Goal: Task Accomplishment & Management: Manage account settings

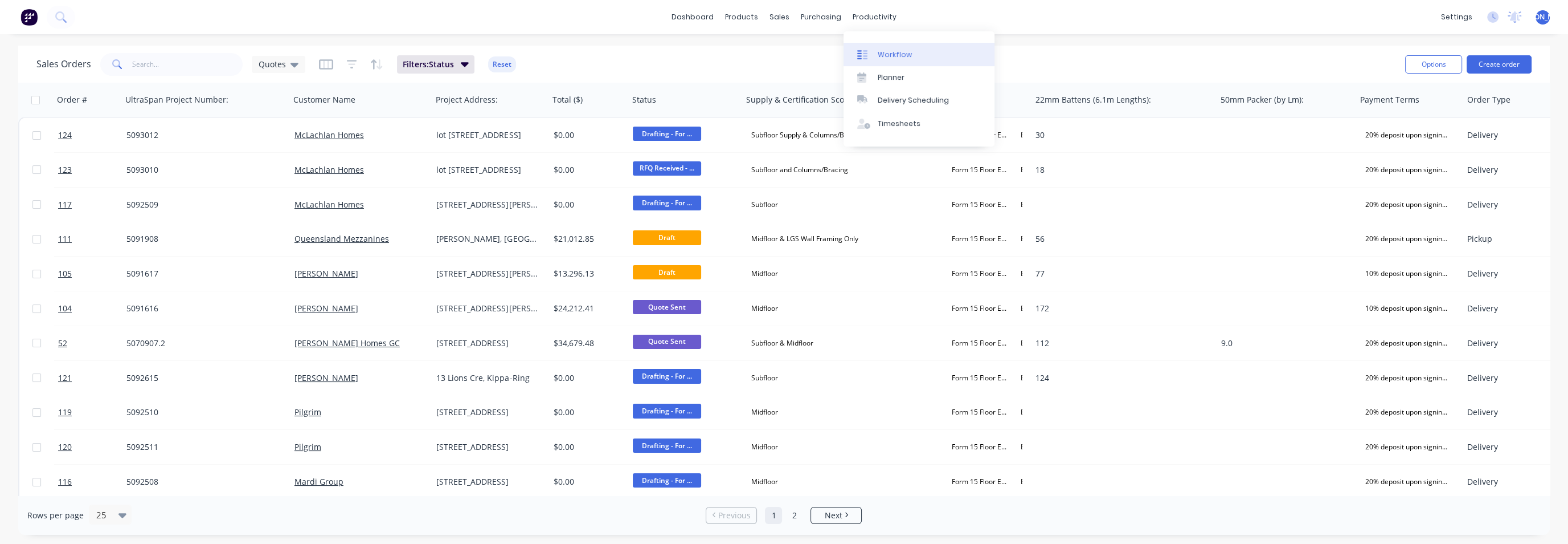
click at [882, 55] on div "Workflow" at bounding box center [895, 54] width 34 height 10
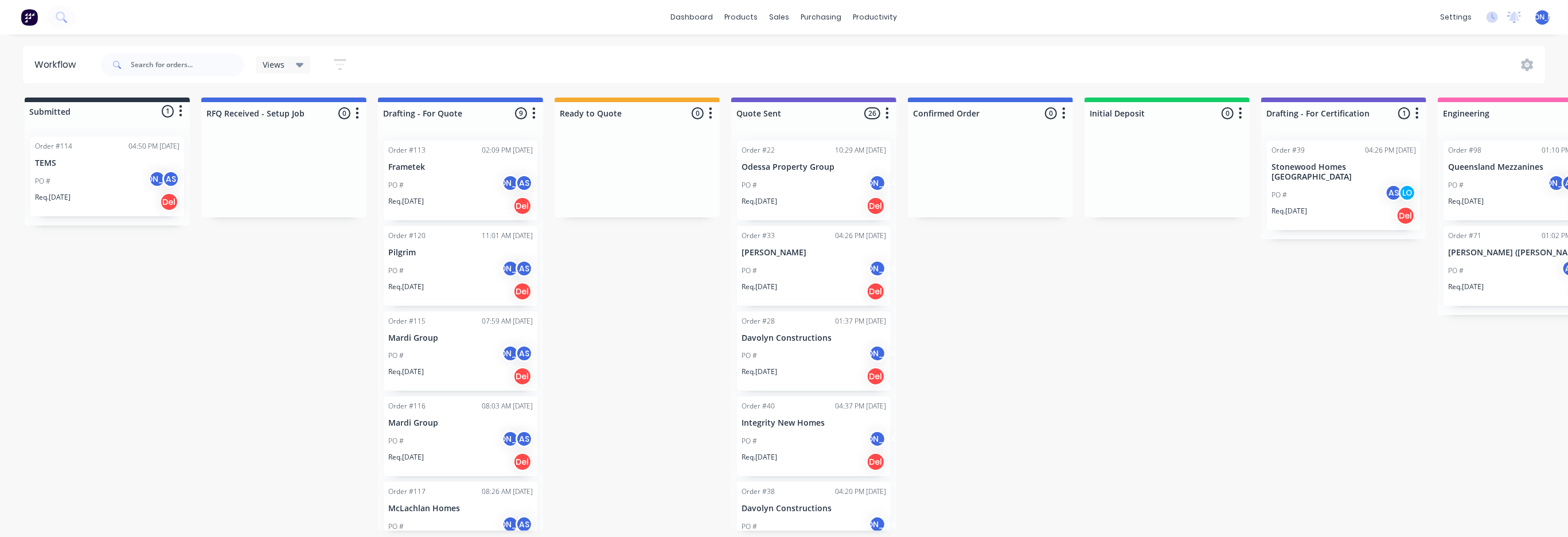
click at [92, 182] on div "PO # JO AS" at bounding box center [107, 181] width 145 height 22
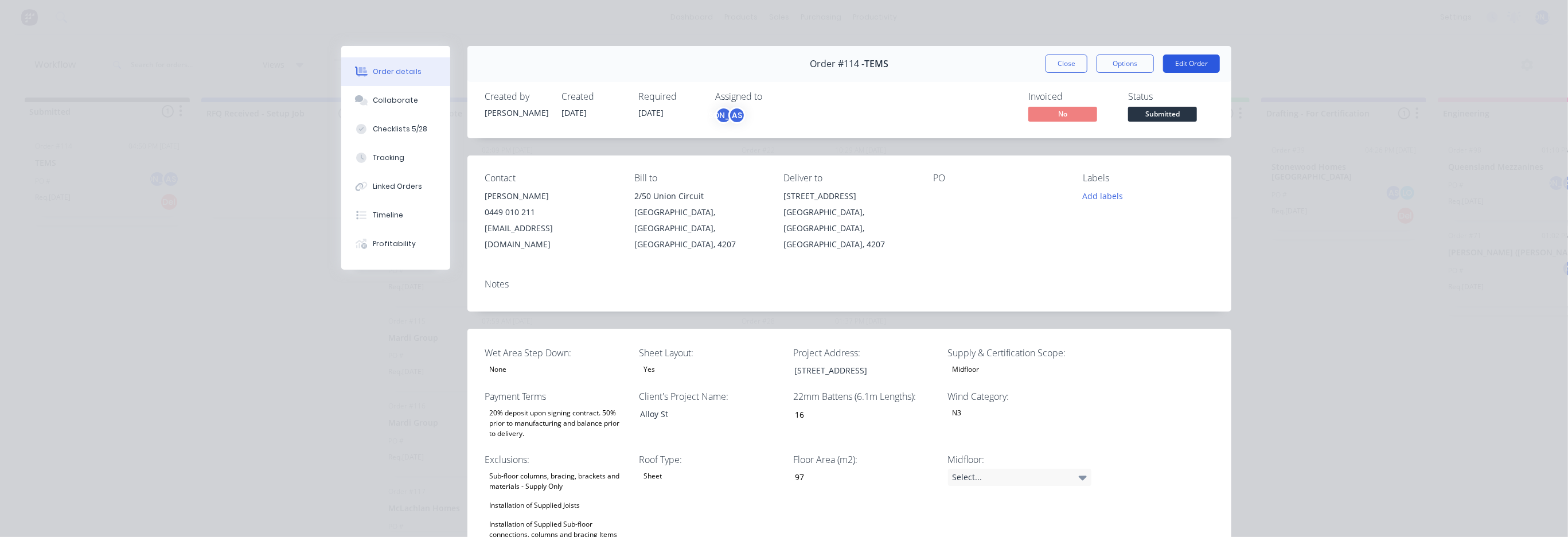
click at [1194, 66] on button "Edit Order" at bounding box center [1191, 63] width 56 height 19
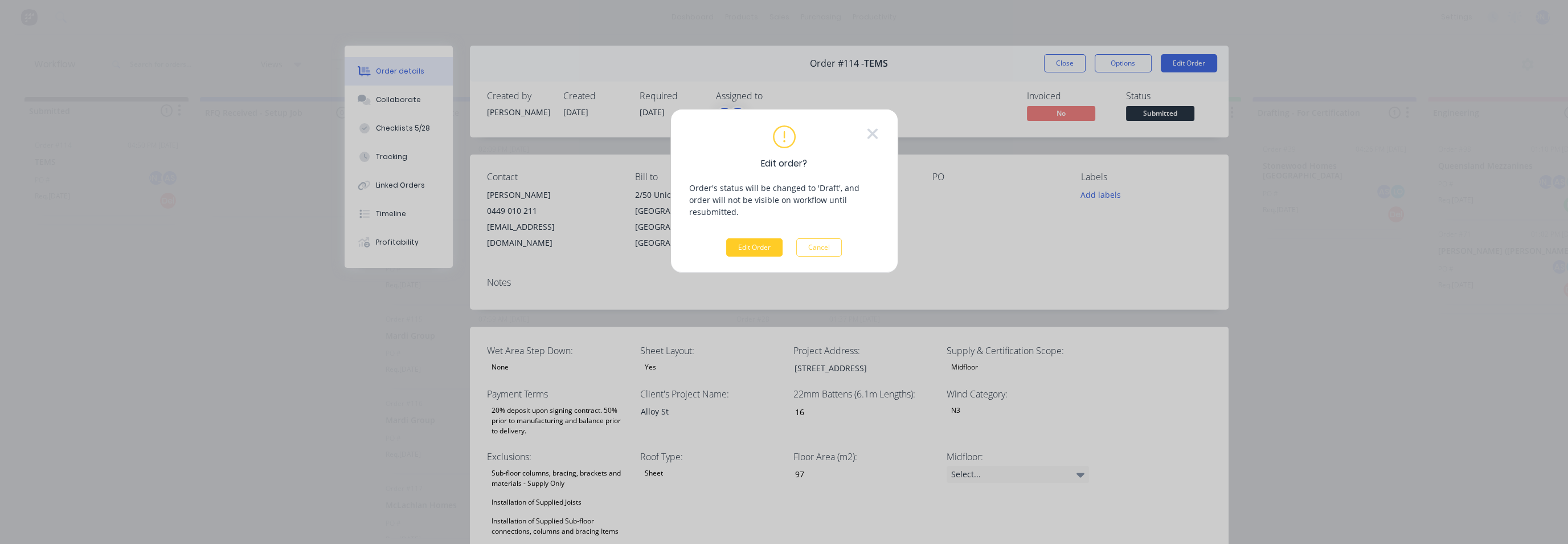
click at [748, 238] on button "Edit Order" at bounding box center [754, 247] width 56 height 19
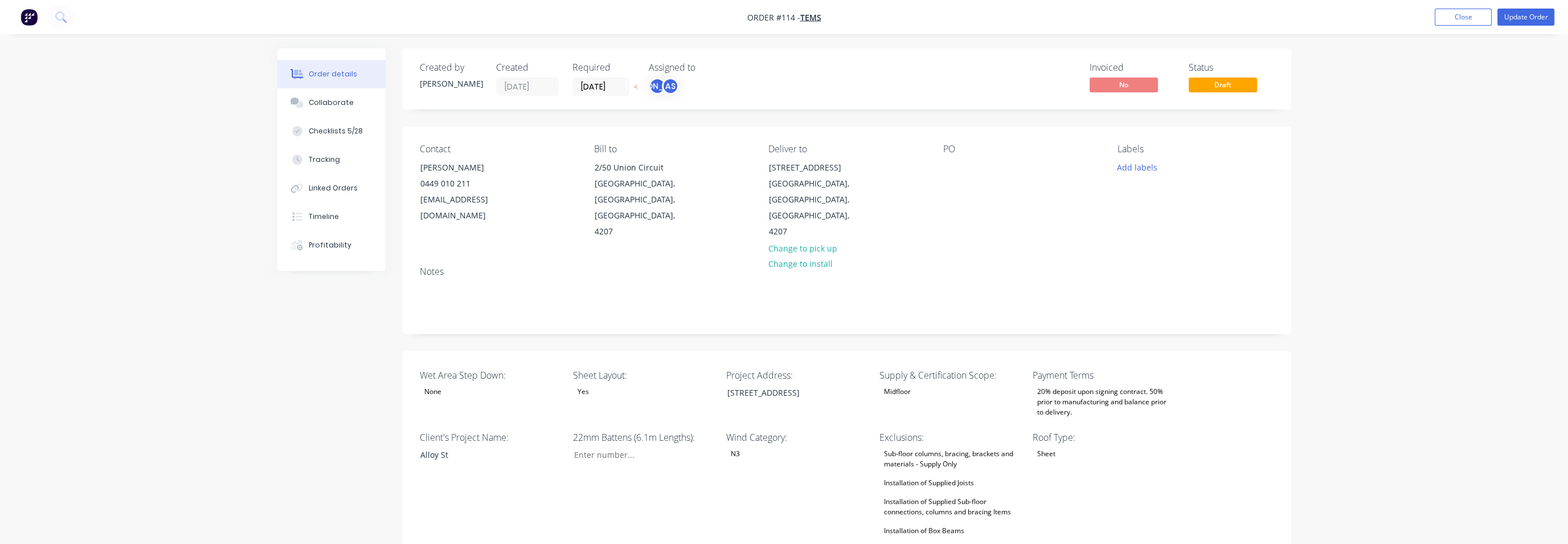
type input "16"
type input "97"
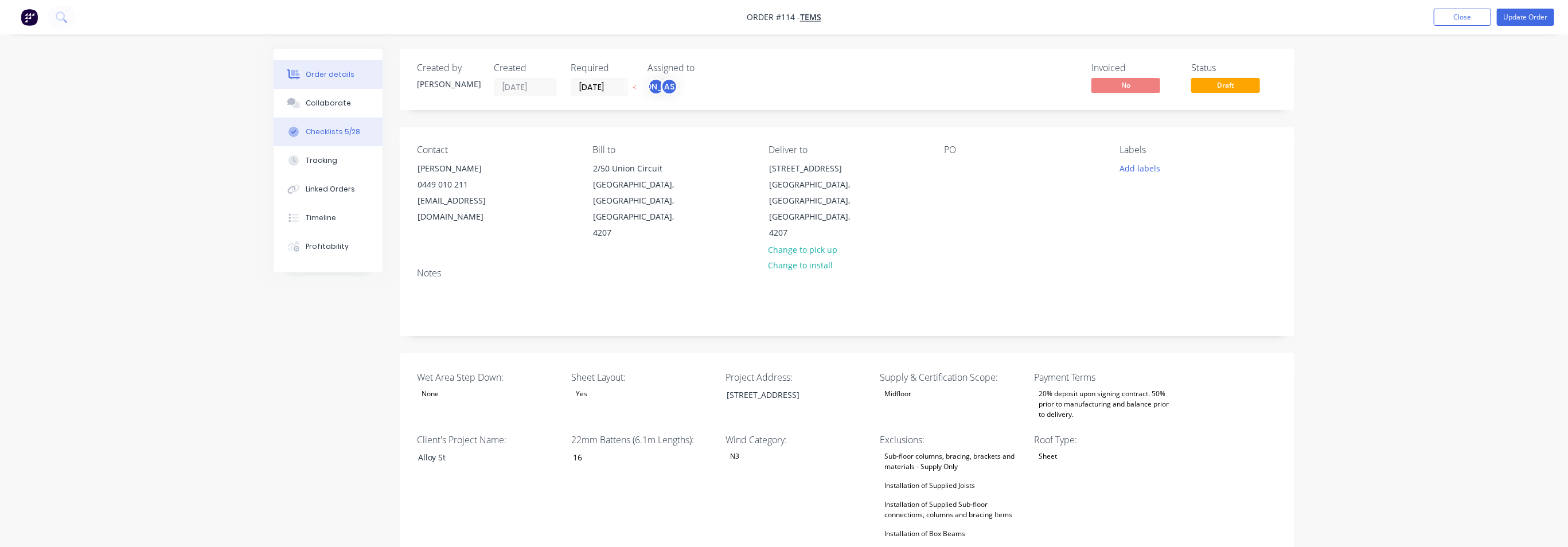
click at [352, 133] on div "Checklists 5/28" at bounding box center [333, 132] width 54 height 10
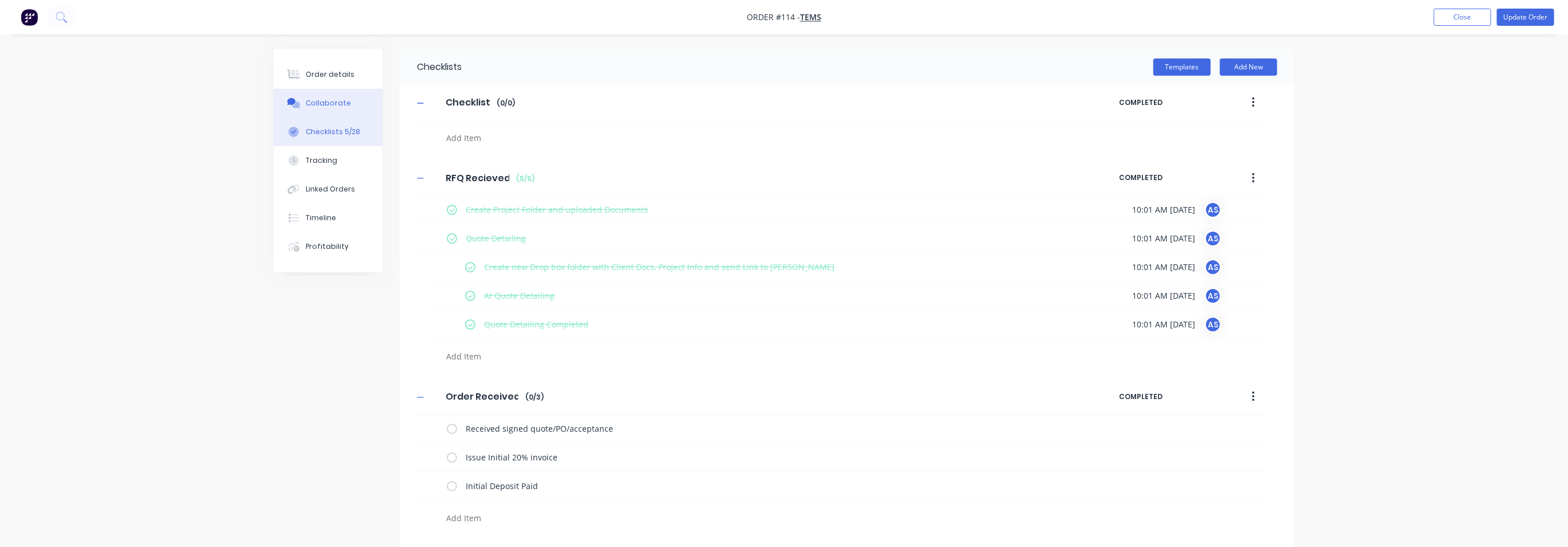
click at [330, 100] on div "Collaborate" at bounding box center [329, 103] width 46 height 10
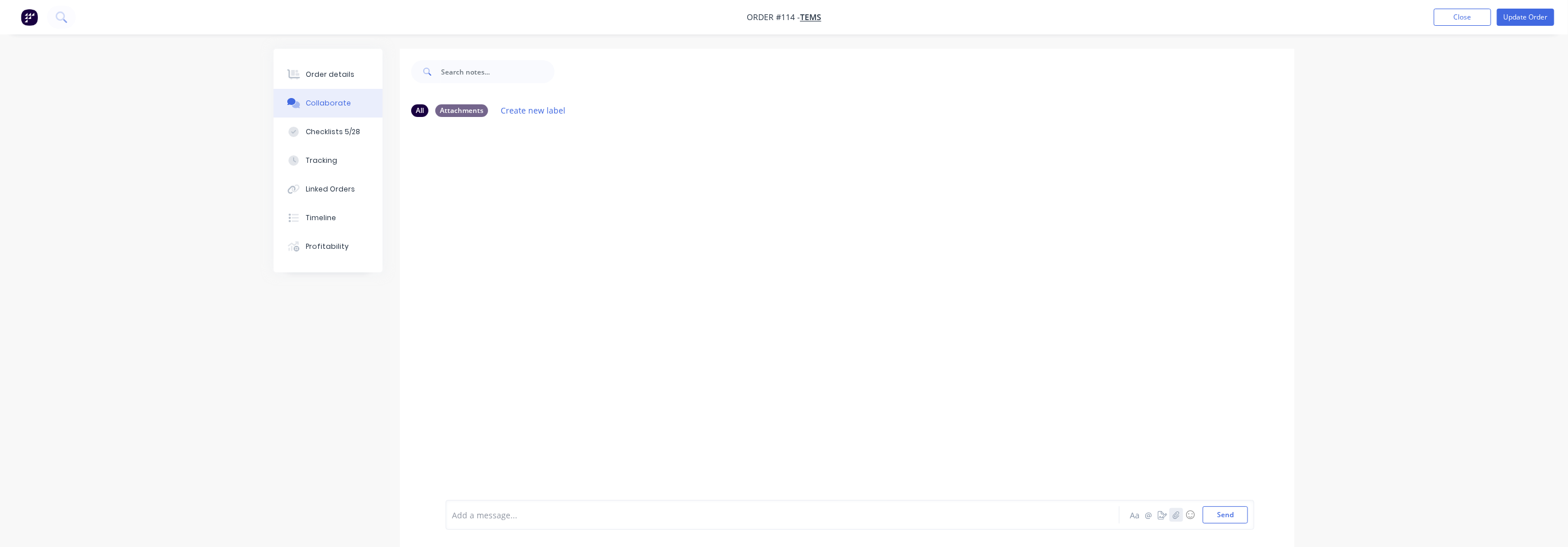
click at [1178, 515] on icon "button" at bounding box center [1176, 514] width 7 height 8
click at [1178, 513] on icon "button" at bounding box center [1176, 514] width 7 height 8
click at [1193, 511] on button "☺" at bounding box center [1190, 514] width 14 height 14
click at [1229, 510] on button "Send" at bounding box center [1225, 514] width 46 height 17
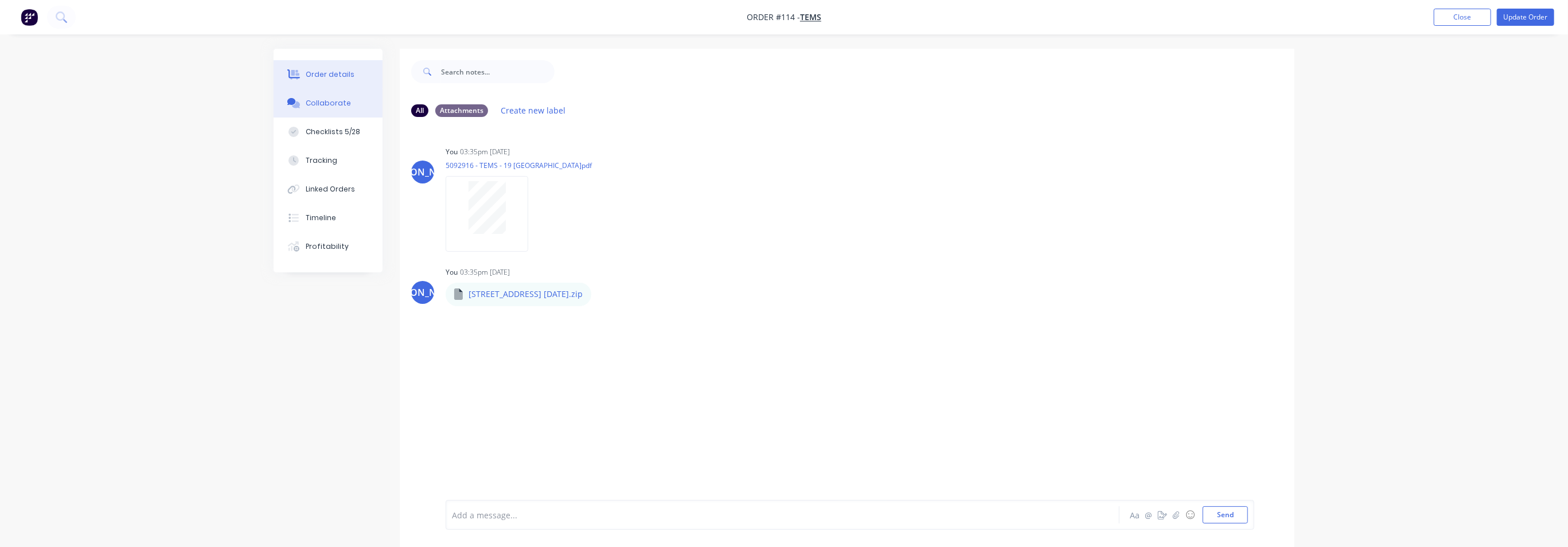
click at [323, 74] on div "Order details" at bounding box center [330, 74] width 49 height 10
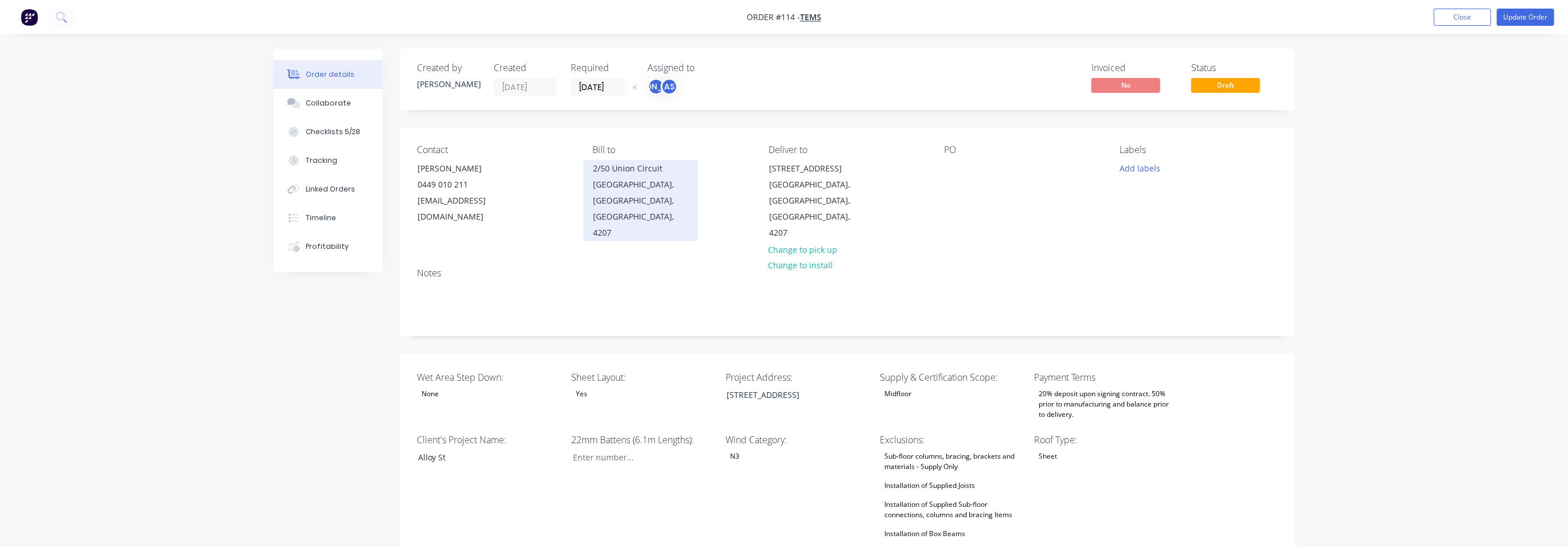
type input "16"
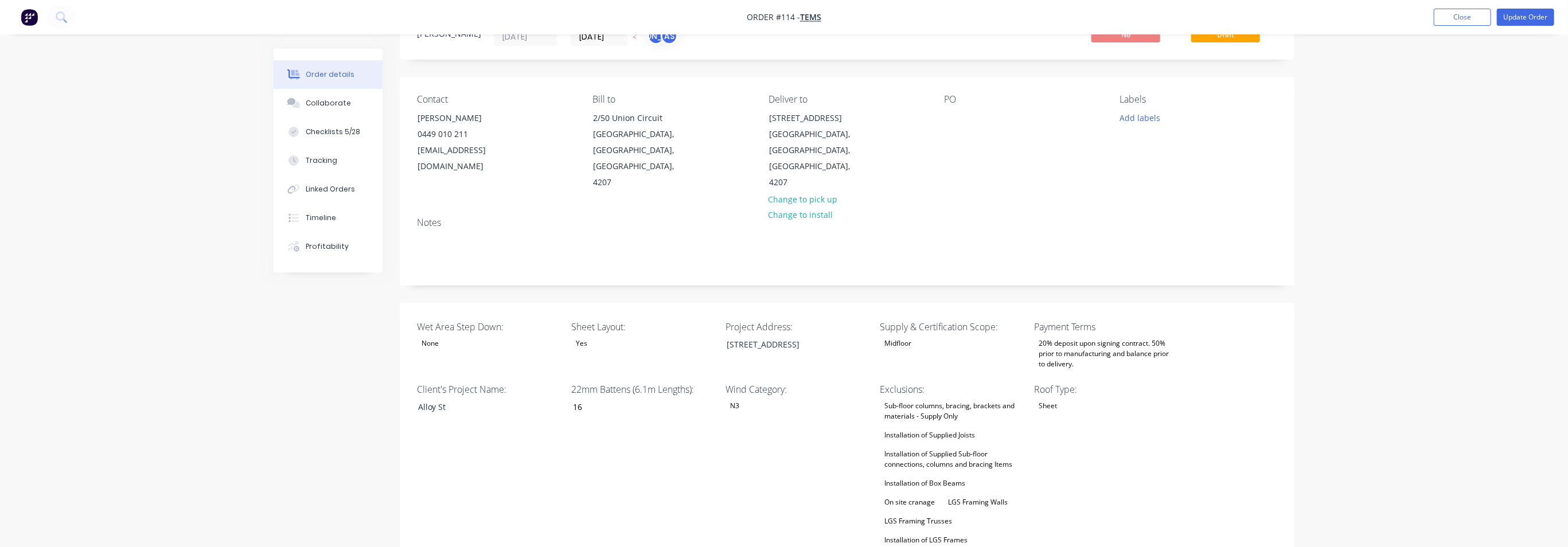
scroll to position [71, 0]
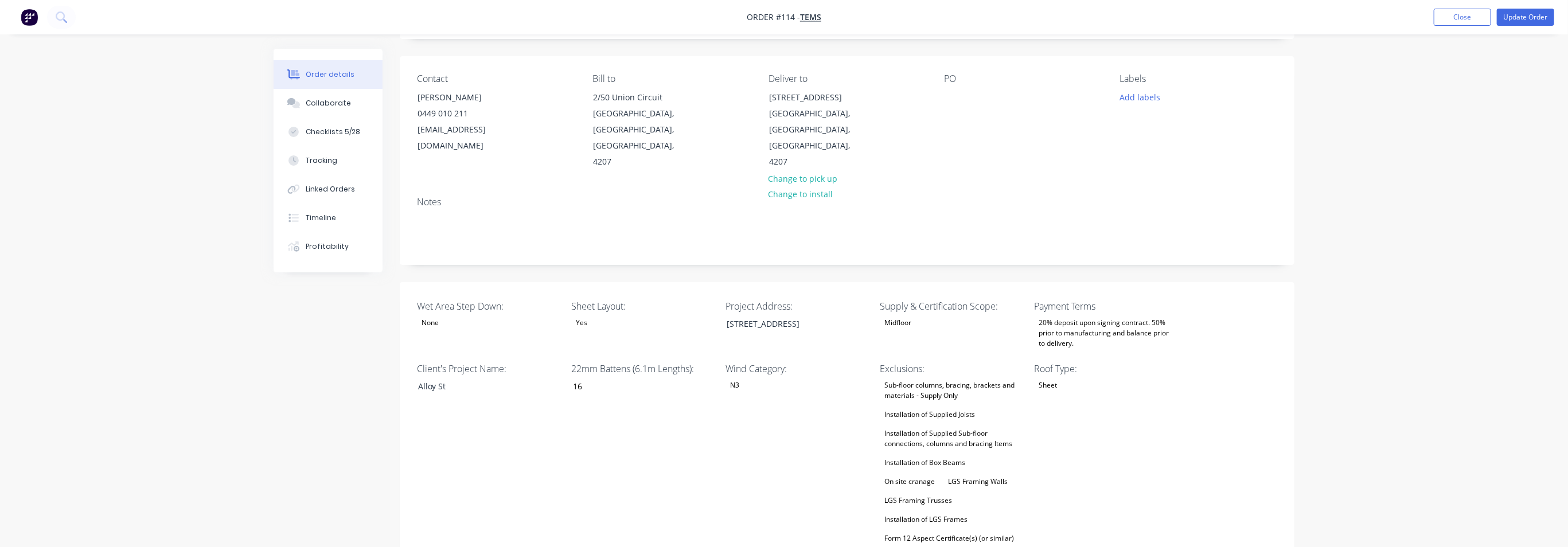
click at [912, 316] on div "Midfloor" at bounding box center [898, 322] width 36 height 15
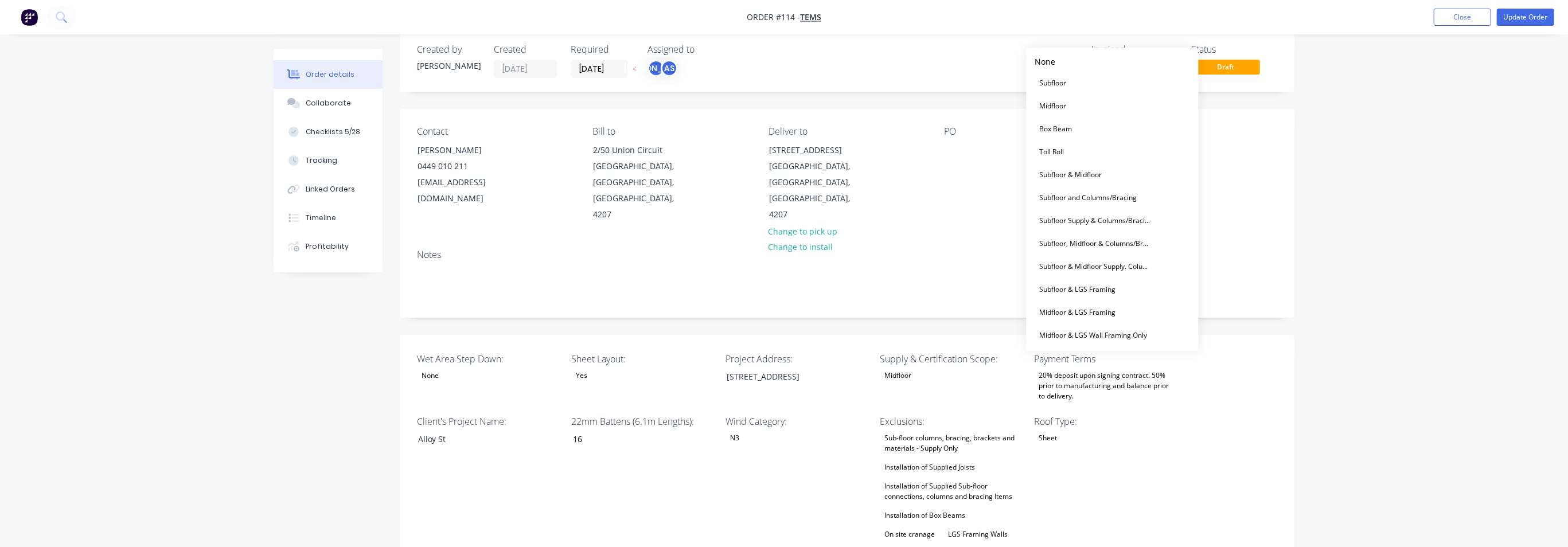
scroll to position [0, 0]
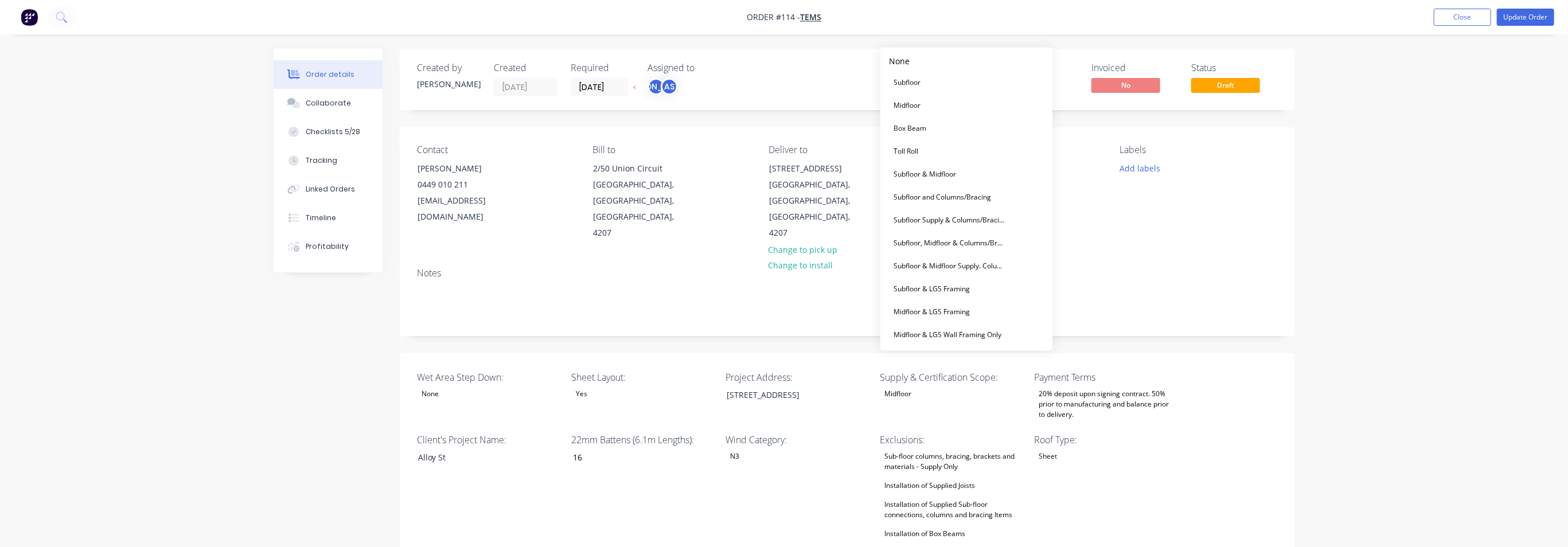
click at [1259, 207] on div "Labels Add labels" at bounding box center [1198, 193] width 157 height 97
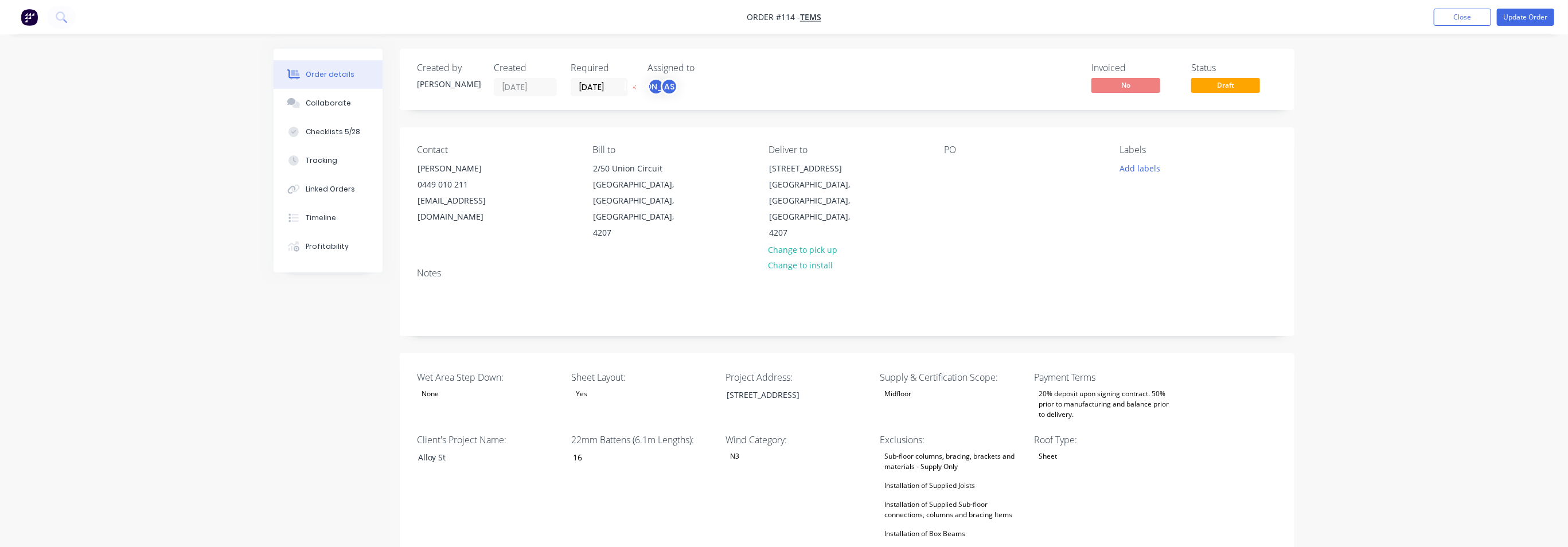
click at [933, 386] on div "Midfloor" at bounding box center [951, 393] width 144 height 15
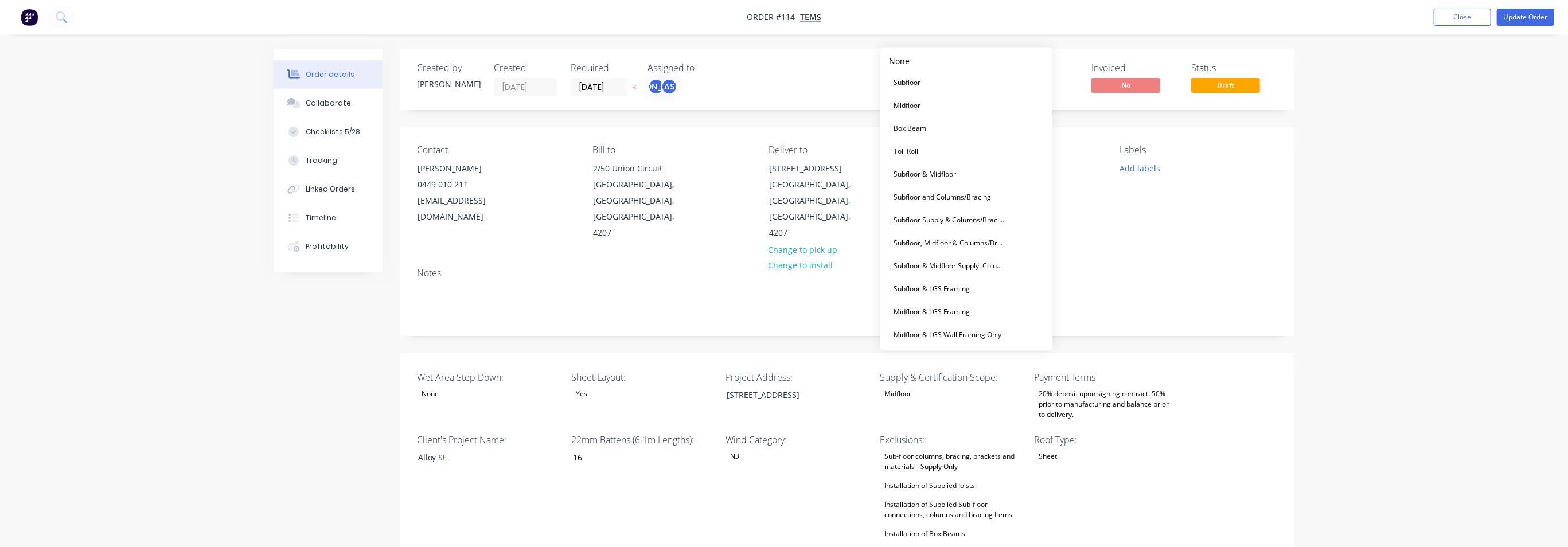
click at [662, 490] on div "22mm Battens (6.1m Lengths): 16" at bounding box center [642, 533] width 144 height 203
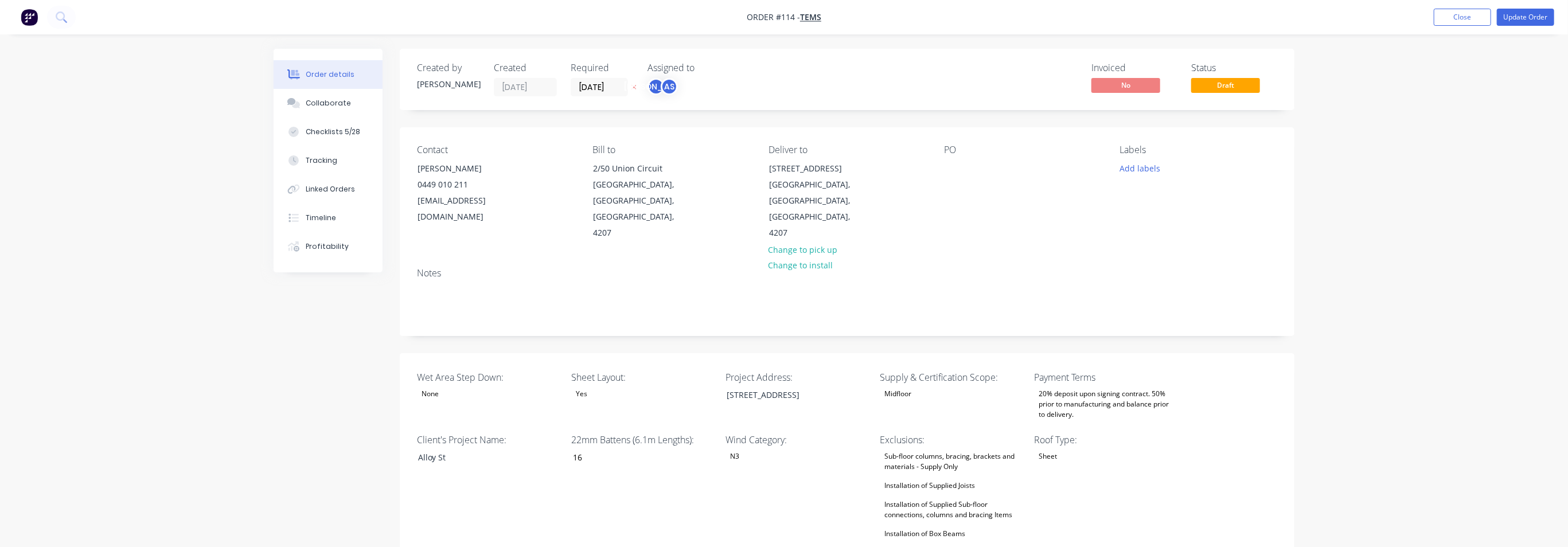
click at [913, 386] on div "Midfloor" at bounding box center [898, 393] width 36 height 15
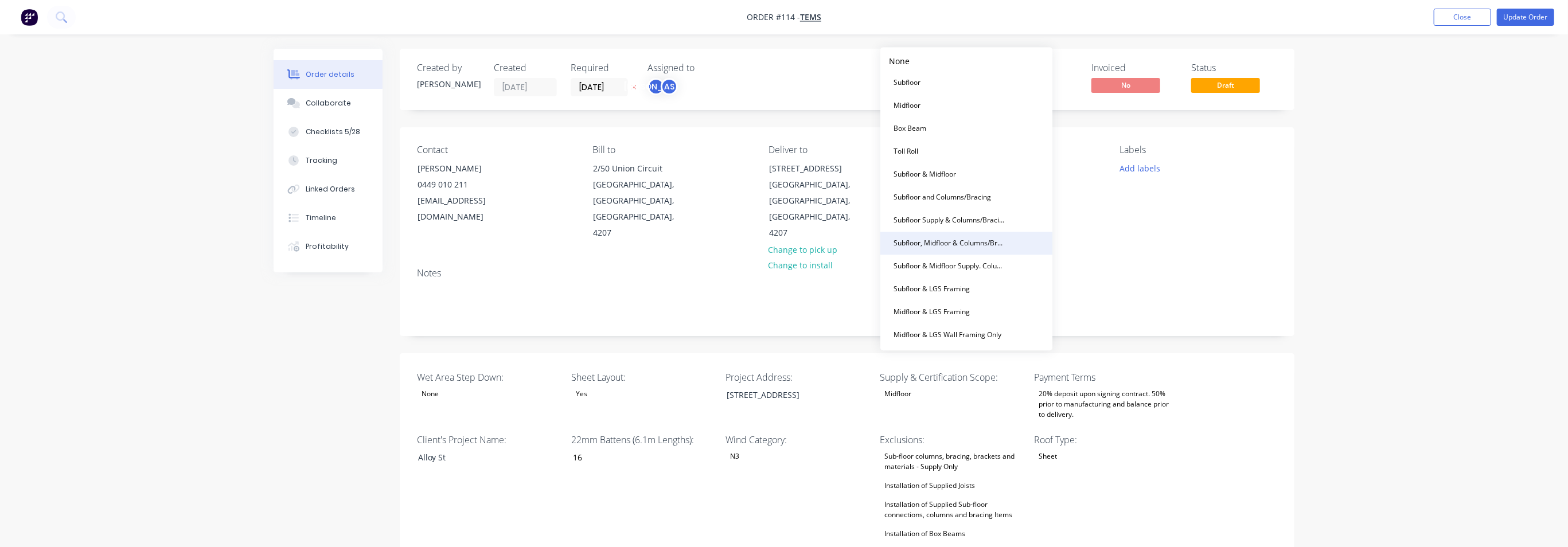
click at [973, 243] on div "Subfloor, Midfloor & Columns/Bracing" at bounding box center [949, 242] width 121 height 15
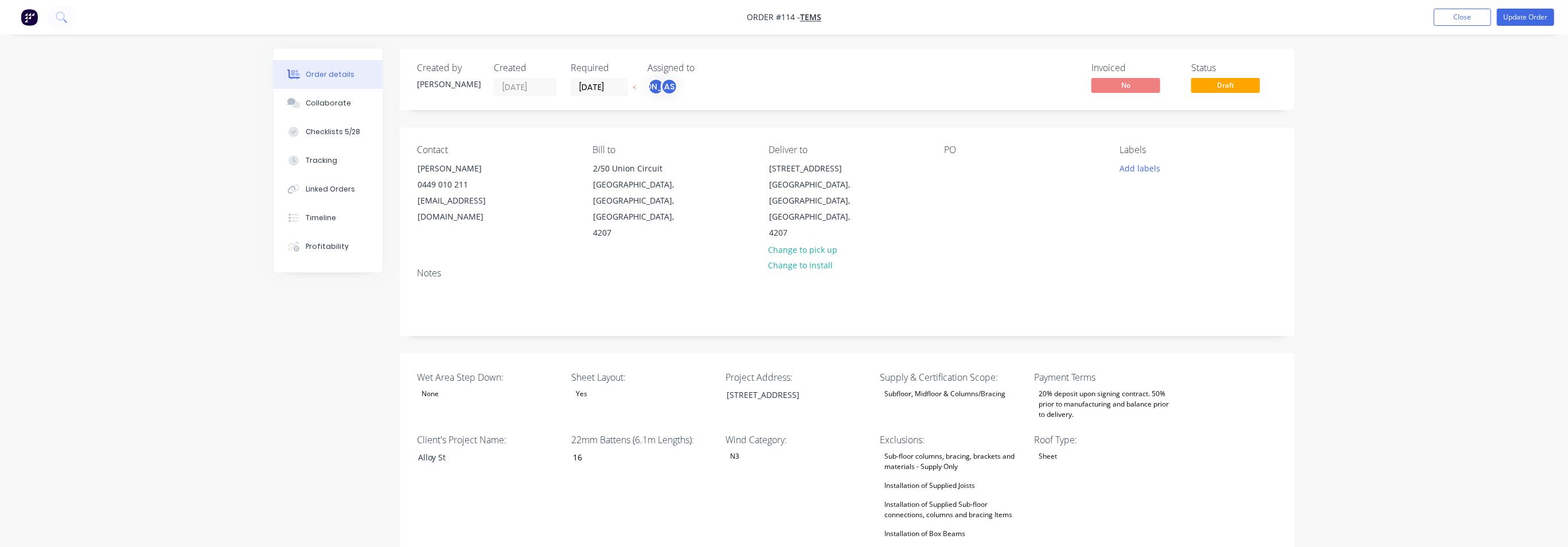
click at [1006, 386] on div "Subfloor, Midfloor & Columns/Bracing" at bounding box center [945, 393] width 131 height 15
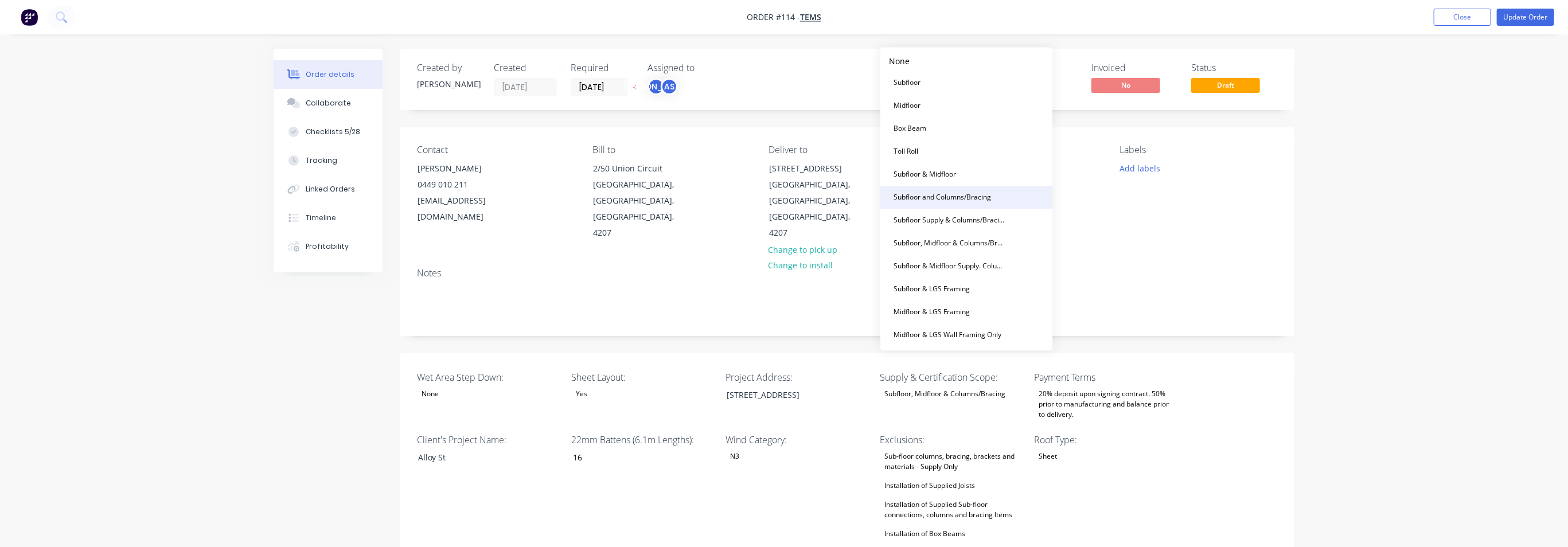
click at [968, 204] on div "Subfloor and Columns/Bracing" at bounding box center [942, 197] width 107 height 15
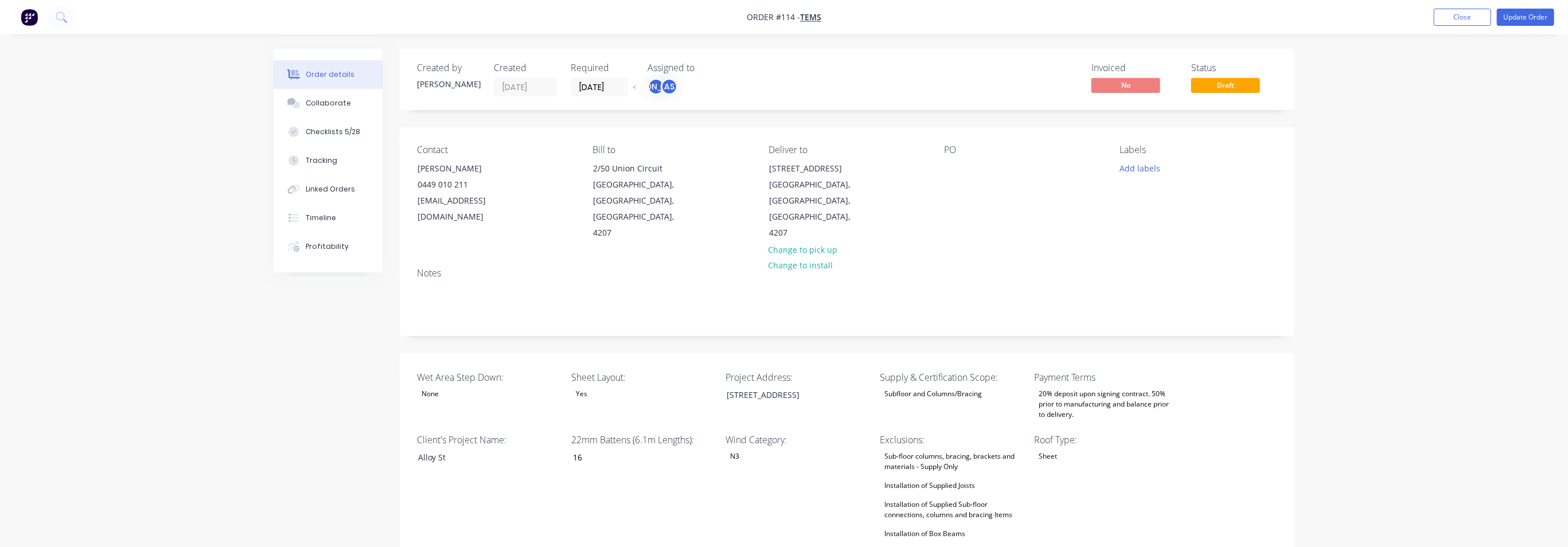
scroll to position [71, 0]
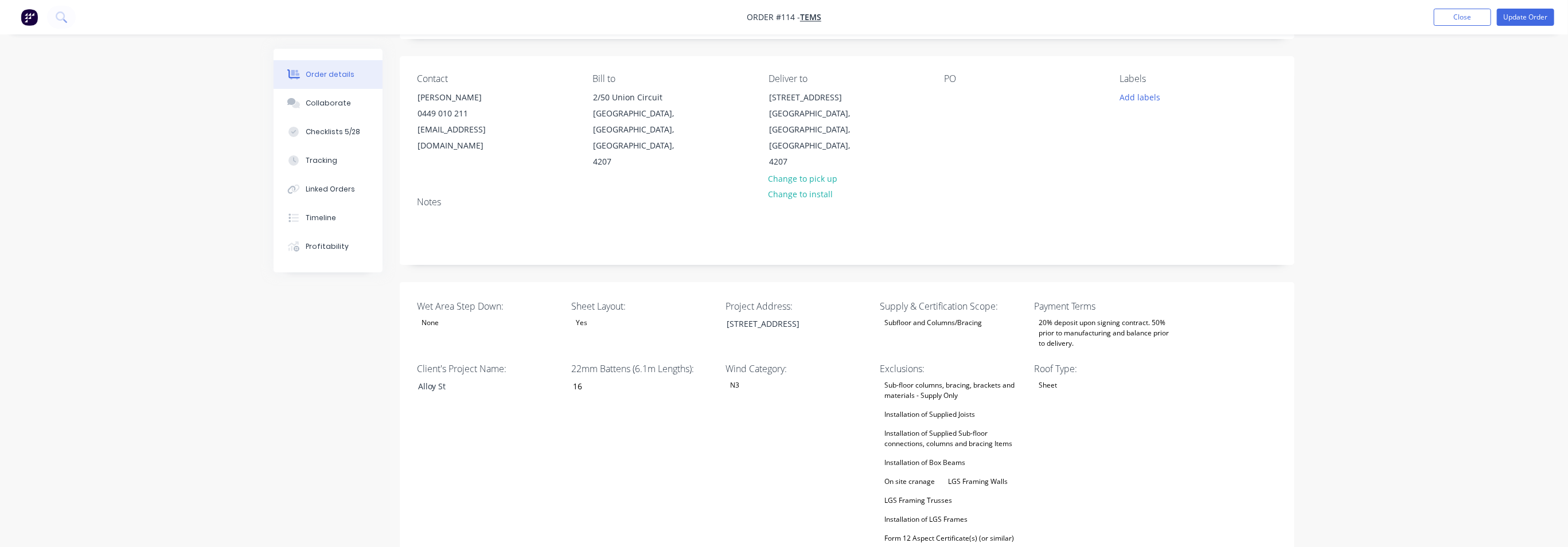
click at [941, 407] on div "Installation of Supplied Joists" at bounding box center [930, 413] width 100 height 15
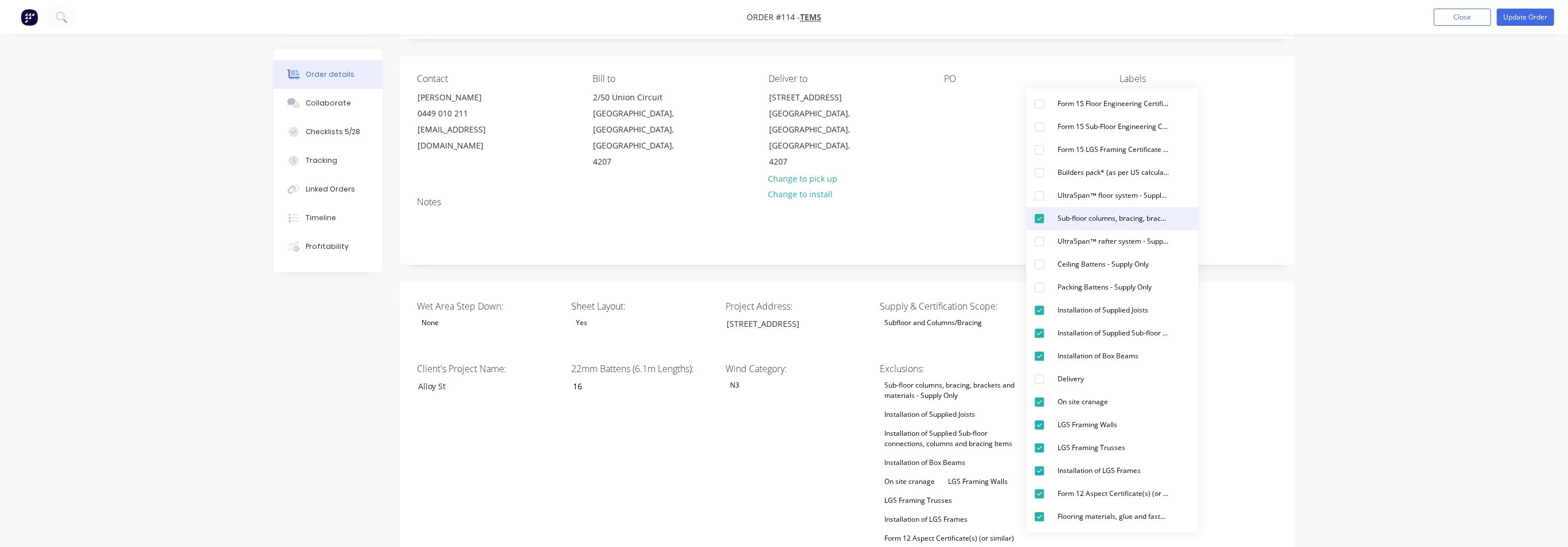
click at [1042, 220] on div "button" at bounding box center [1039, 218] width 23 height 23
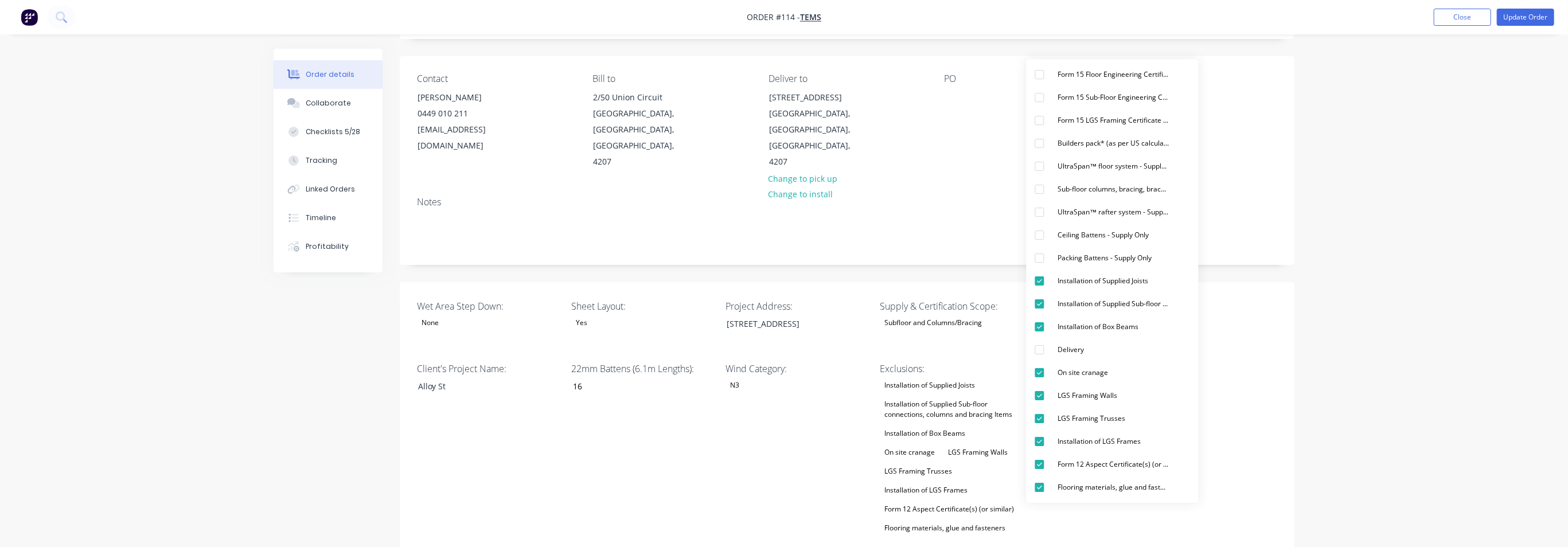
click at [1282, 397] on div "Wet Area Step Down: None Sheet Layout: Yes Project Address: [STREET_ADDRESS][GE…" at bounding box center [847, 520] width 895 height 478
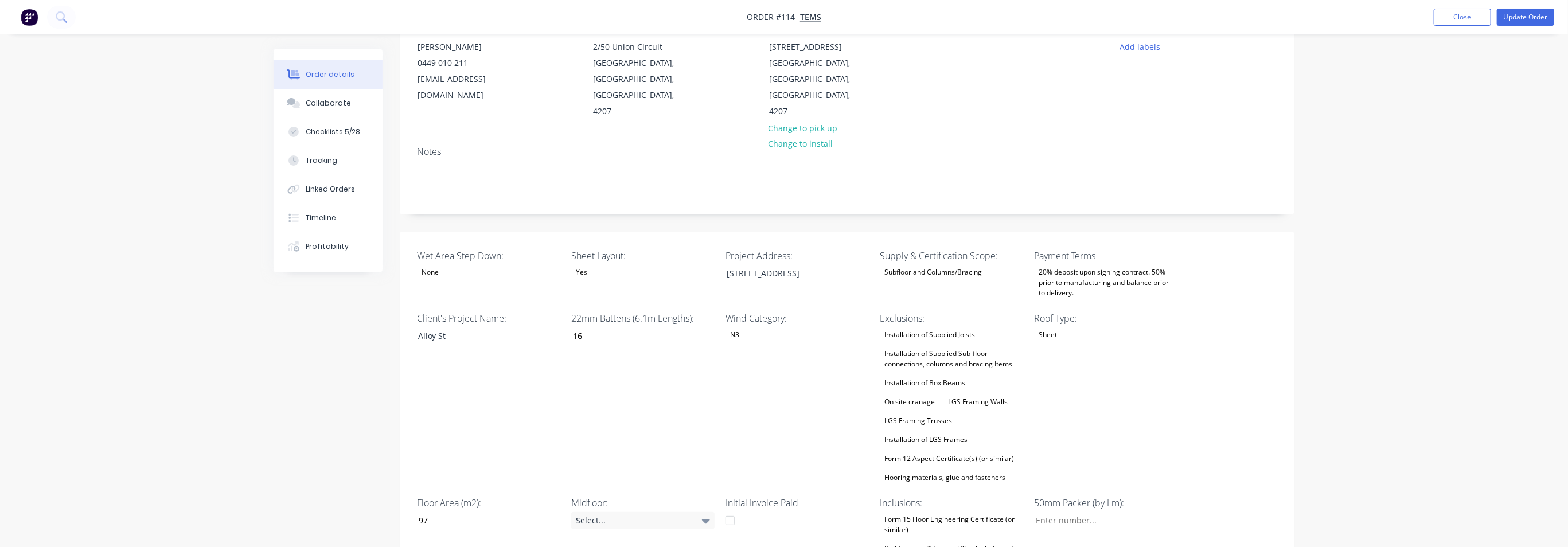
scroll to position [143, 0]
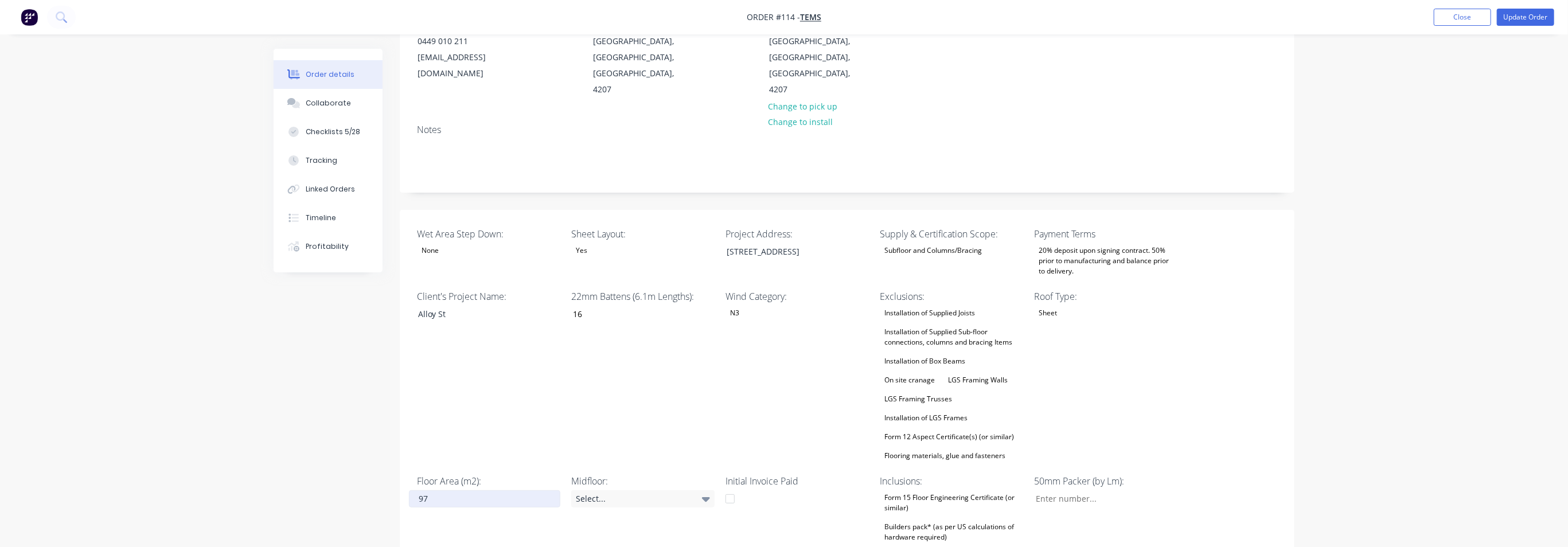
click at [437, 490] on input "97" at bounding box center [484, 498] width 151 height 17
type input "9"
type input "40"
drag, startPoint x: 474, startPoint y: 498, endPoint x: 568, endPoint y: 369, distance: 159.6
click at [474, 498] on div "Floor Area (m2): 40" at bounding box center [488, 527] width 144 height 108
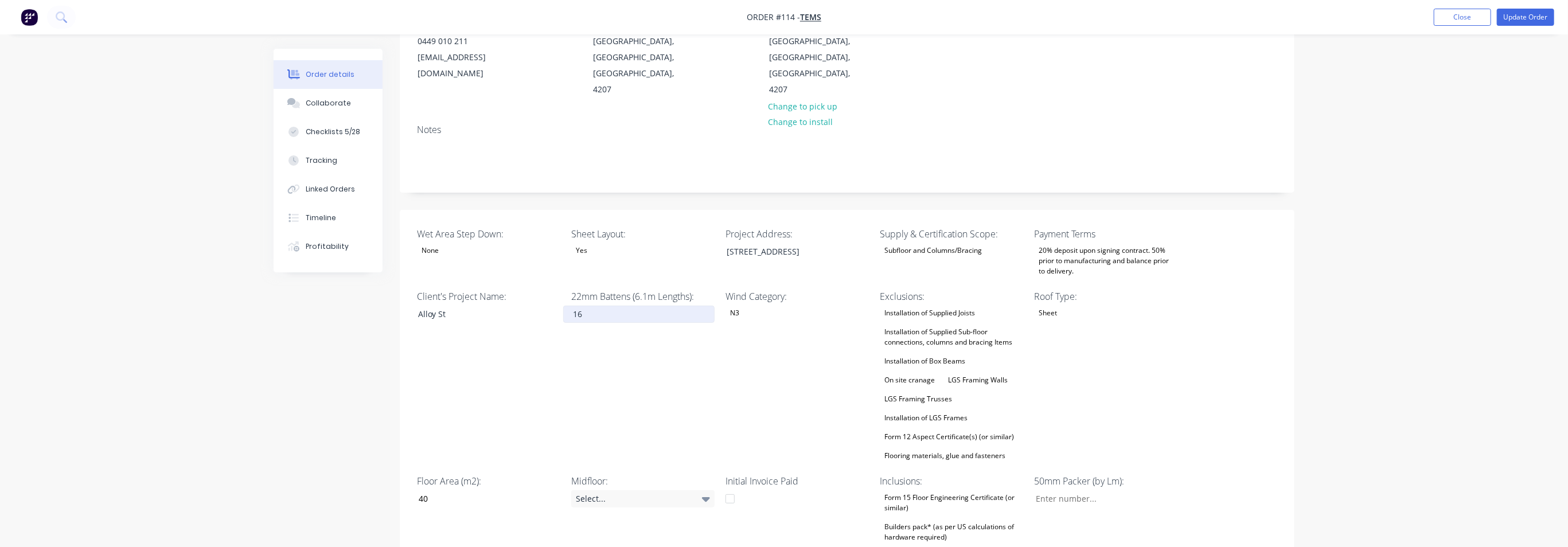
drag, startPoint x: 666, startPoint y: 341, endPoint x: 603, endPoint y: 287, distance: 83.0
click at [666, 341] on div "22mm Battens (6.1m Lengths): 16" at bounding box center [642, 377] width 144 height 174
click at [596, 306] on input "16" at bounding box center [638, 314] width 151 height 17
type input "1"
type input "7"
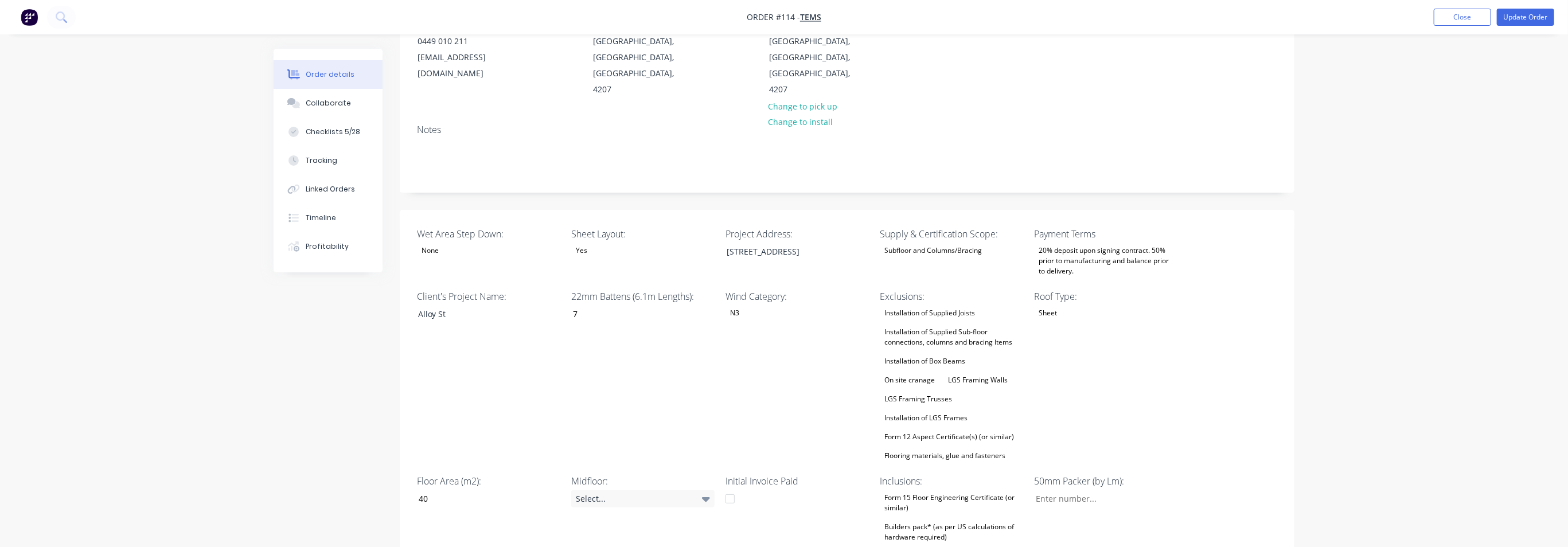
click at [573, 316] on div "22mm Battens (6.1m Lengths): 7" at bounding box center [642, 377] width 144 height 174
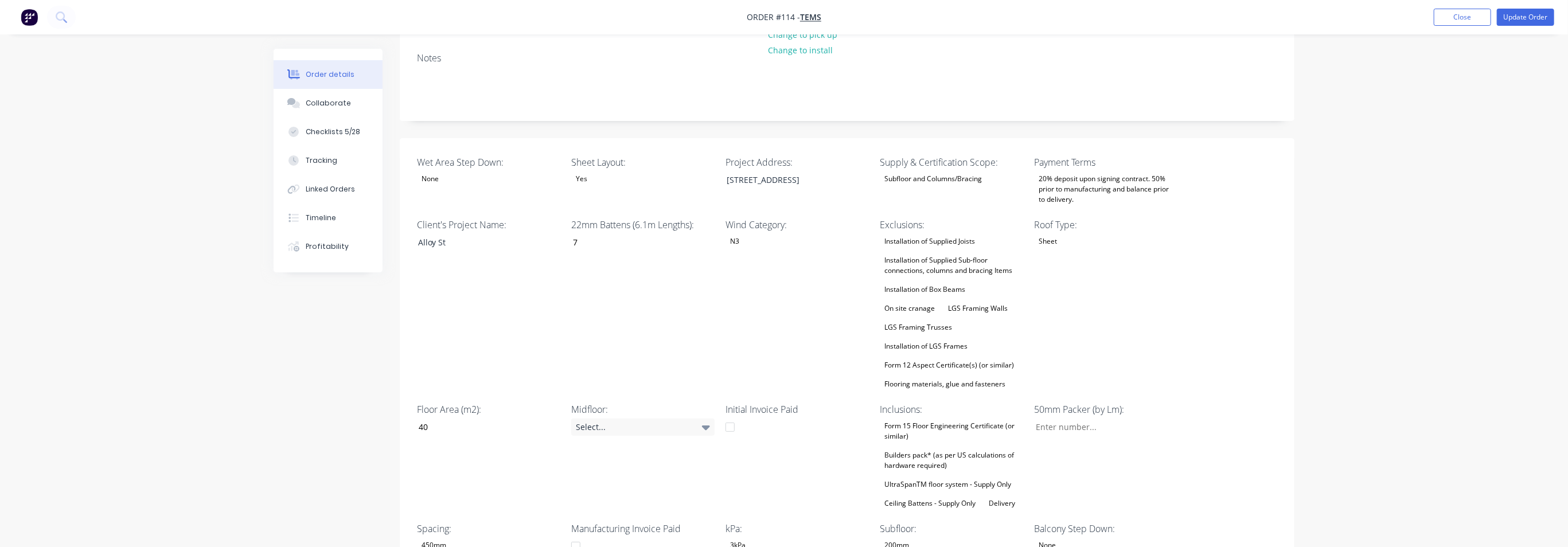
click at [956, 418] on div "Form 15 Floor Engineering Certificate (or similar)" at bounding box center [951, 430] width 144 height 25
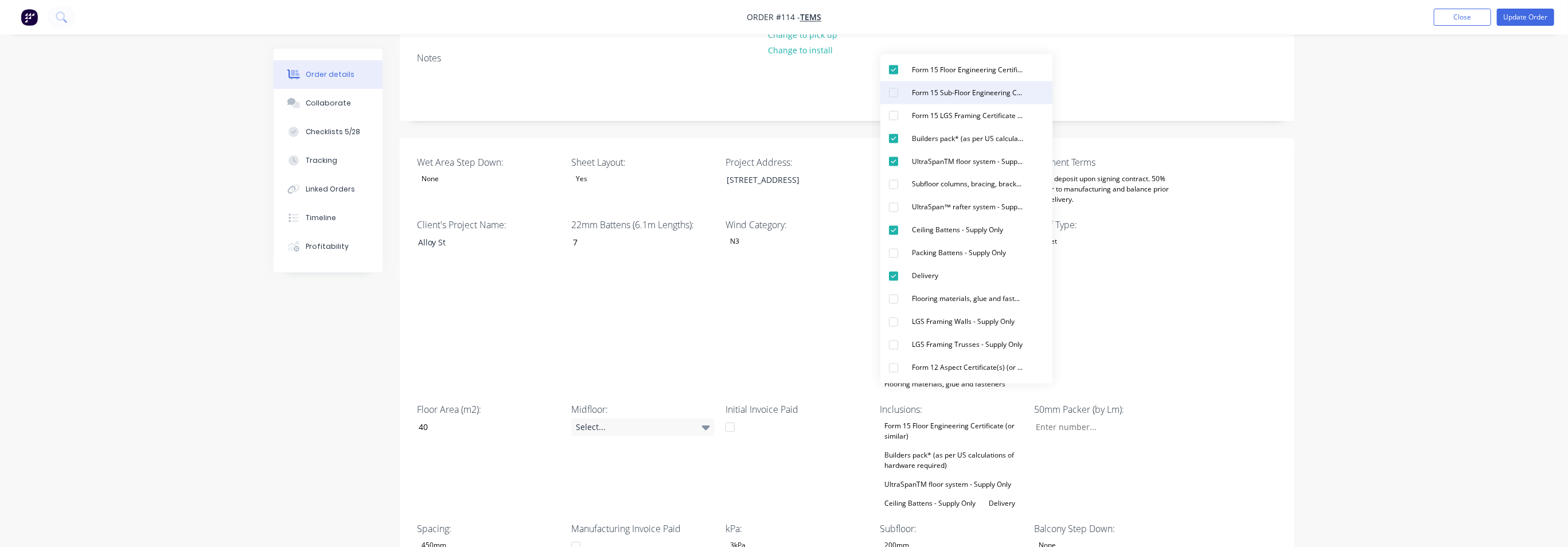
click at [975, 89] on div "Form 15 Sub-Floor Engineering Certificate (or similar)" at bounding box center [967, 92] width 121 height 15
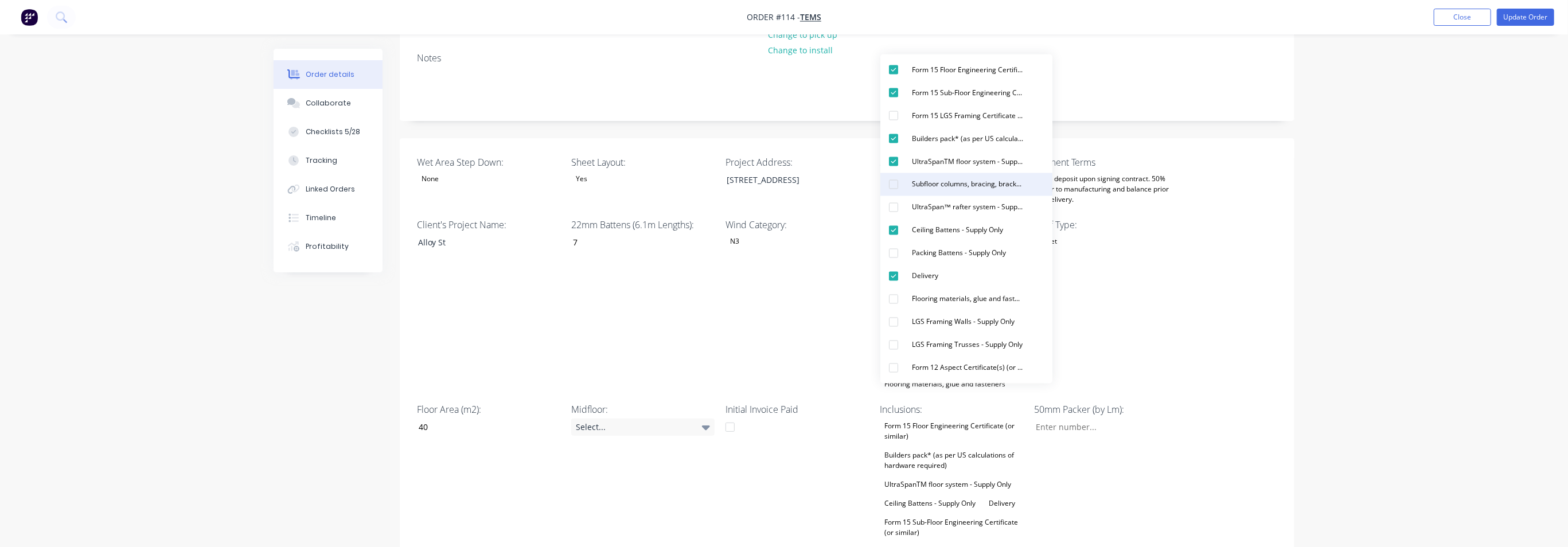
click at [995, 185] on div "Subfloor columns, bracing, brackets, engineering and materials - Supply Only" at bounding box center [967, 184] width 121 height 15
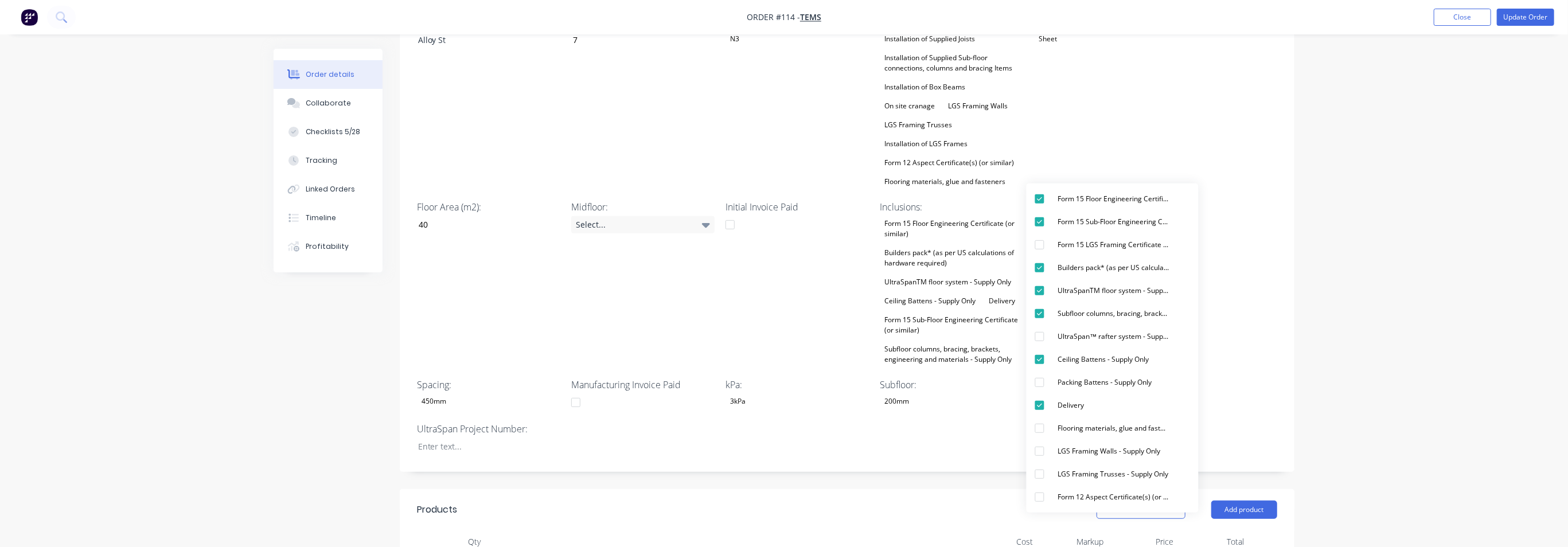
scroll to position [429, 0]
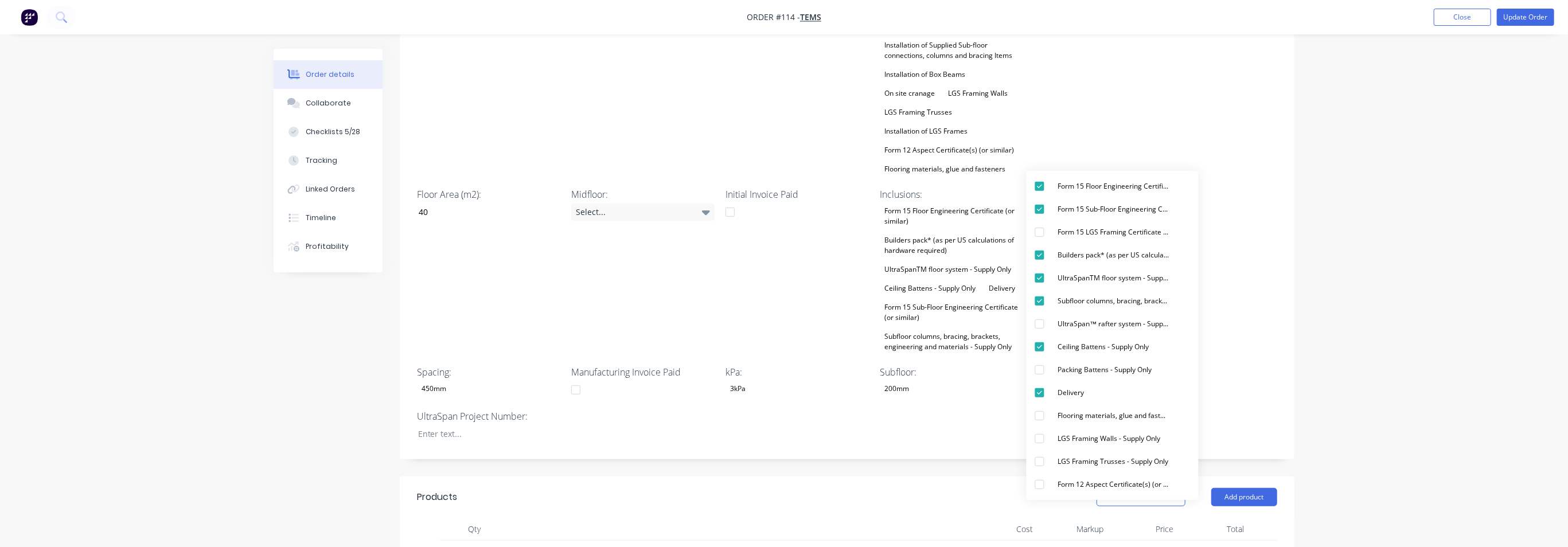
click at [708, 281] on div "Midfloor: Select..." at bounding box center [642, 270] width 144 height 167
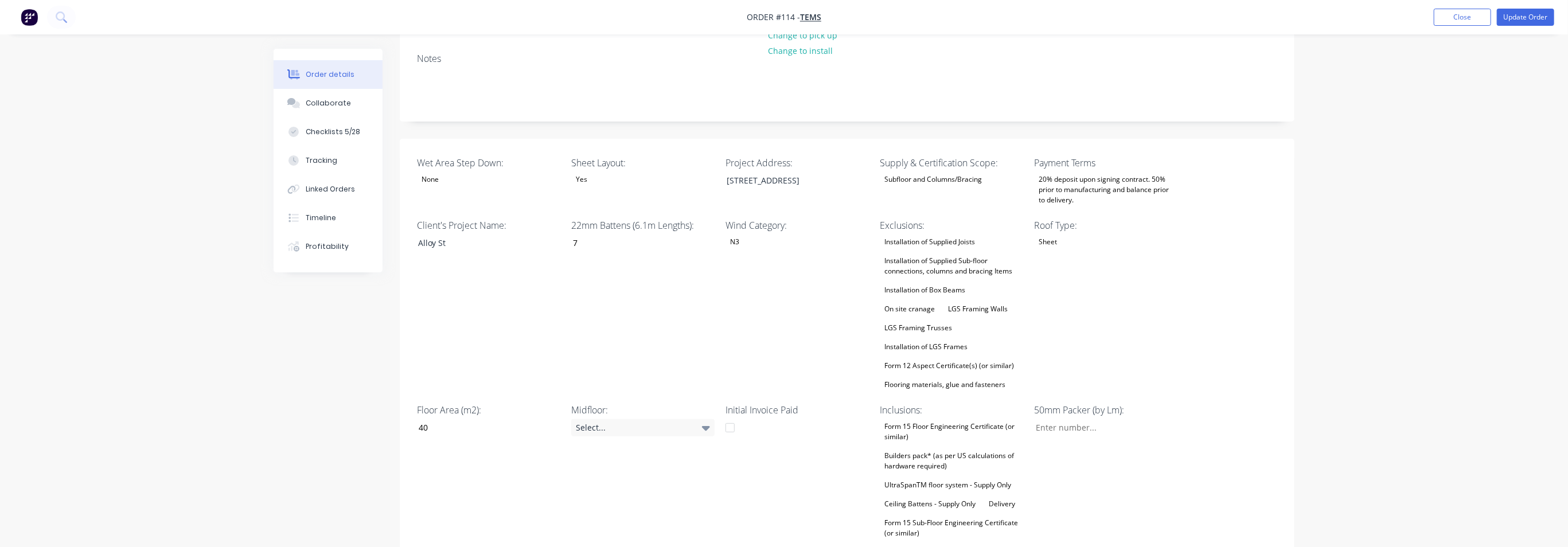
scroll to position [215, 0]
click at [709, 420] on icon at bounding box center [706, 426] width 8 height 13
click at [641, 423] on button "250mm" at bounding box center [658, 420] width 172 height 23
click at [808, 293] on div "Wind Category: N3" at bounding box center [797, 305] width 144 height 174
click at [1078, 418] on input "Wet Area Step Down:" at bounding box center [1101, 426] width 151 height 17
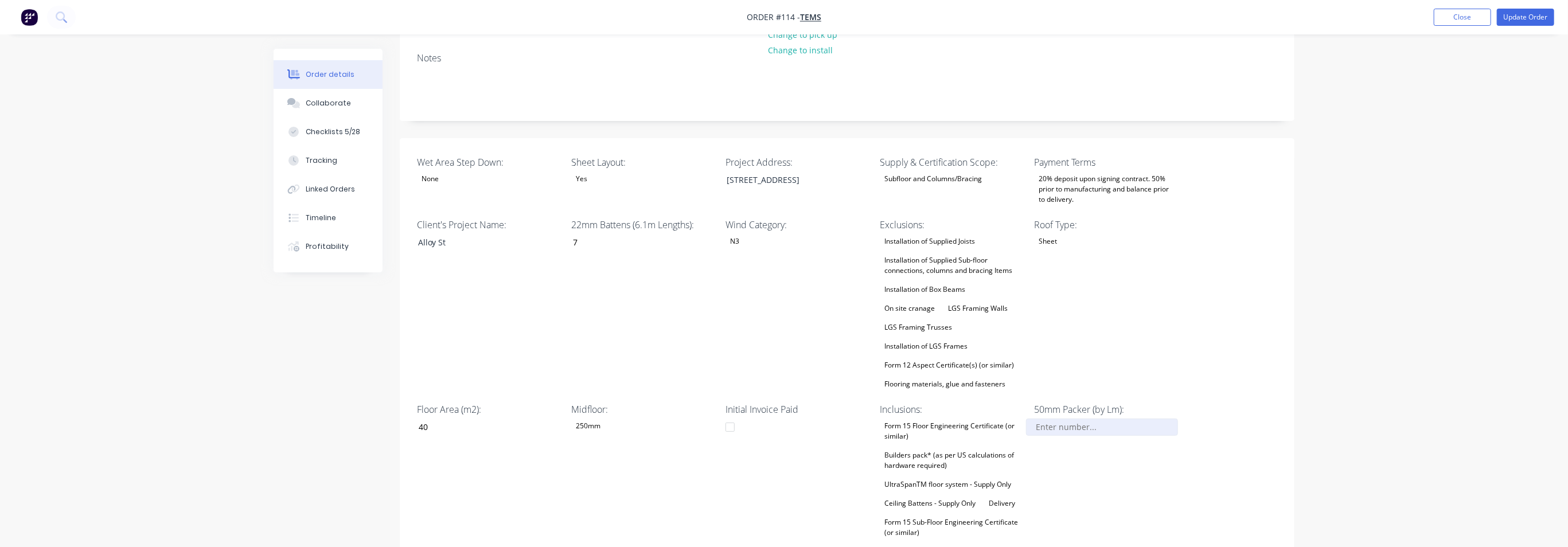
click at [1079, 418] on input "Wet Area Step Down:" at bounding box center [1101, 426] width 151 height 17
click at [1073, 437] on div "50mm Packer (by Lm):" at bounding box center [1106, 486] width 144 height 167
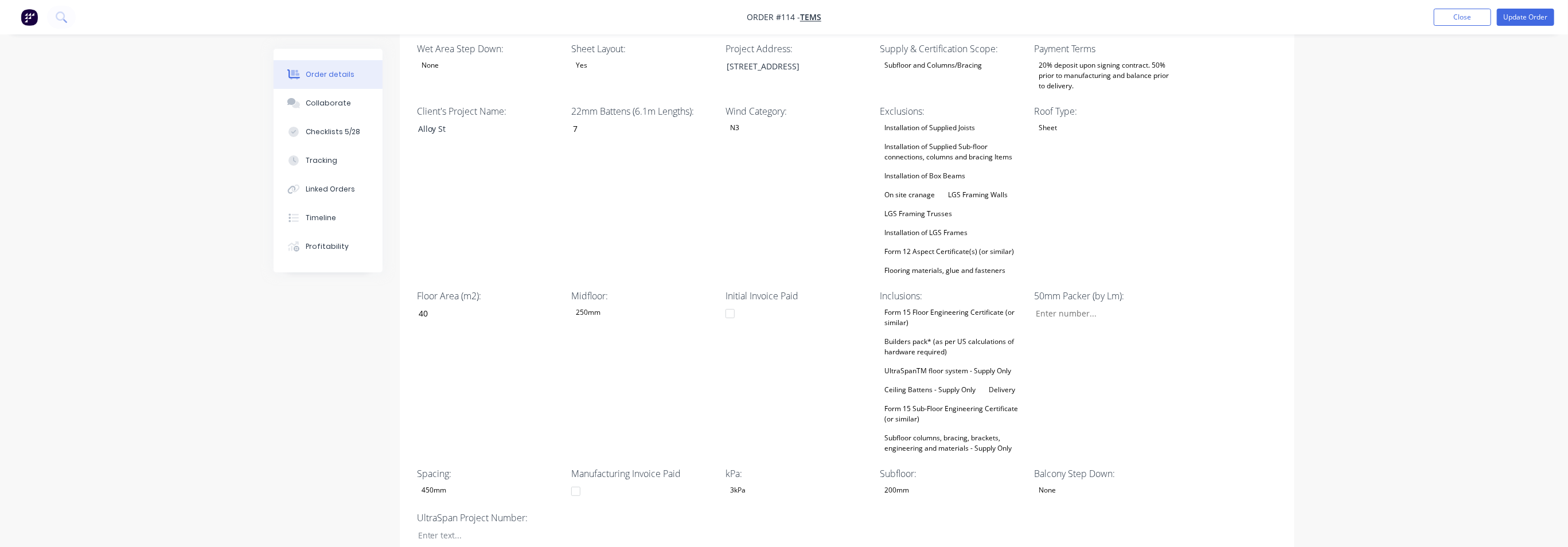
scroll to position [357, 0]
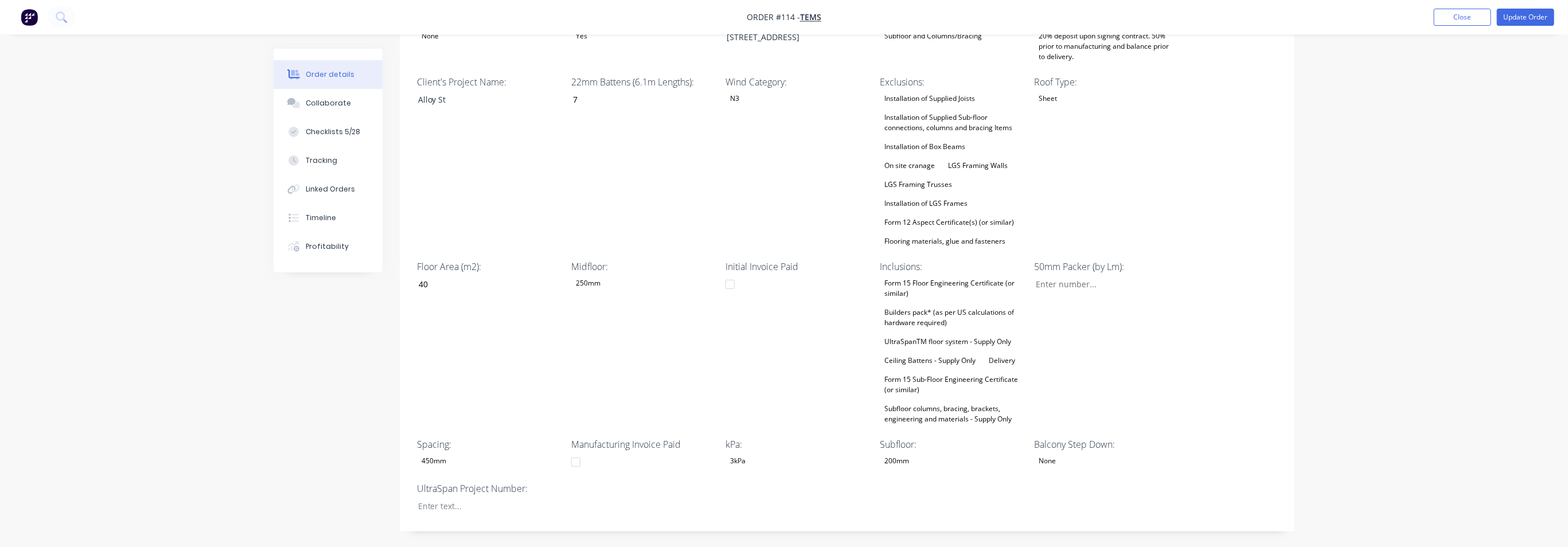
click at [447, 453] on div "450mm" at bounding box center [434, 460] width 34 height 15
click at [457, 501] on div "400mm" at bounding box center [442, 497] width 34 height 15
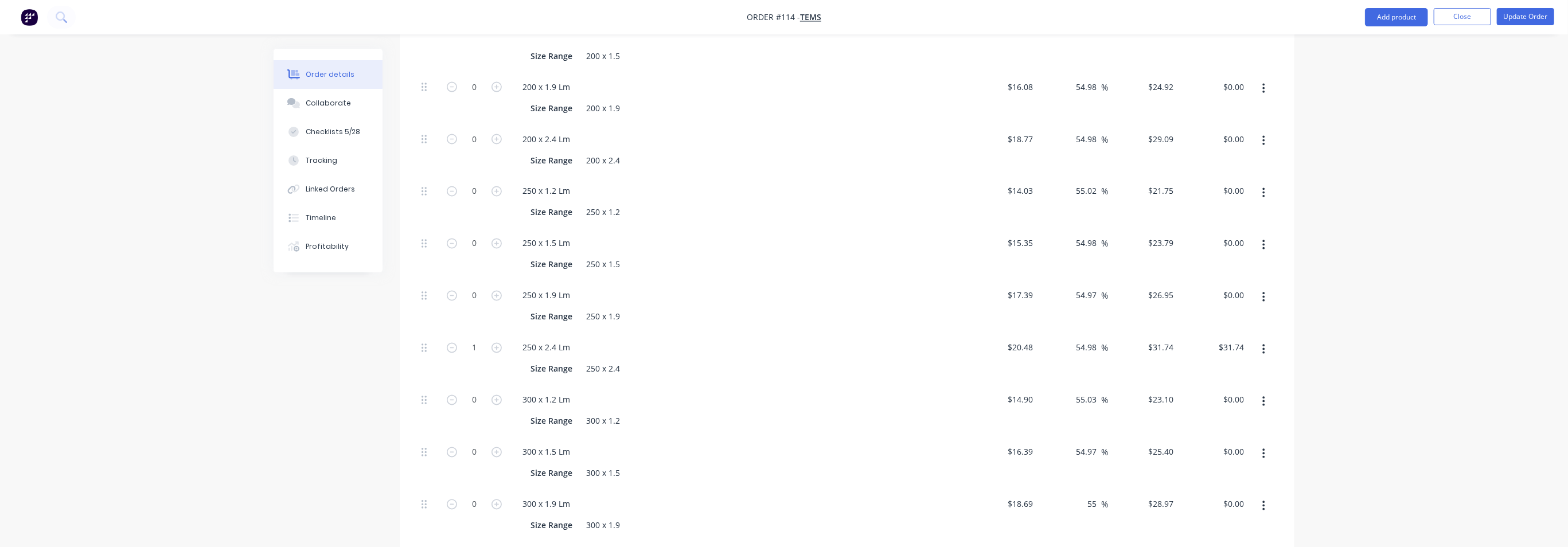
scroll to position [1790, 0]
click at [450, 341] on icon "button" at bounding box center [451, 346] width 10 height 10
type input "0"
type input "$0.00"
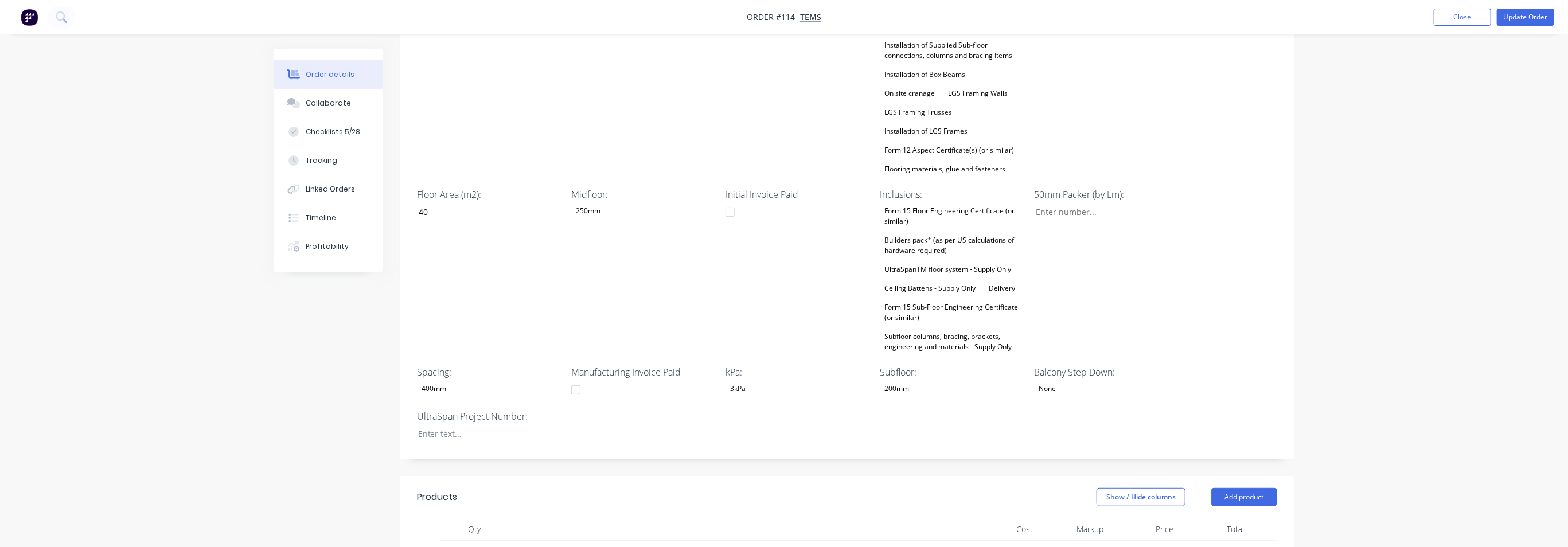
scroll to position [0, 0]
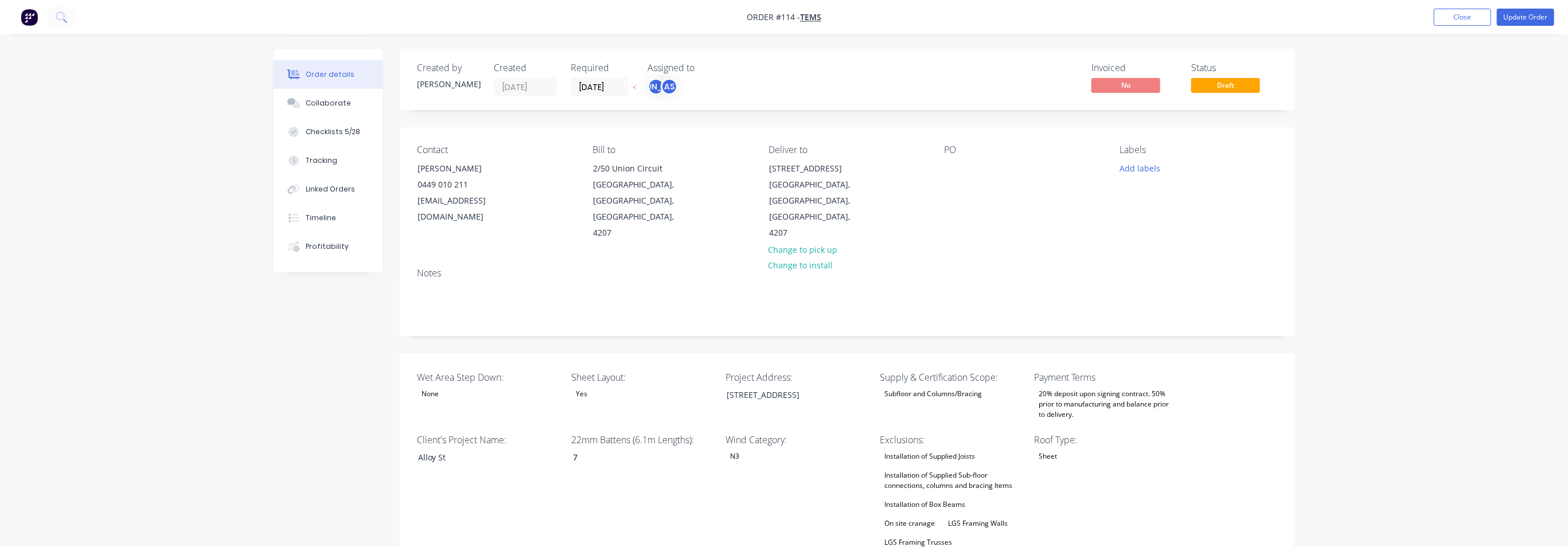
click at [615, 386] on div "Yes" at bounding box center [642, 393] width 144 height 15
click at [614, 431] on button "No" at bounding box center [658, 429] width 172 height 23
click at [606, 386] on div "No" at bounding box center [642, 393] width 144 height 15
click at [609, 410] on button "Yes" at bounding box center [658, 407] width 172 height 23
click at [621, 467] on div "22mm Battens (6.1m Lengths): 7" at bounding box center [642, 519] width 144 height 174
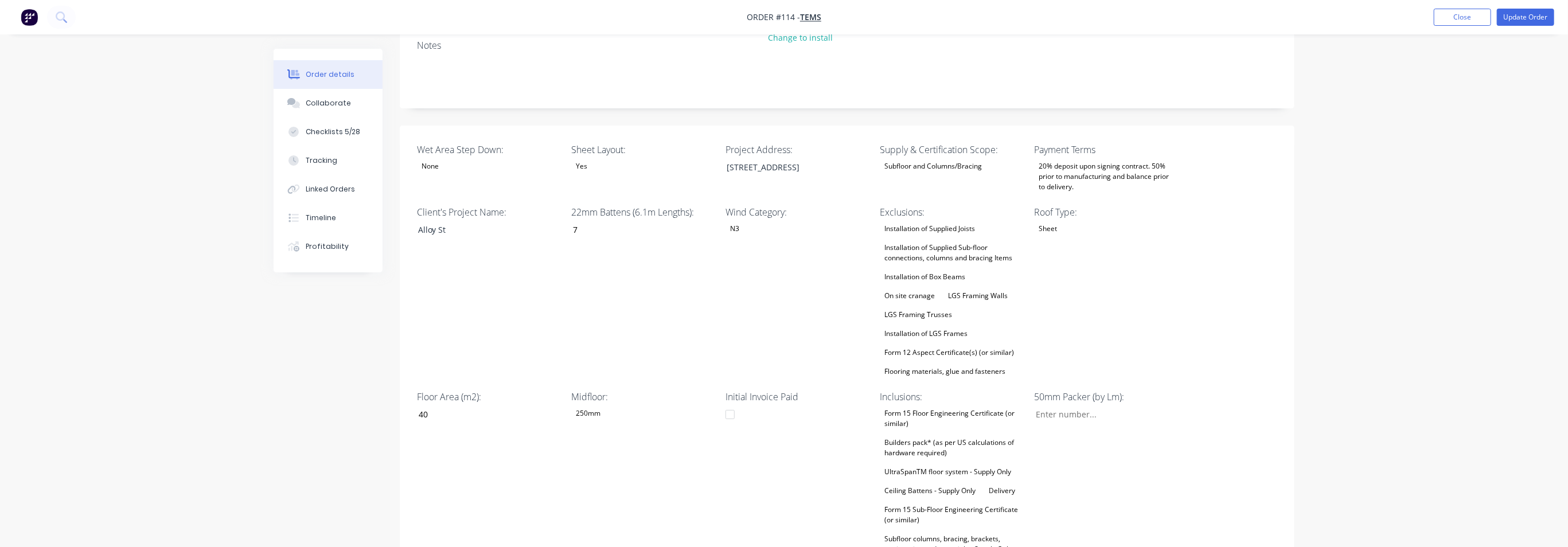
scroll to position [287, 0]
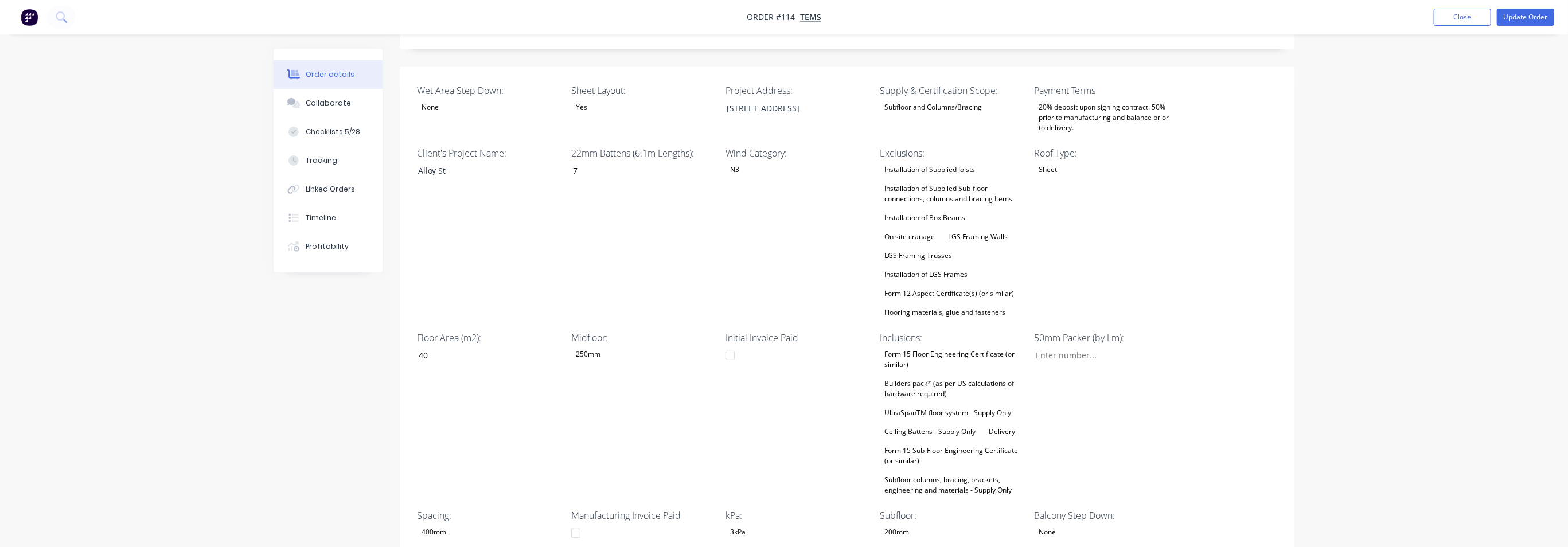
click at [913, 524] on div "200mm" at bounding box center [897, 531] width 34 height 15
click at [917, 380] on div "None" at bounding box center [920, 381] width 27 height 15
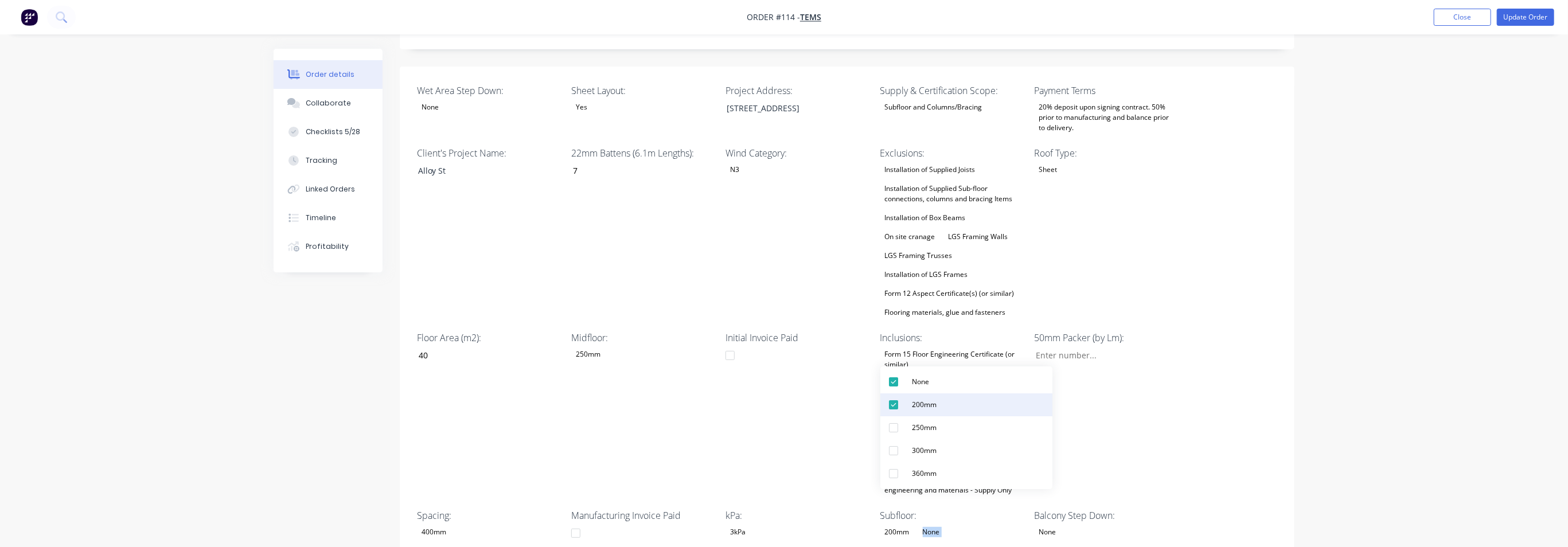
click at [911, 407] on div "200mm" at bounding box center [924, 404] width 34 height 15
click at [812, 378] on div "Initial Invoice Paid" at bounding box center [797, 413] width 144 height 167
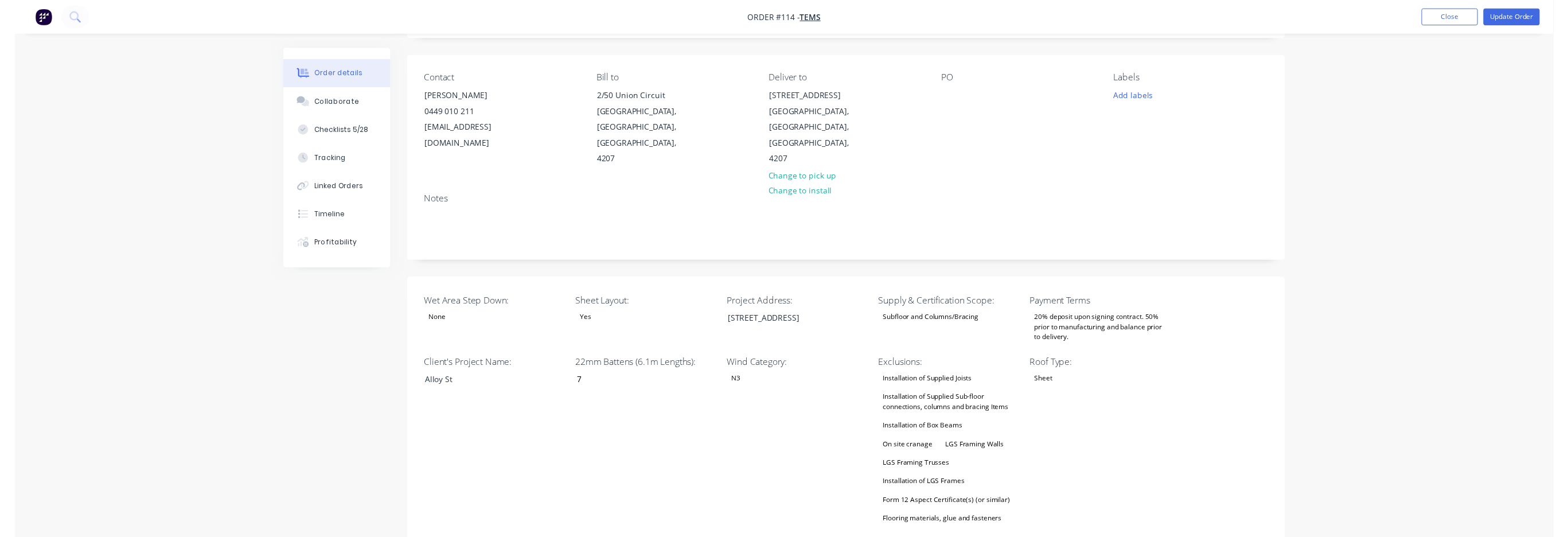
scroll to position [0, 0]
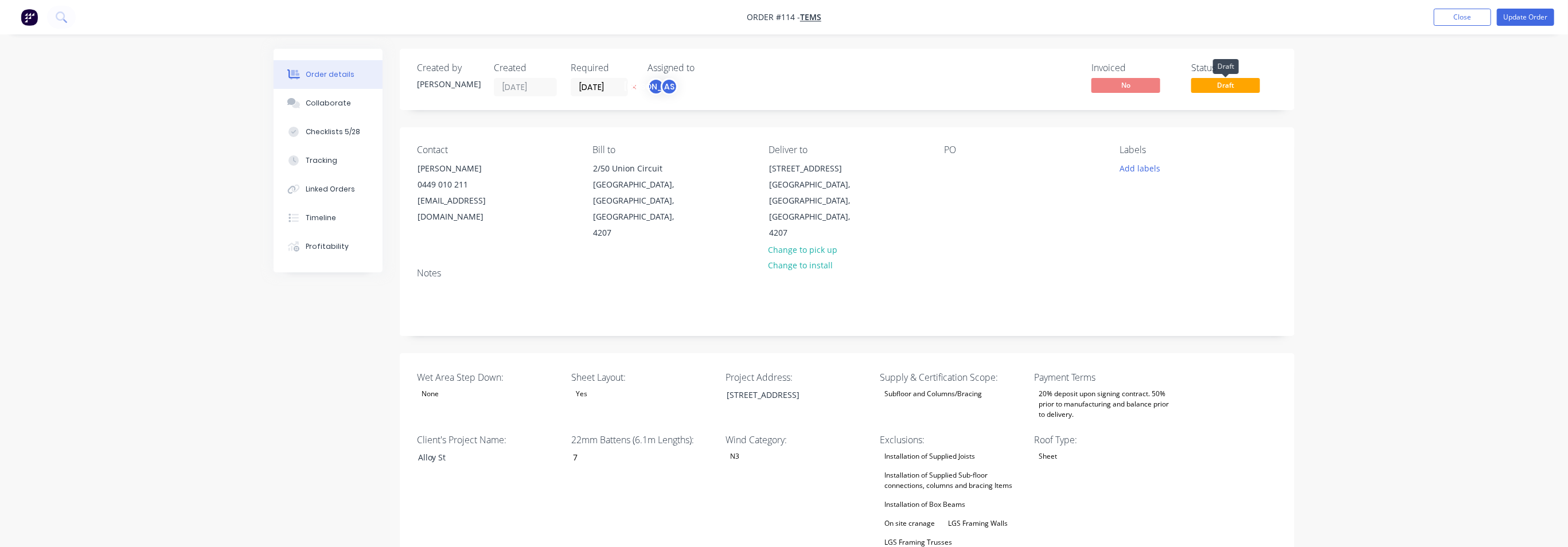
click at [1226, 90] on span "Draft" at bounding box center [1225, 85] width 69 height 14
click at [1529, 16] on button "Update Order" at bounding box center [1525, 17] width 57 height 17
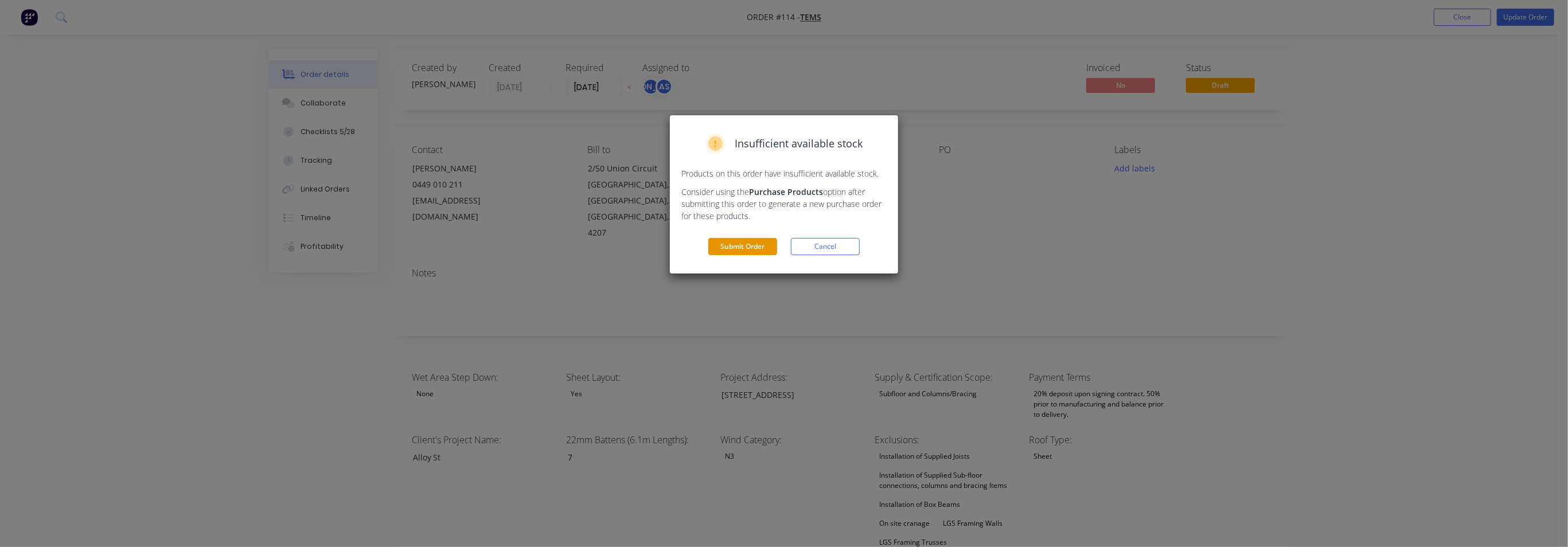
click at [757, 247] on button "Submit Order" at bounding box center [742, 245] width 69 height 17
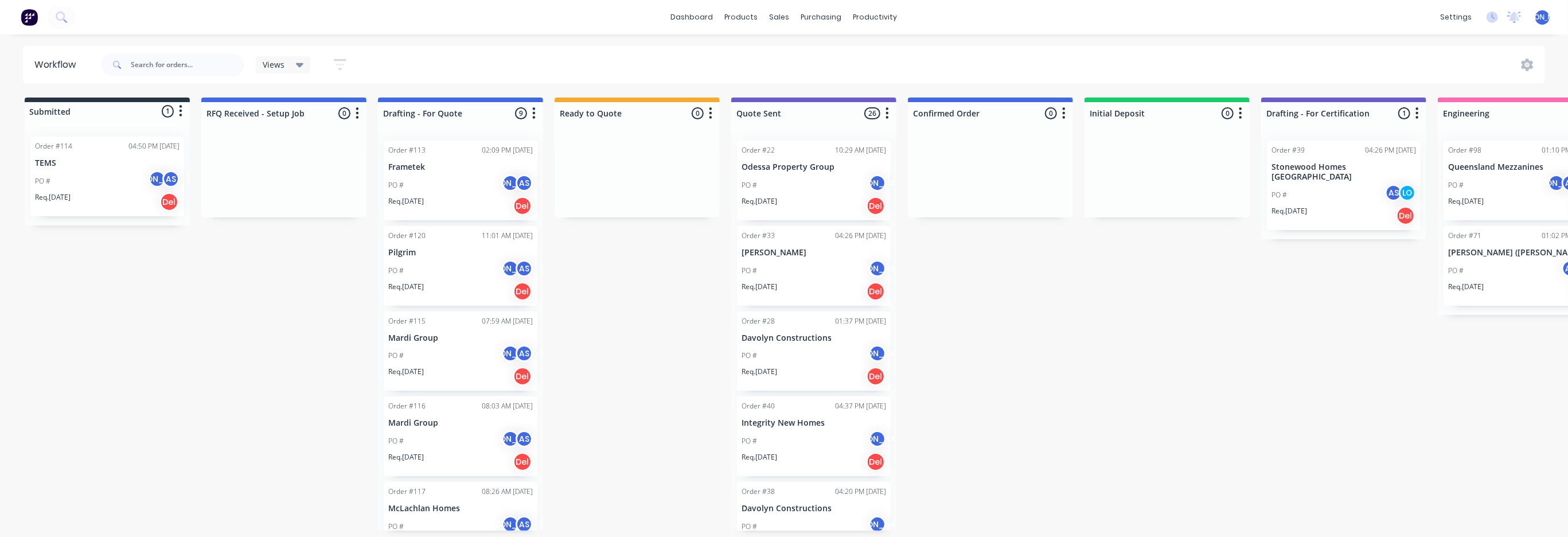
click at [59, 158] on div "Order #114 04:50 PM [DATE] TEMS PO # JO AS Req. [DATE] Del" at bounding box center [107, 176] width 153 height 80
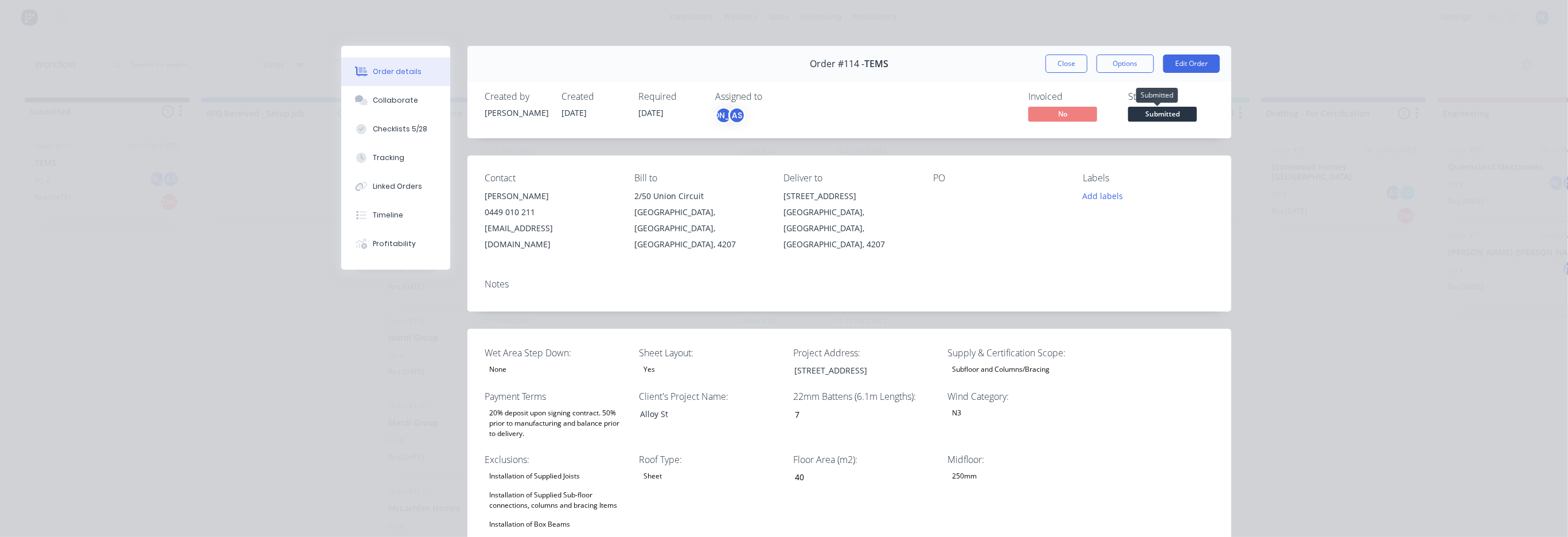
click at [1159, 115] on span "Submitted" at bounding box center [1162, 114] width 69 height 14
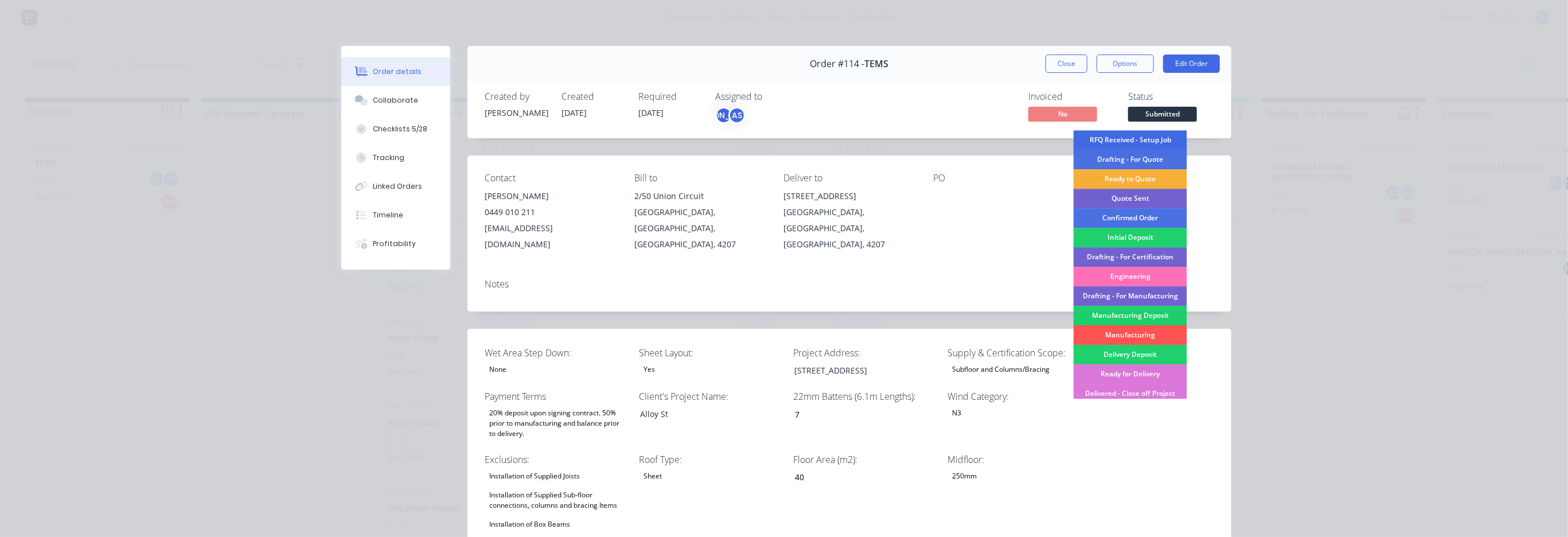
click at [1157, 139] on div "RFQ Received - Setup Job" at bounding box center [1129, 141] width 114 height 20
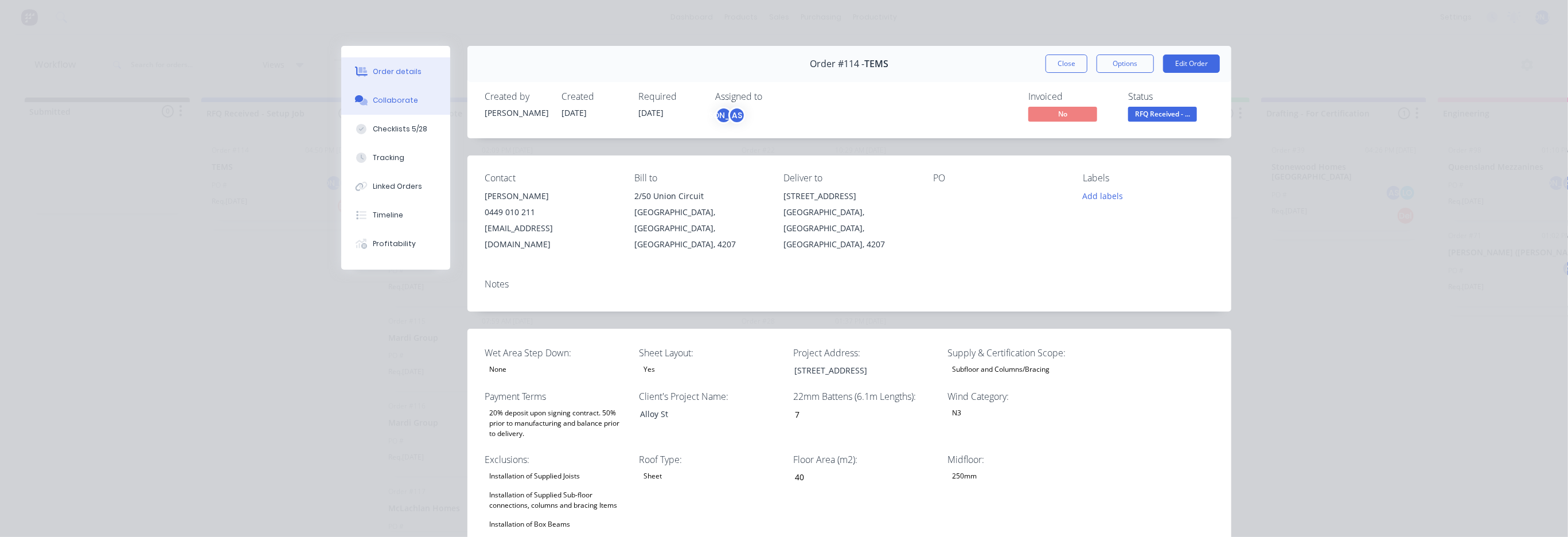
click at [378, 100] on div "Collaborate" at bounding box center [396, 100] width 46 height 10
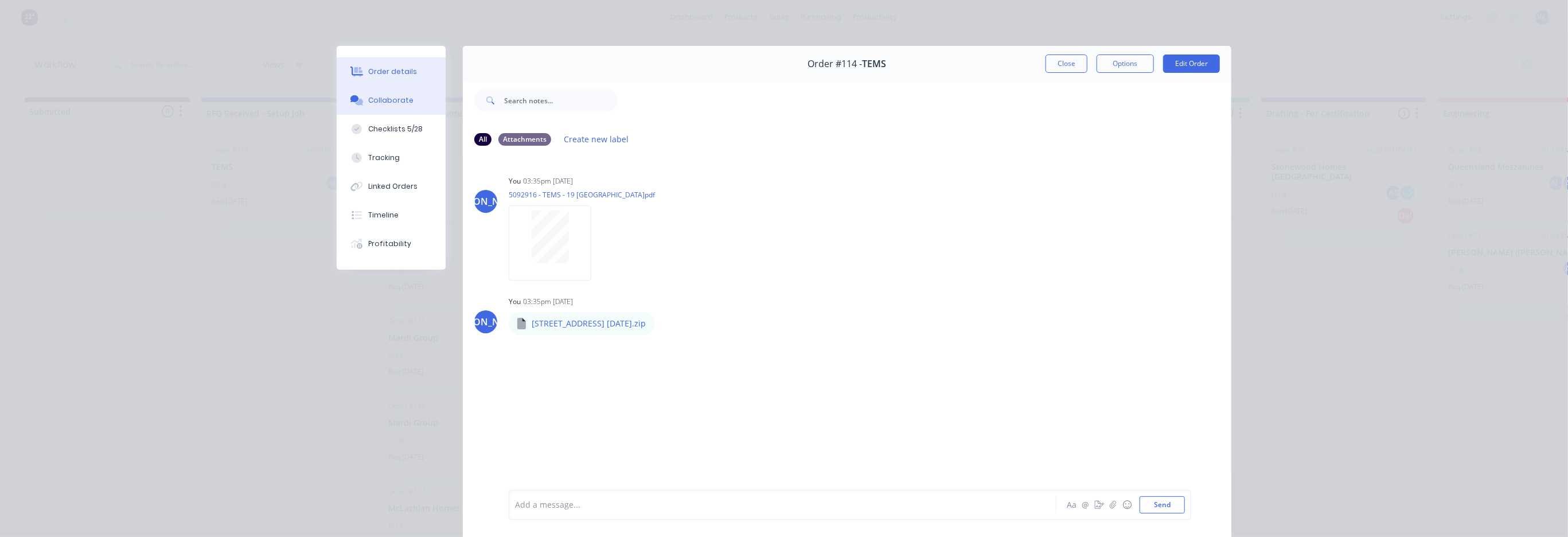
click at [380, 72] on div "Order details" at bounding box center [392, 71] width 49 height 10
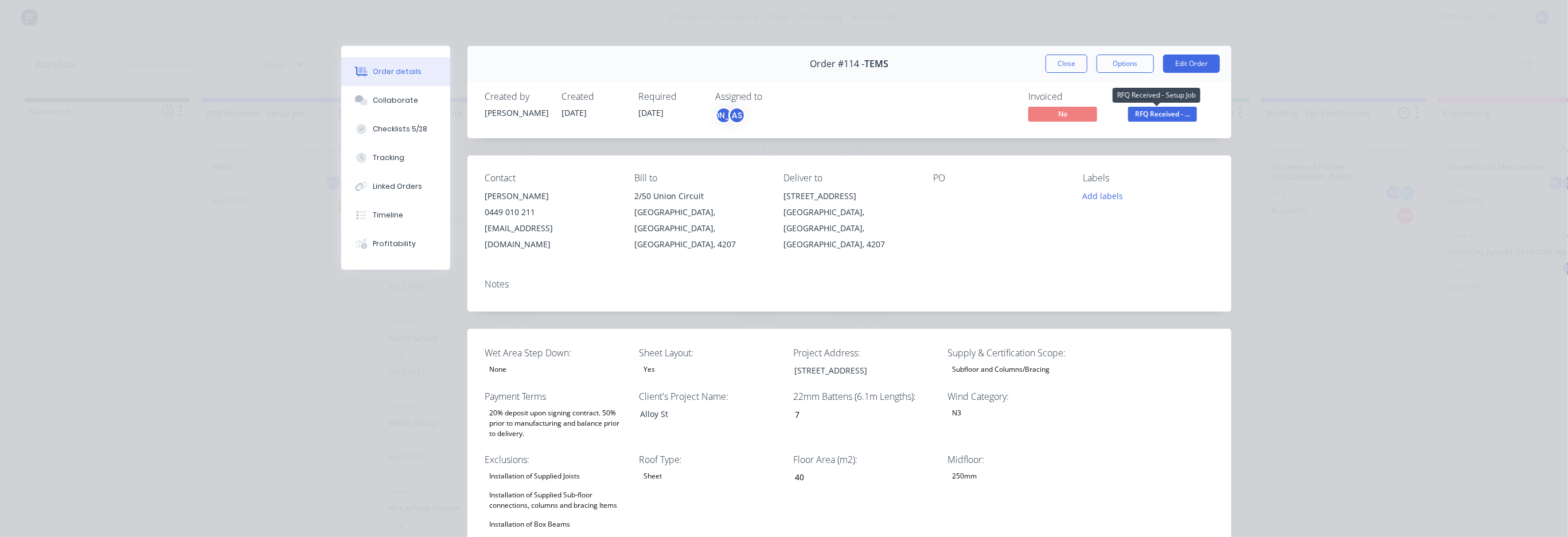
click at [1177, 110] on span "RFQ Received - ..." at bounding box center [1162, 114] width 69 height 14
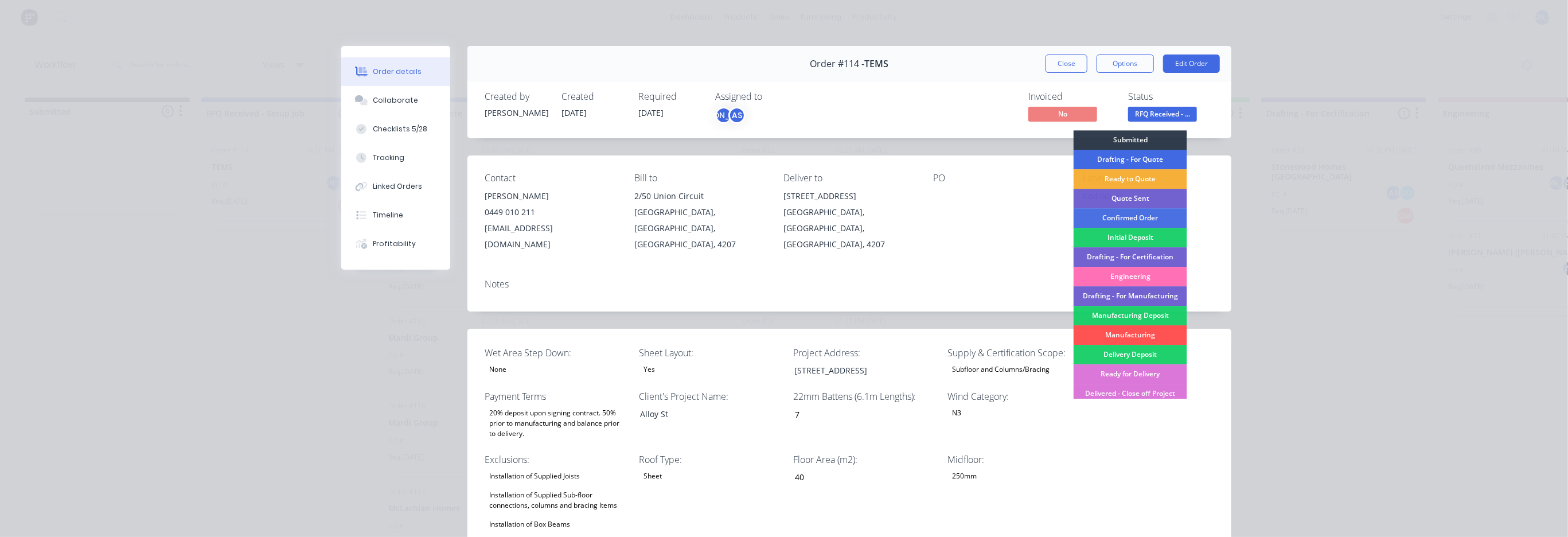
click at [1145, 161] on div "Drafting - For Quote" at bounding box center [1129, 160] width 114 height 20
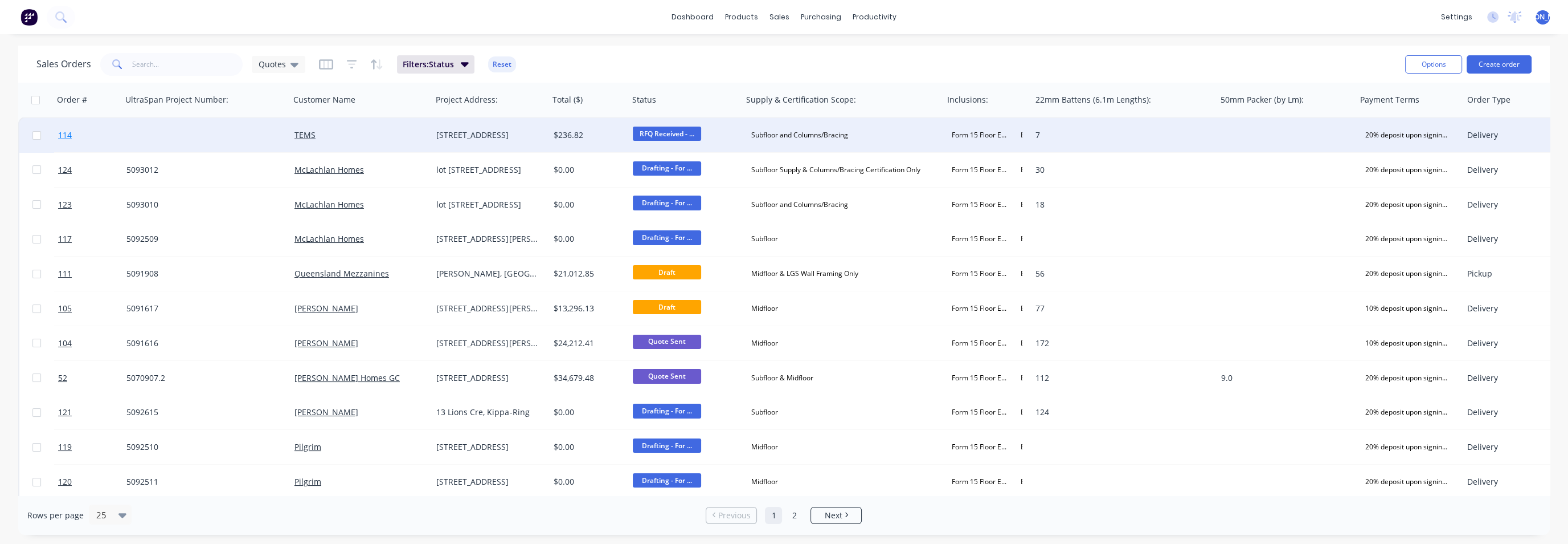
click at [66, 134] on span "114" at bounding box center [65, 136] width 14 height 12
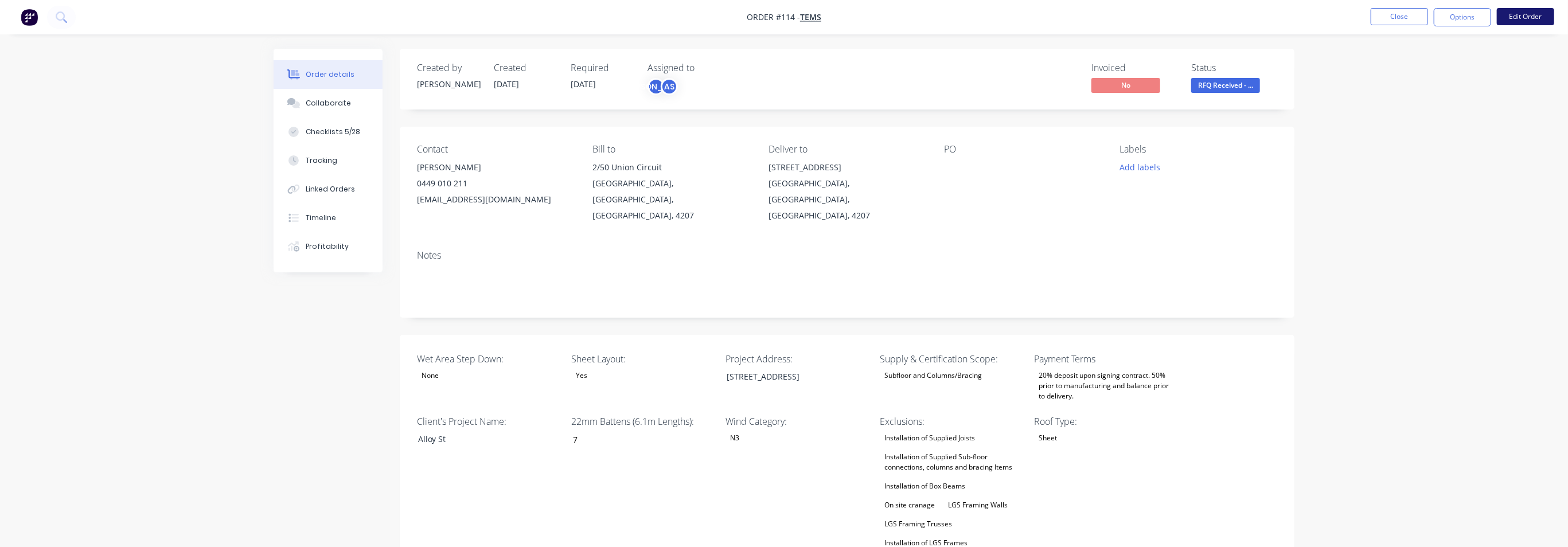
click at [1523, 16] on button "Edit Order" at bounding box center [1525, 16] width 57 height 17
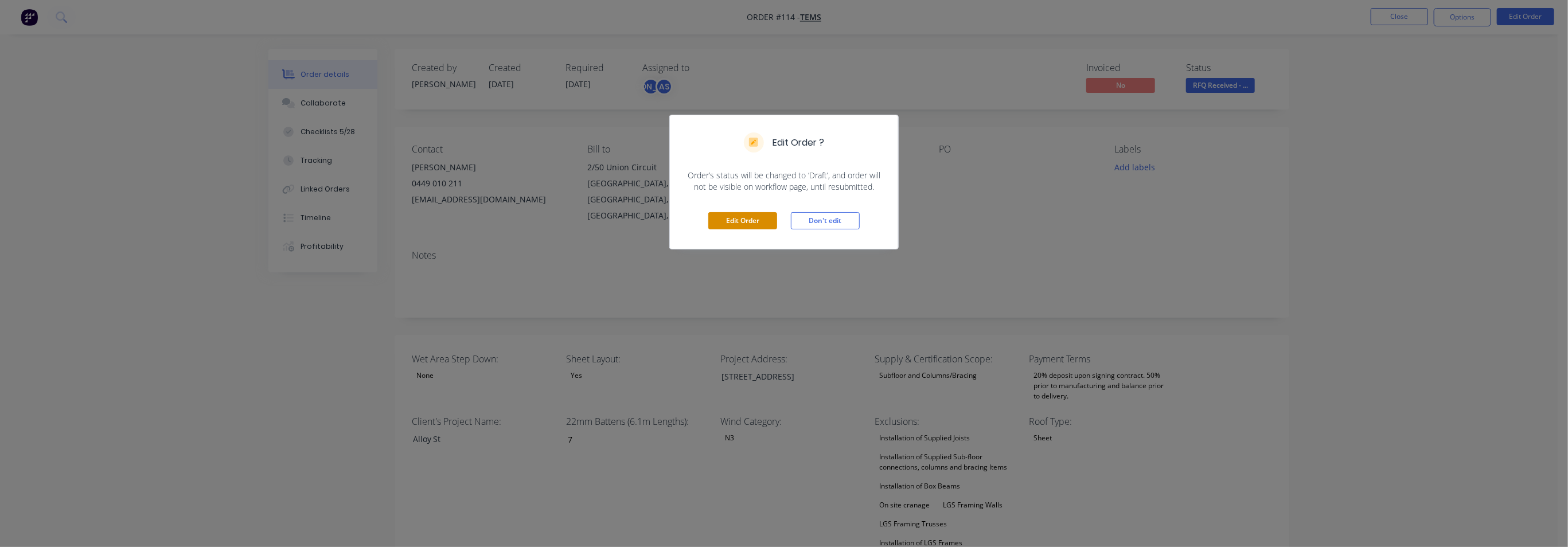
click at [750, 220] on button "Edit Order" at bounding box center [742, 220] width 69 height 17
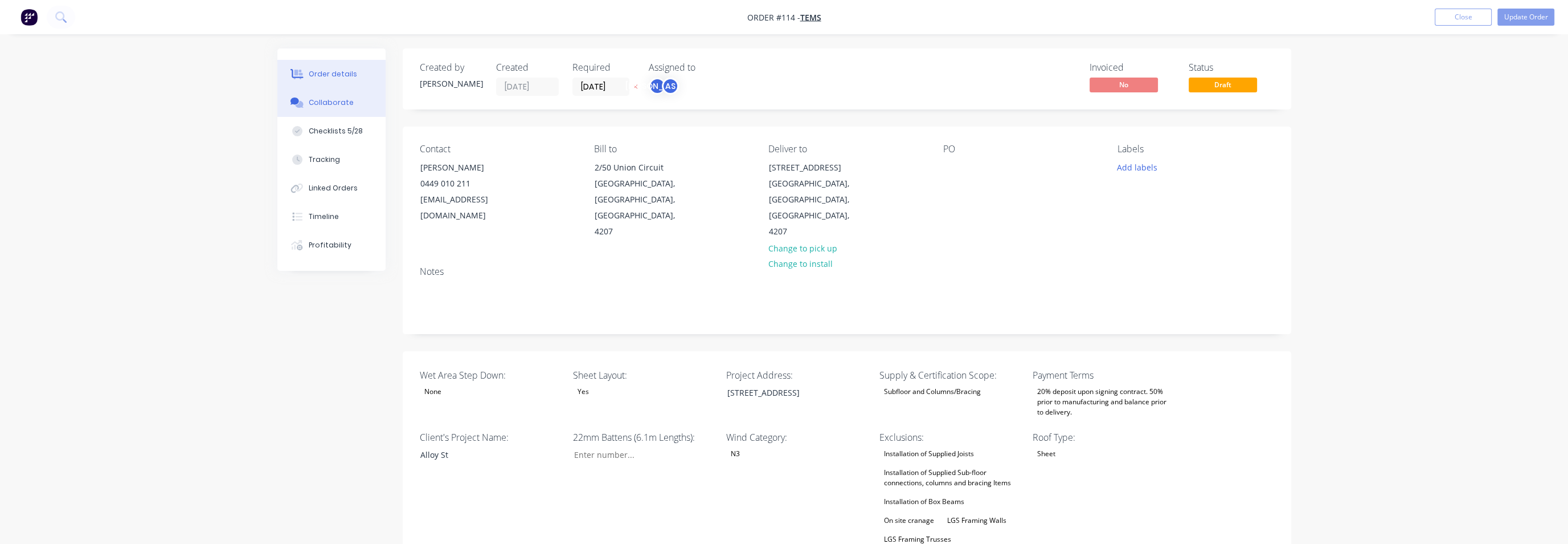
type input "$1.00"
type input "55"
type input "$1.55"
type input "$334.00"
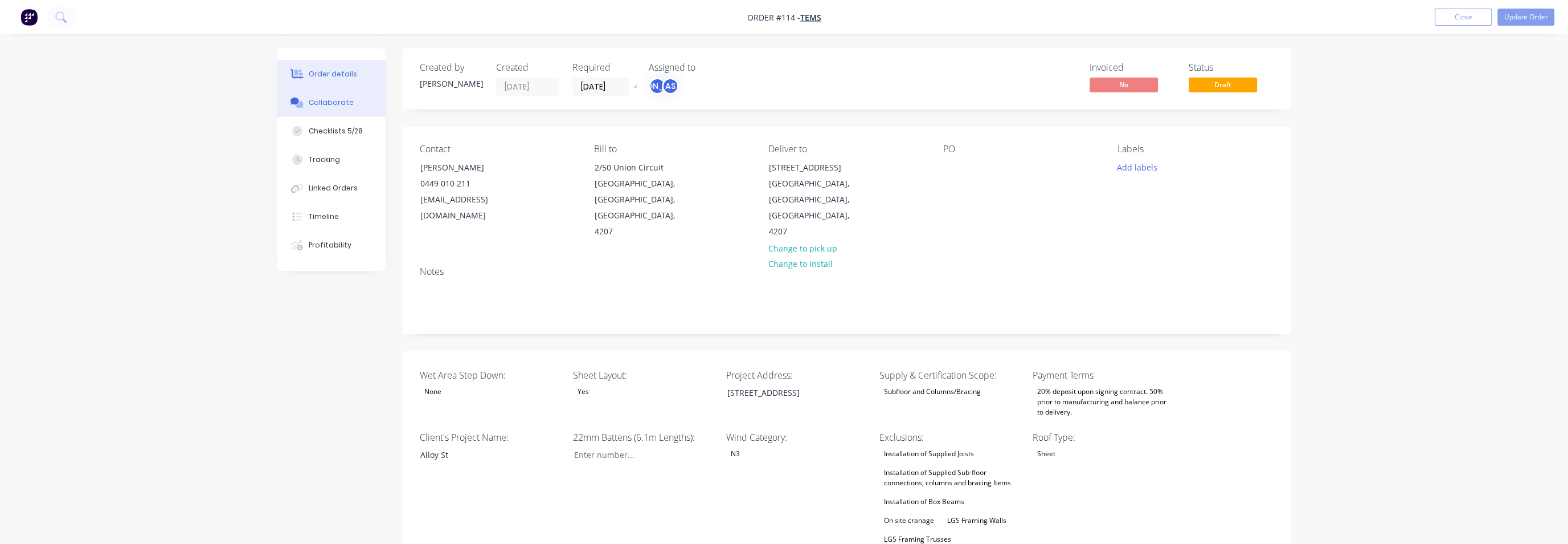
type input "$360.00"
type input "$600.00"
type input "$840.00"
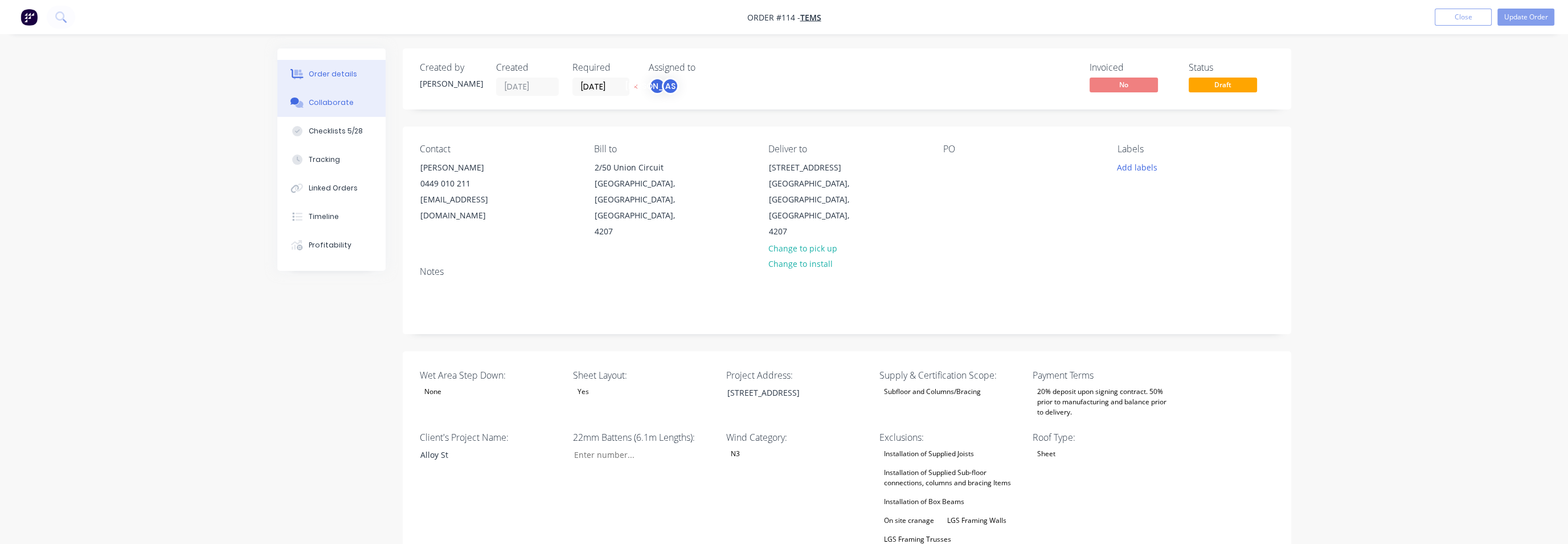
type input "$840.00"
type input "$75.00"
type input "100"
type input "$150.00"
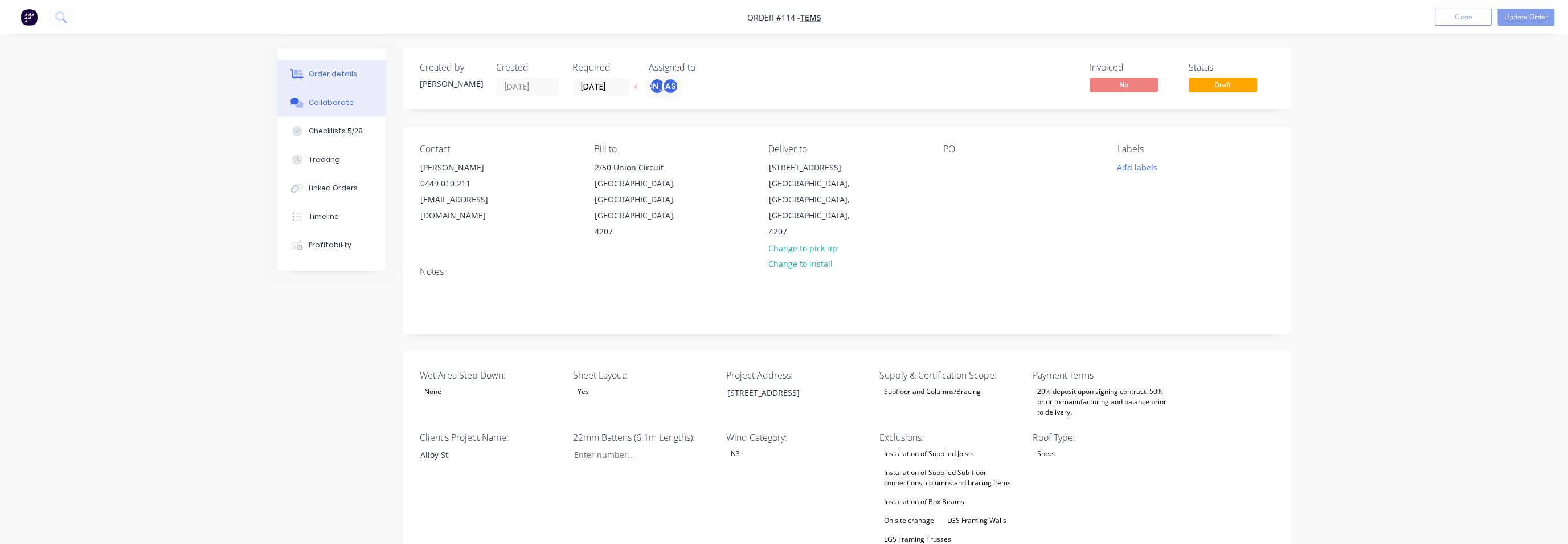
type input "$307.00"
type input "55"
type input "$475.85"
type input "$307.00"
type input "55"
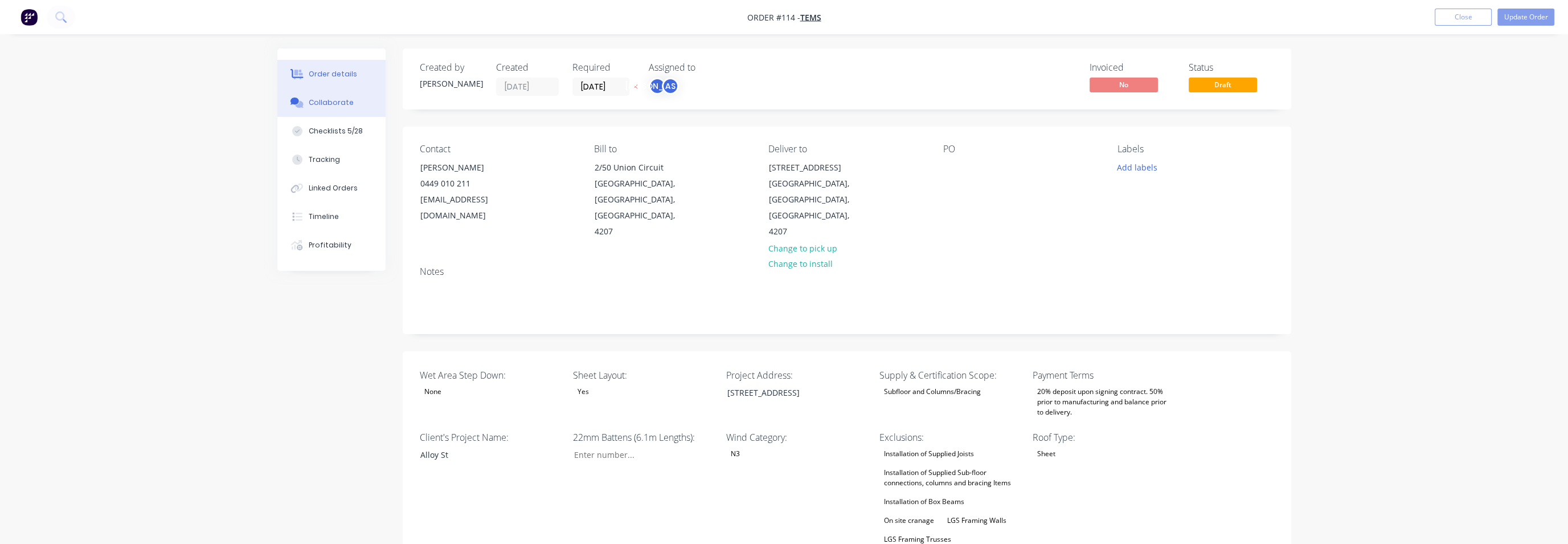
type input "$475.85"
type input "$614.00"
type input "55"
type input "$951.70"
type input "$614.00"
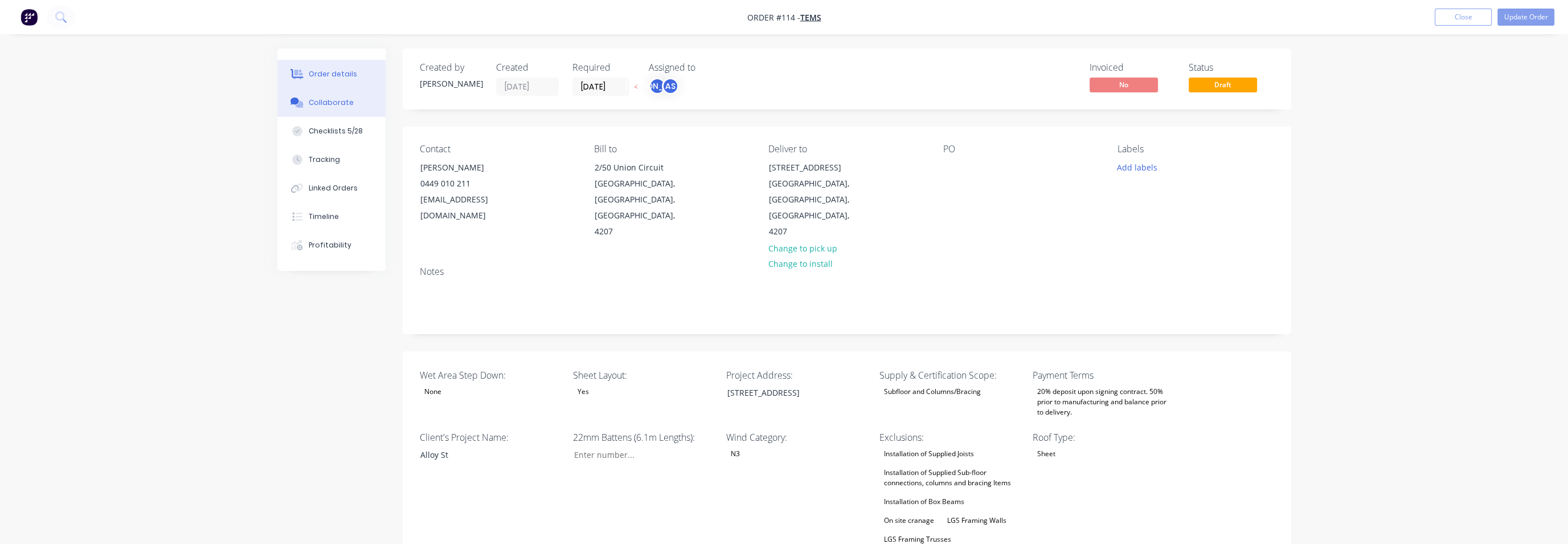
type input "55"
type input "$951.70"
type input "$921.00"
type input "55"
type input "$1,427.55"
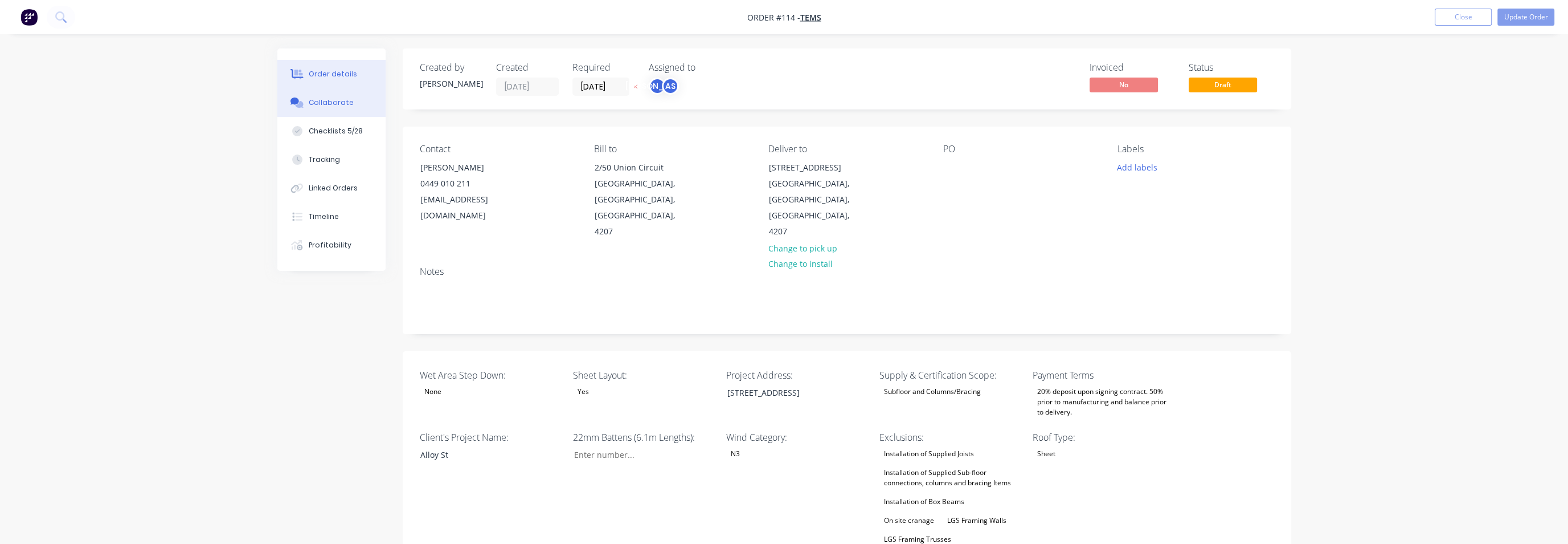
type input "$1,100.00"
type input "$13.17"
type input "54.97"
type input "$20.41"
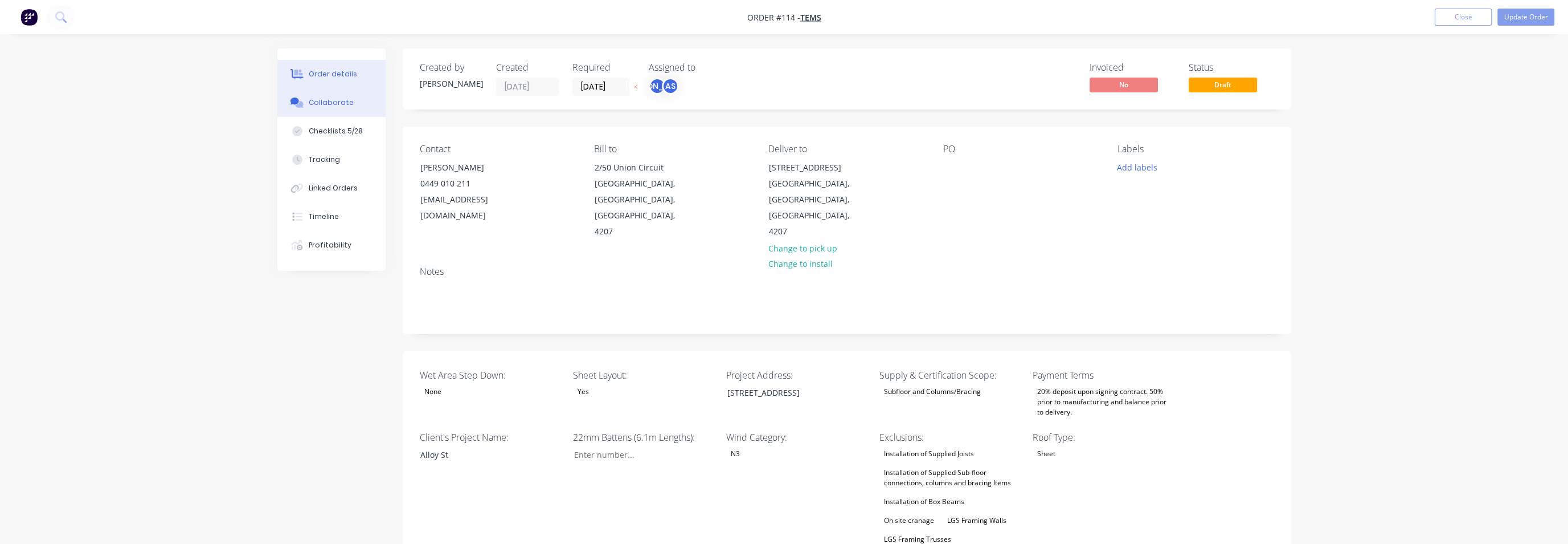
type input "$14.31"
type input "55"
type input "$22.18"
type input "$16.08"
type input "54.98"
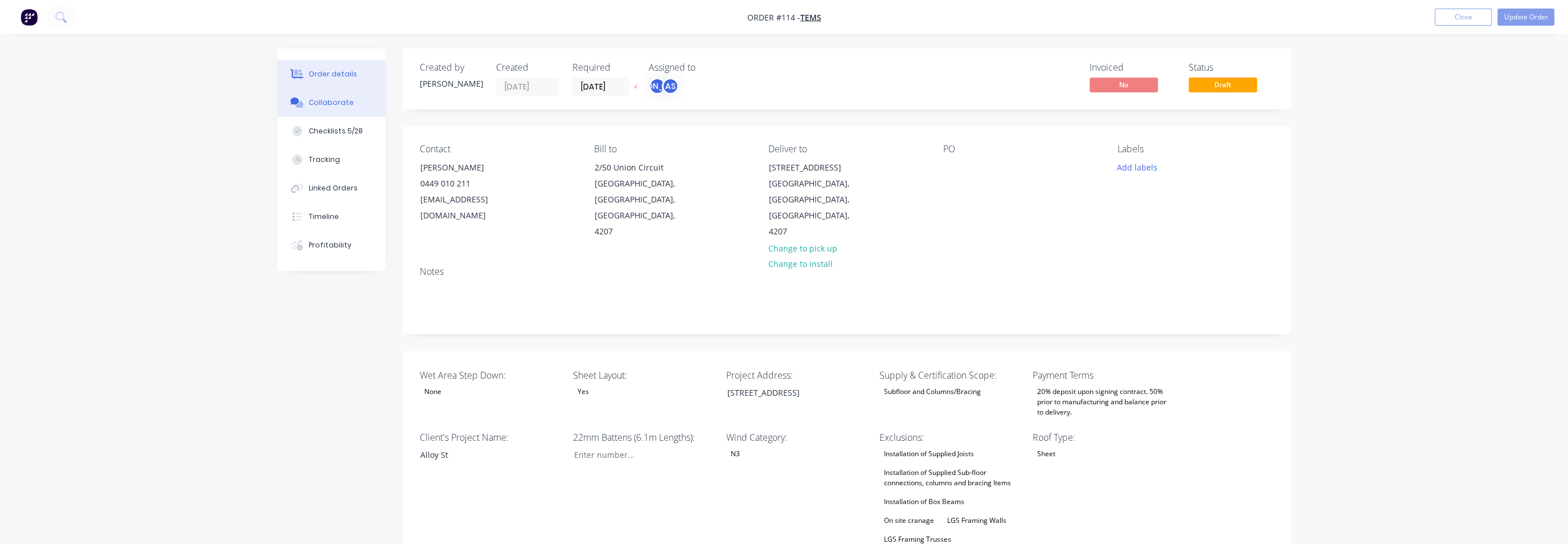
type input "$24.92"
type input "$18.77"
type input "54.98"
type input "$29.09"
type input "$14.03"
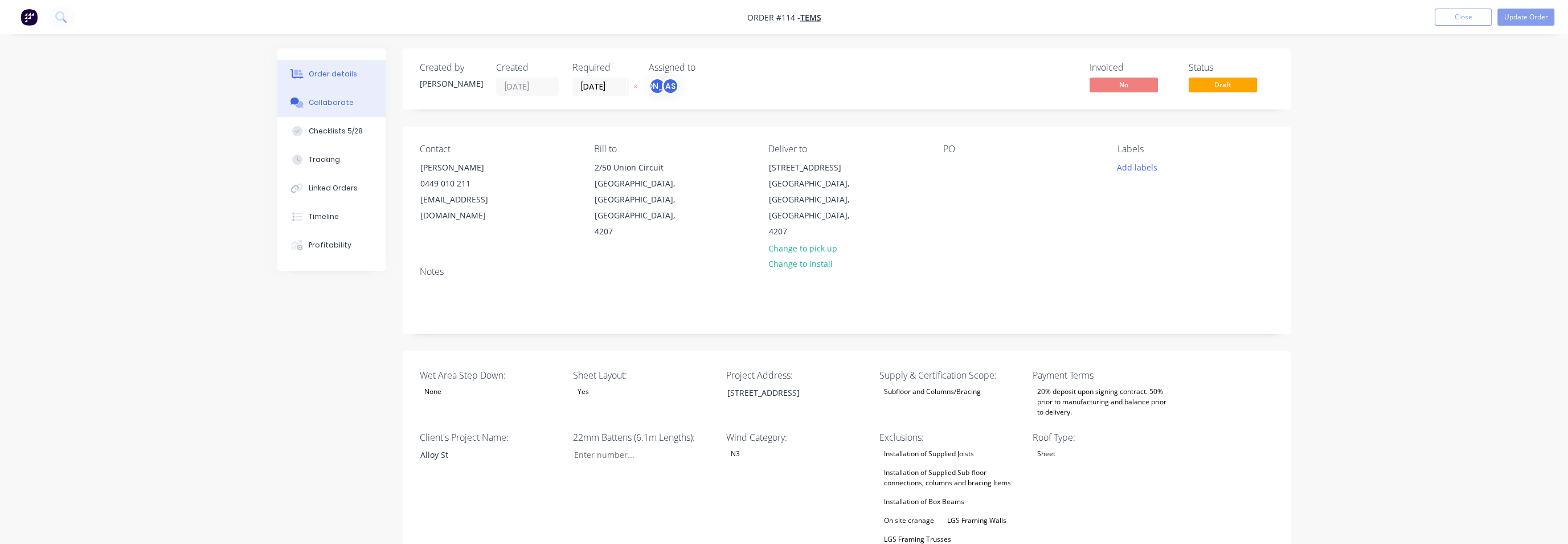
type input "55.02"
type input "$21.75"
type input "$15.35"
type input "54.98"
type input "$23.79"
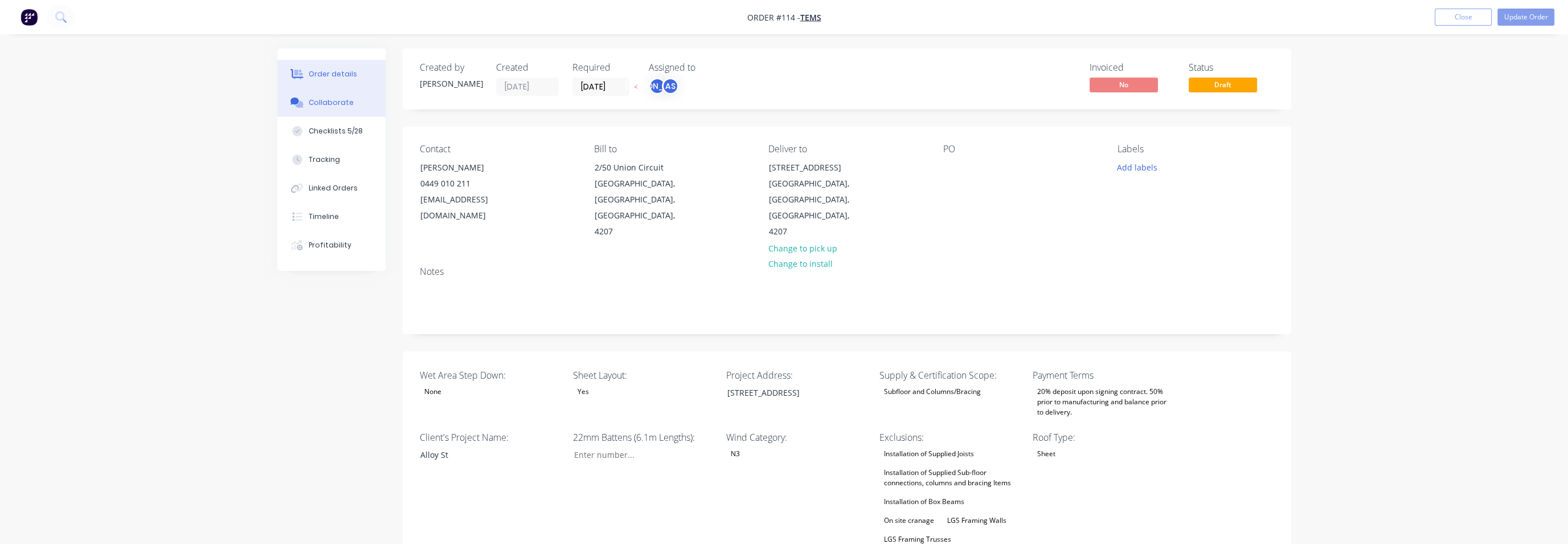
type input "$17.39"
type input "54.97"
type input "$26.95"
type input "$20.48"
type input "54.98"
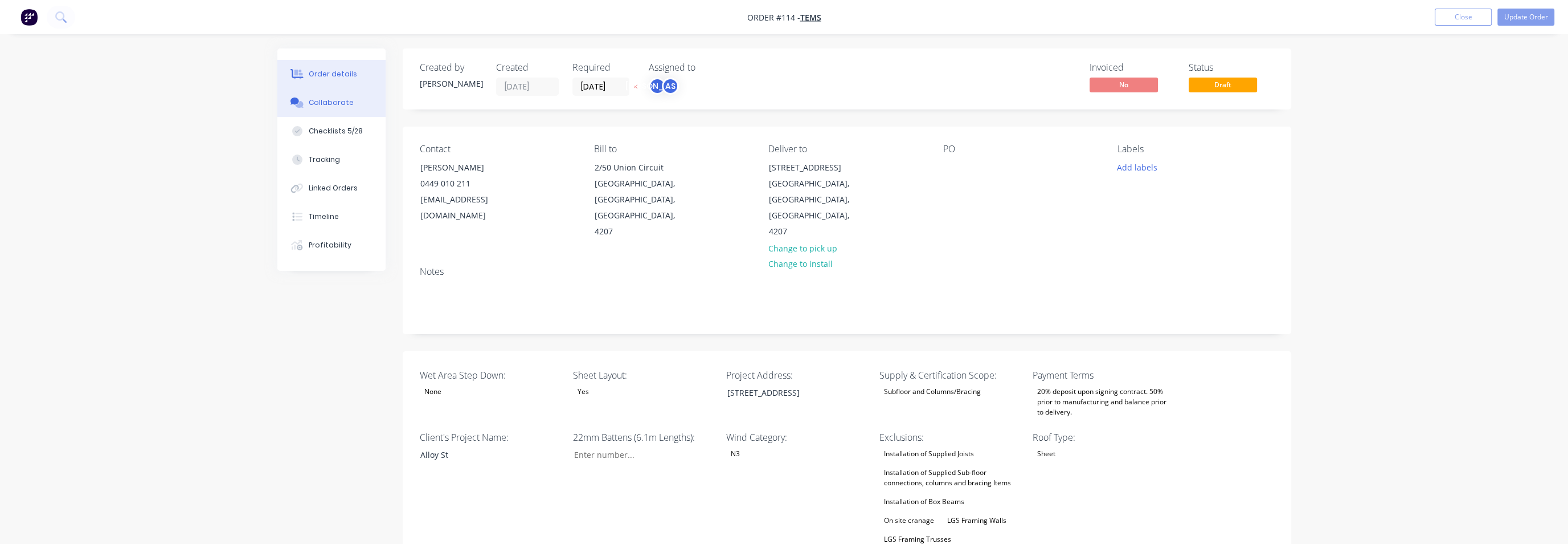
type input "$31.74"
type input "$14.90"
type input "55.03"
type input "$23.10"
type input "$16.39"
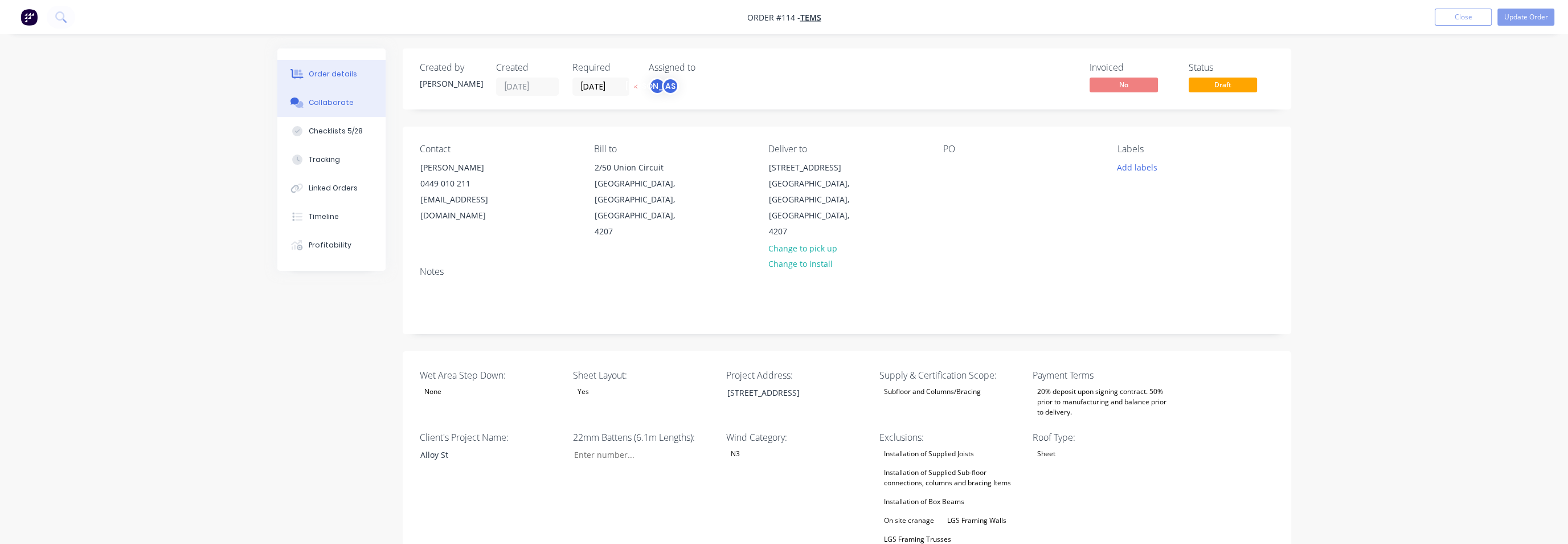
type input "54.97"
type input "$25.40"
type input "$18.69"
type input "55"
type input "$28.97"
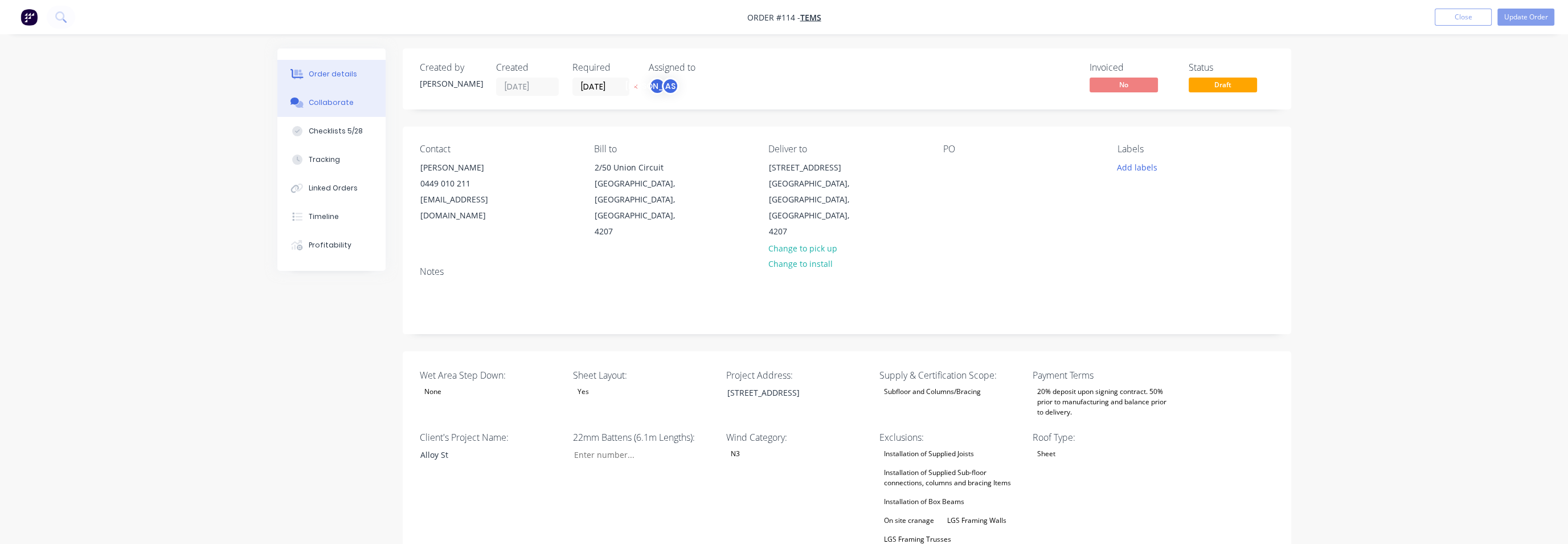
type input "$22.19"
type input "54.98"
type input "$34.39"
type input "$15.94"
type input "55.02"
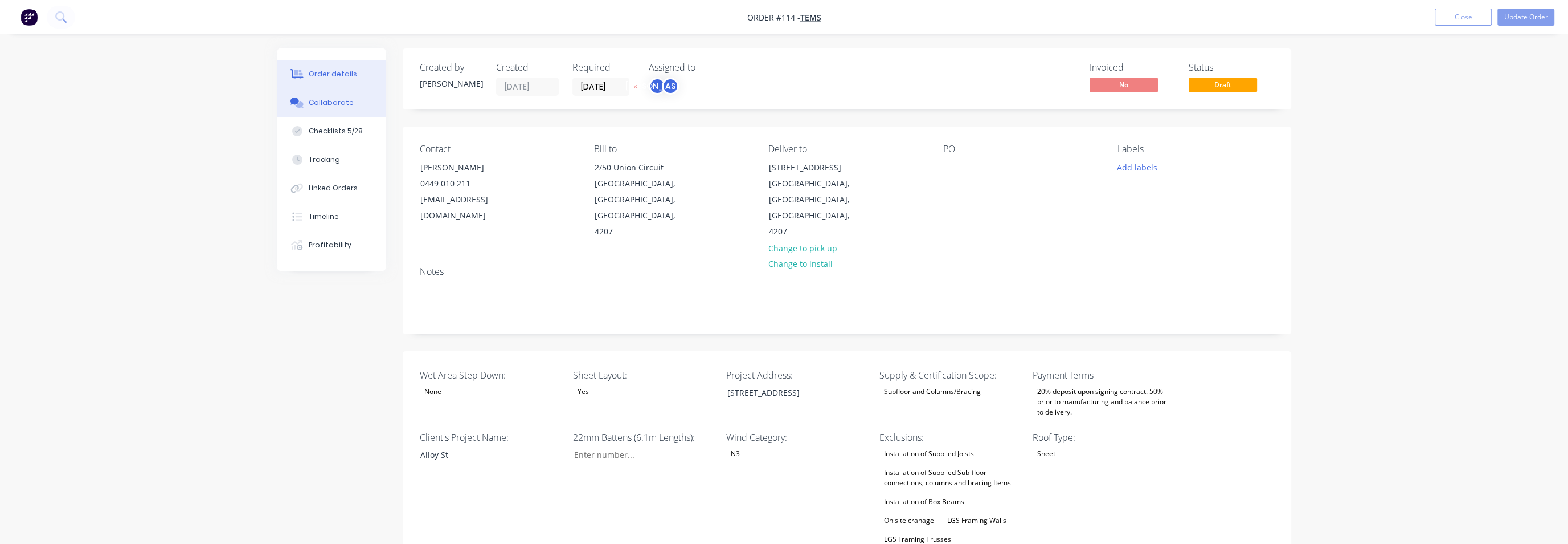
type input "$24.71"
type input "$17.63"
type input "55.02"
type input "$27.33"
type input "$20.21"
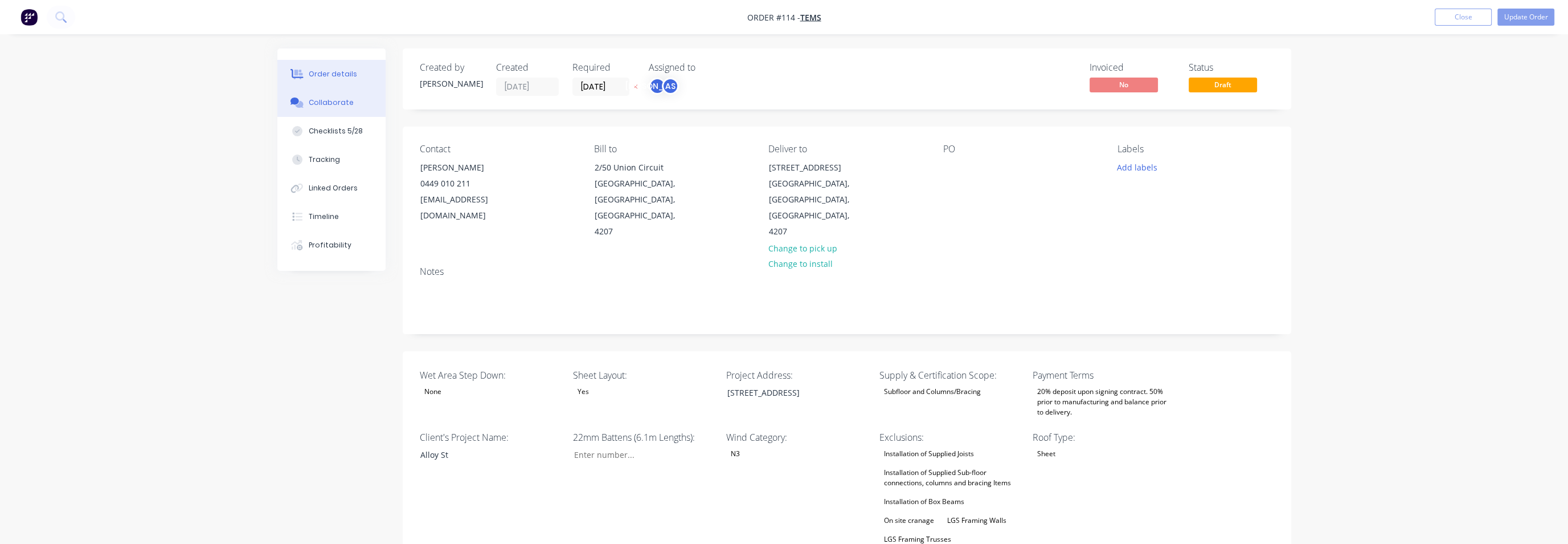
type input "55.02"
type input "$31.33"
type input "$24.24"
type input "54.99"
type input "$37.57"
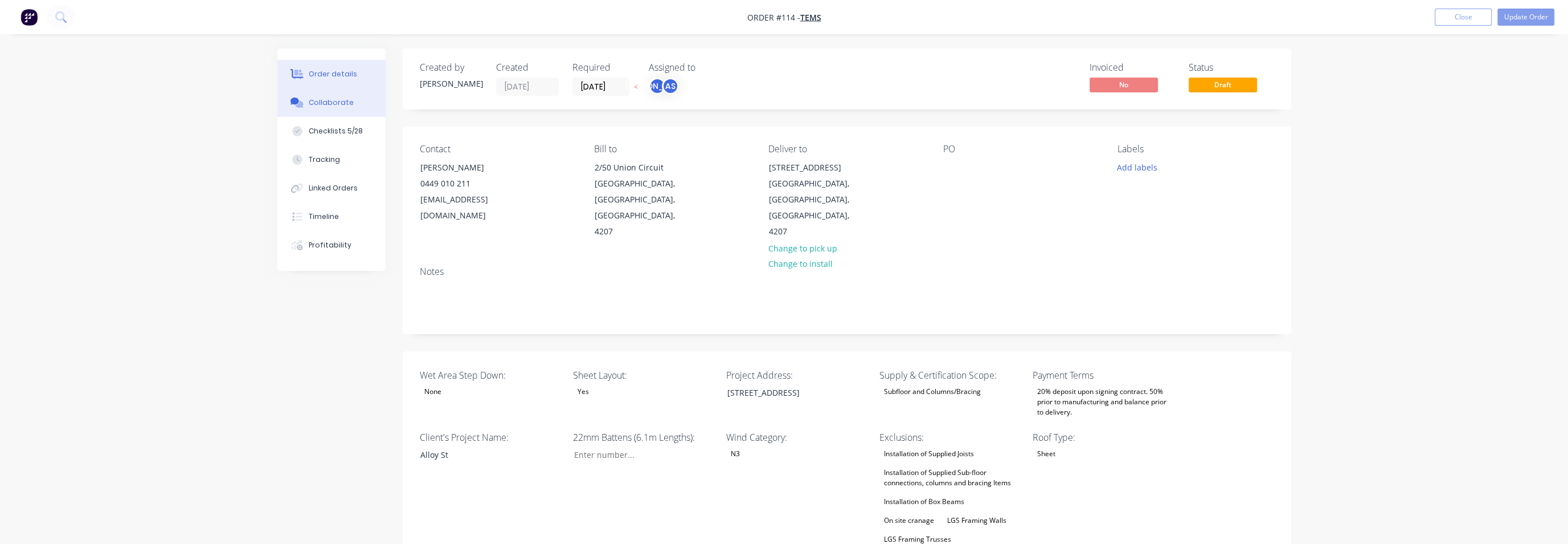
type input "$35.32"
type input "55.01"
type input "$54.75"
type input "$37.61"
type input "55.01"
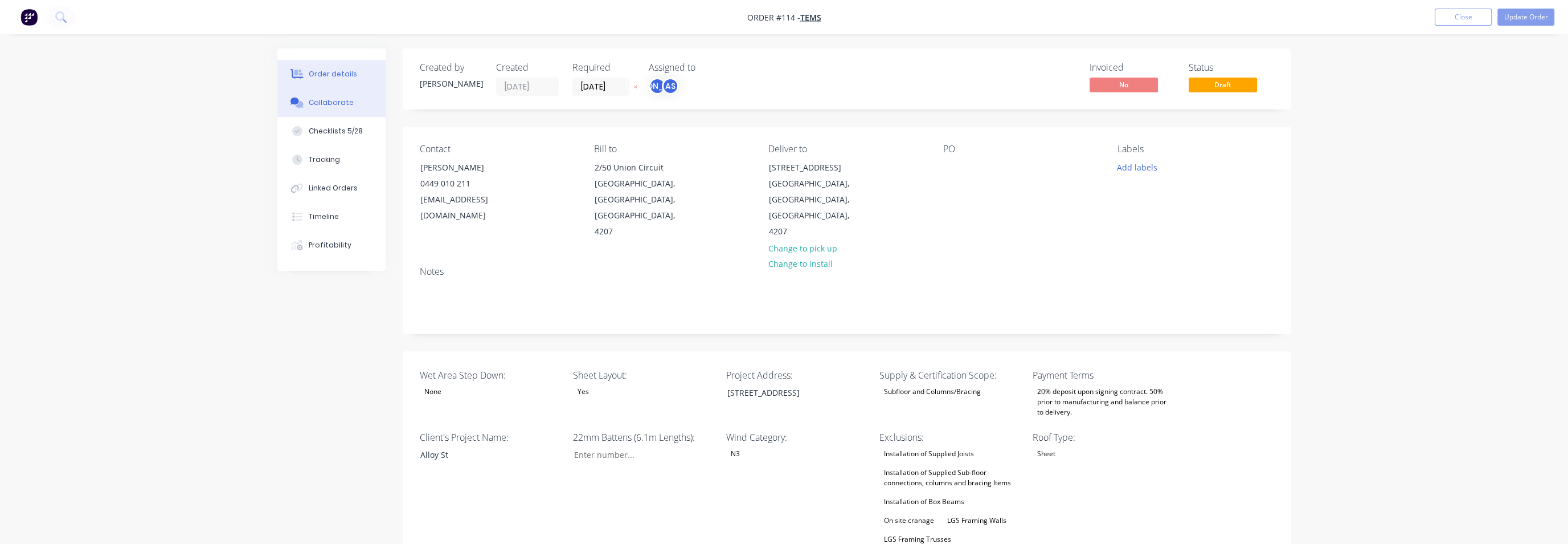
type input "$58.30"
type input "$41.14"
type input "55.01"
type input "$63.77"
type input "$46.52"
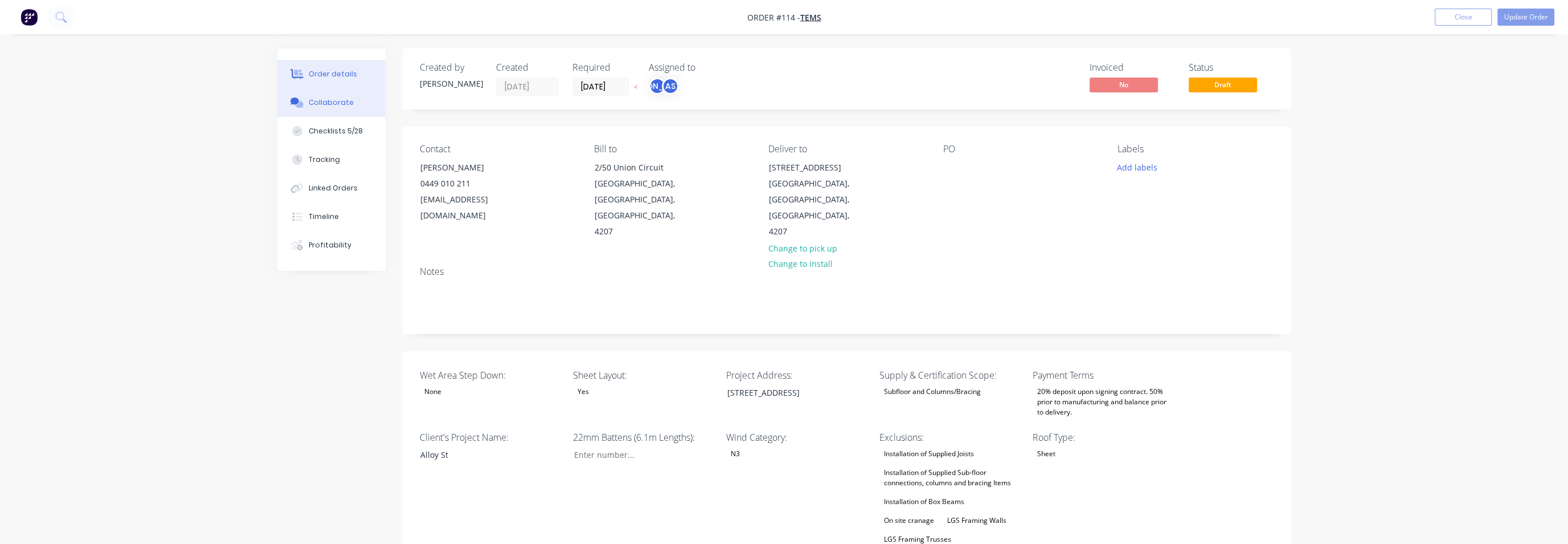
type input "55.01"
type input "$72.11"
type input "$37.05"
type input "55.01"
type input "$57.43"
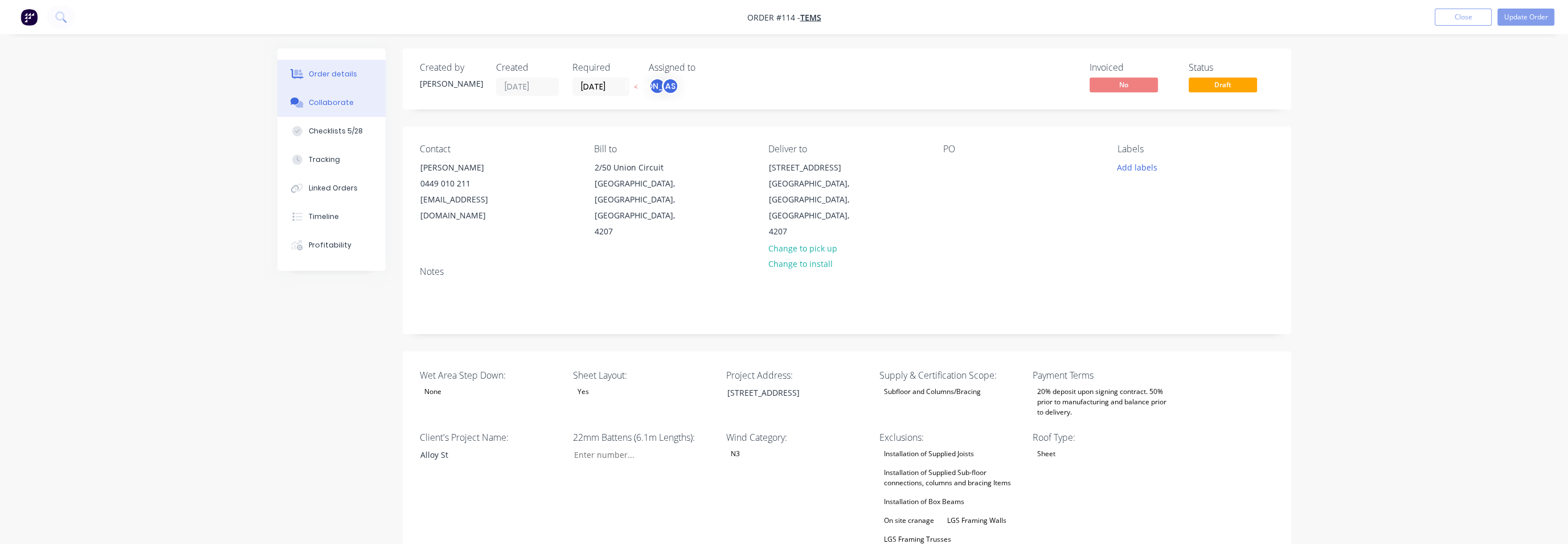
type input "$39.68"
type input "54.99"
type input "$61.50"
type input "$43.75"
type input "54.99"
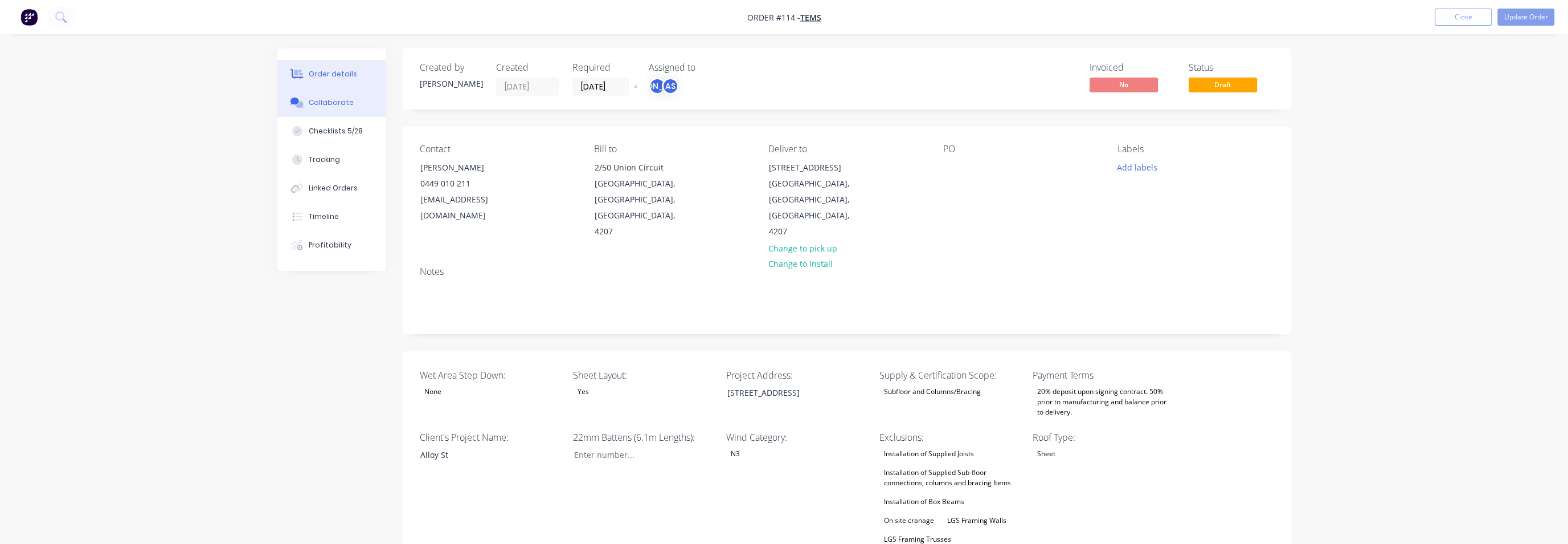
type input "$67.81"
type input "$49.94"
type input "55.01"
type input "$77.41"
type input "$38.78"
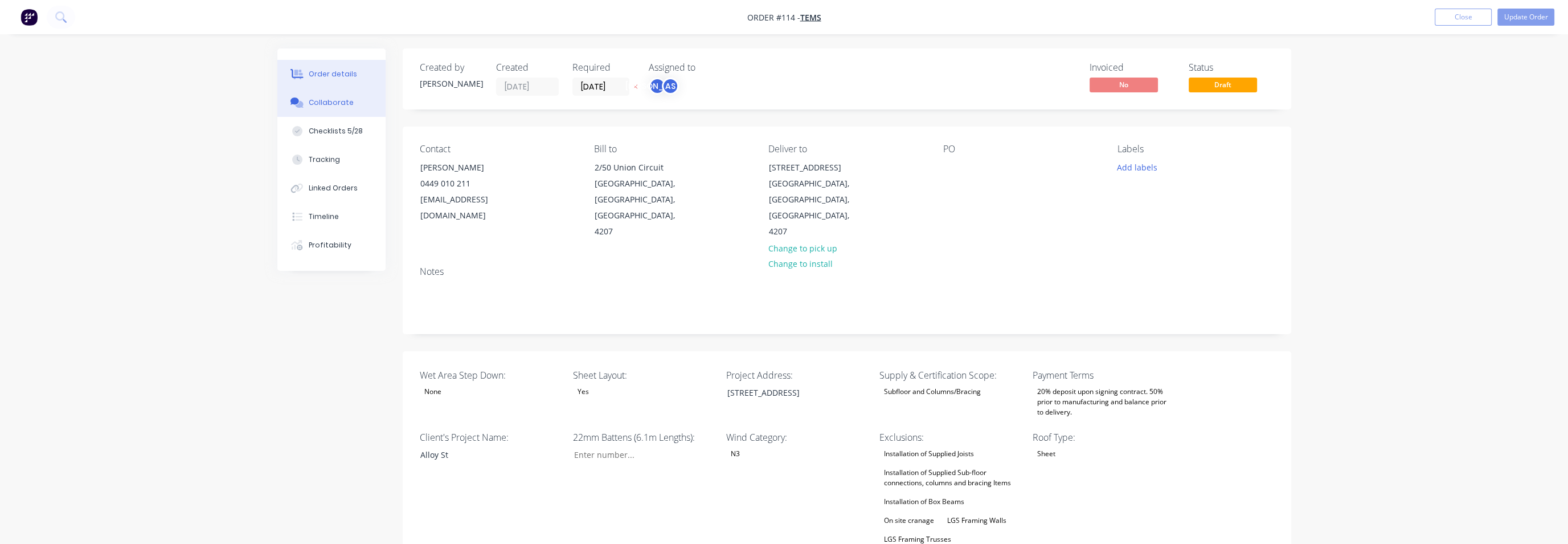
type input "55"
type input "$60.11"
type input "$41.76"
type input "55"
type input "$64.73"
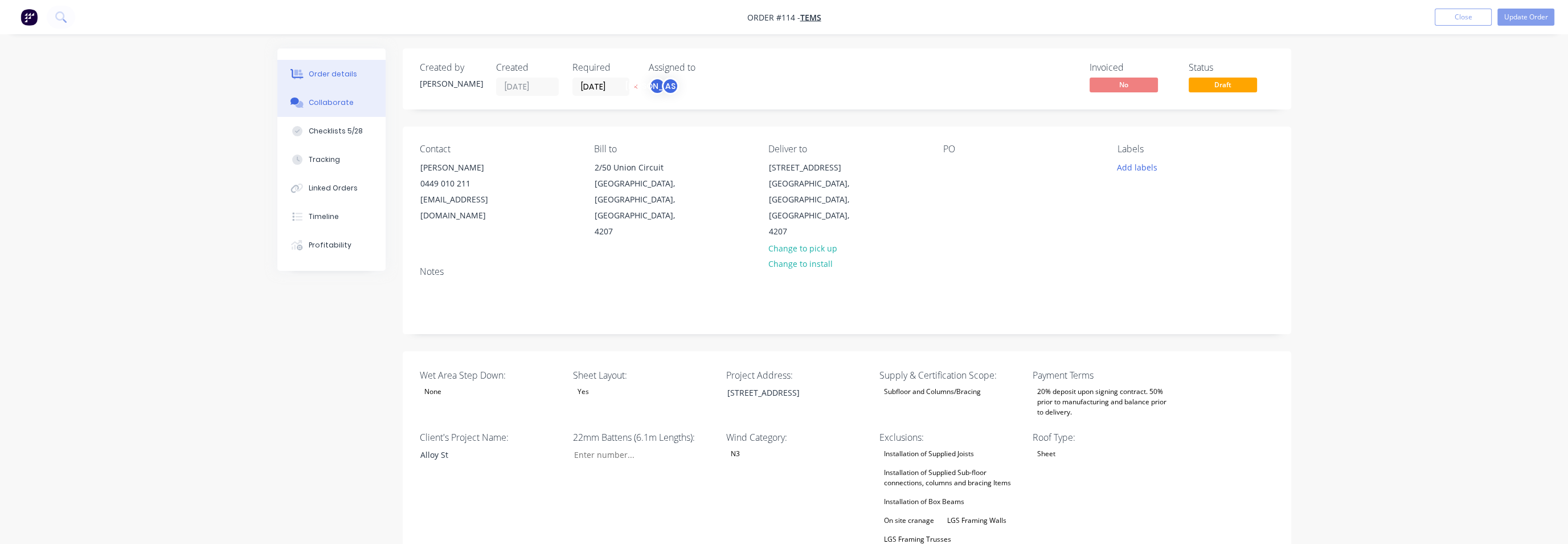
type input "$46.36"
type input "55"
type input "$71.86"
type input "$53.36"
type input "55"
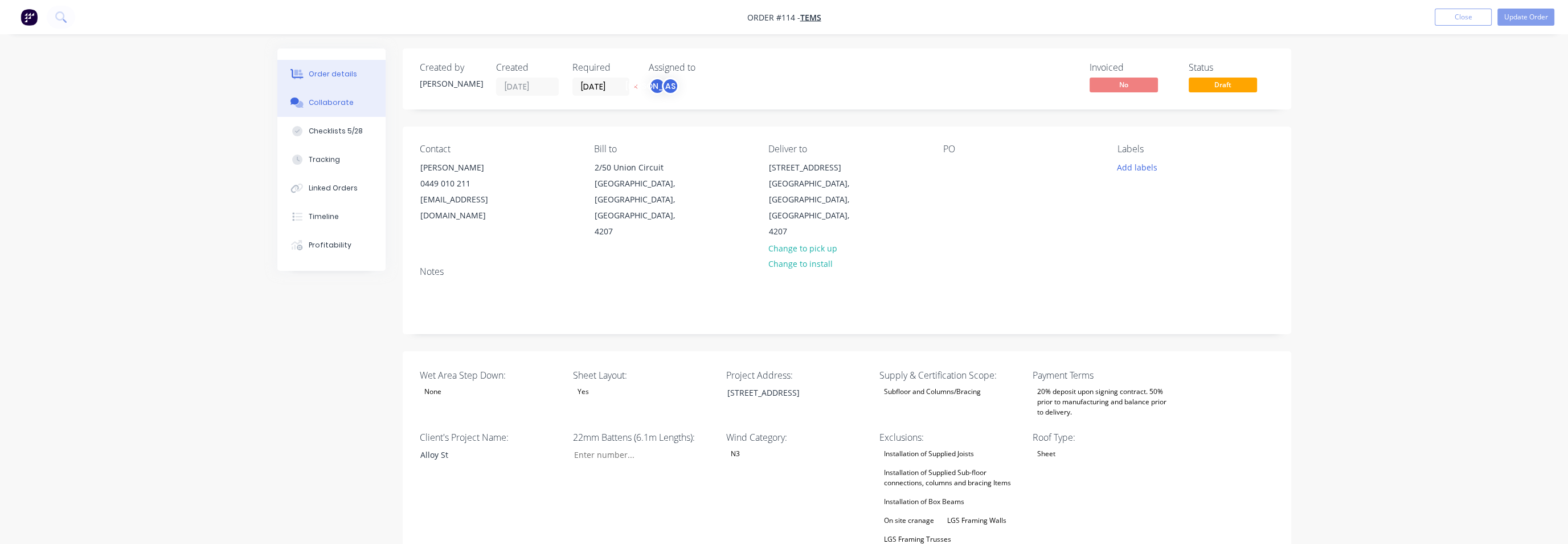
type input "$82.71"
type input "$40.86"
type input "55"
type input "$63.333"
type input "$44.25"
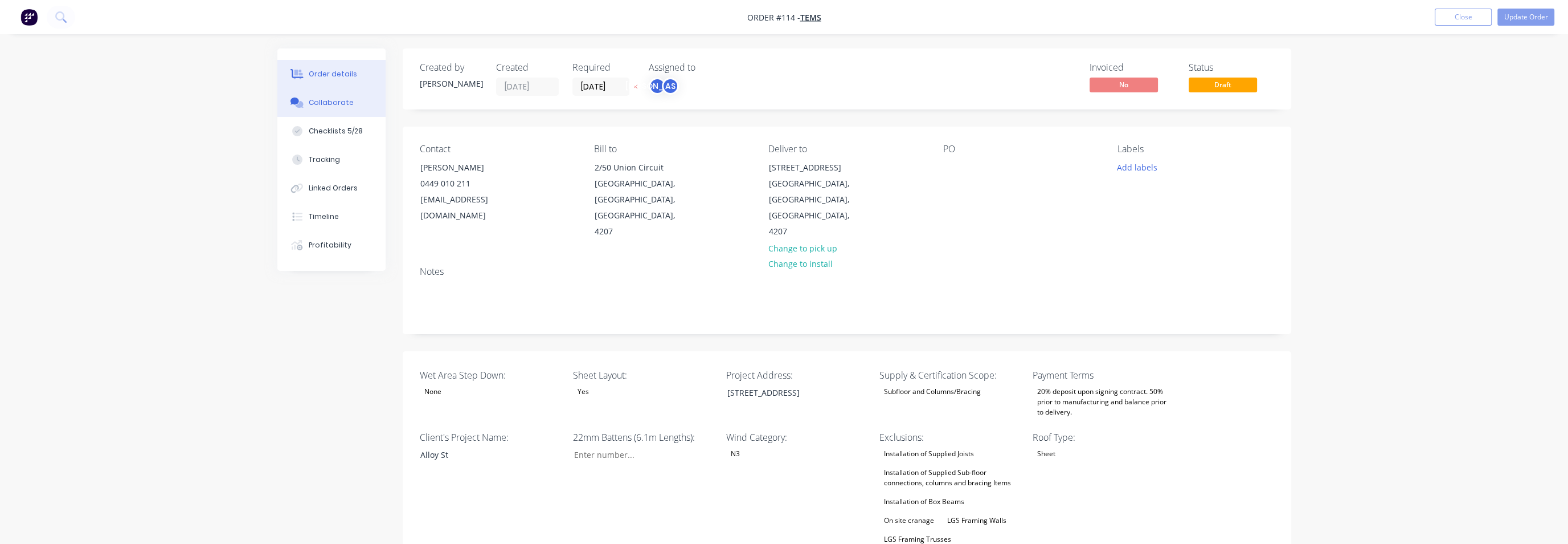
type input "55.01"
type input "$68.59"
type input "$49.39"
type input "54.99"
type input "$76.55"
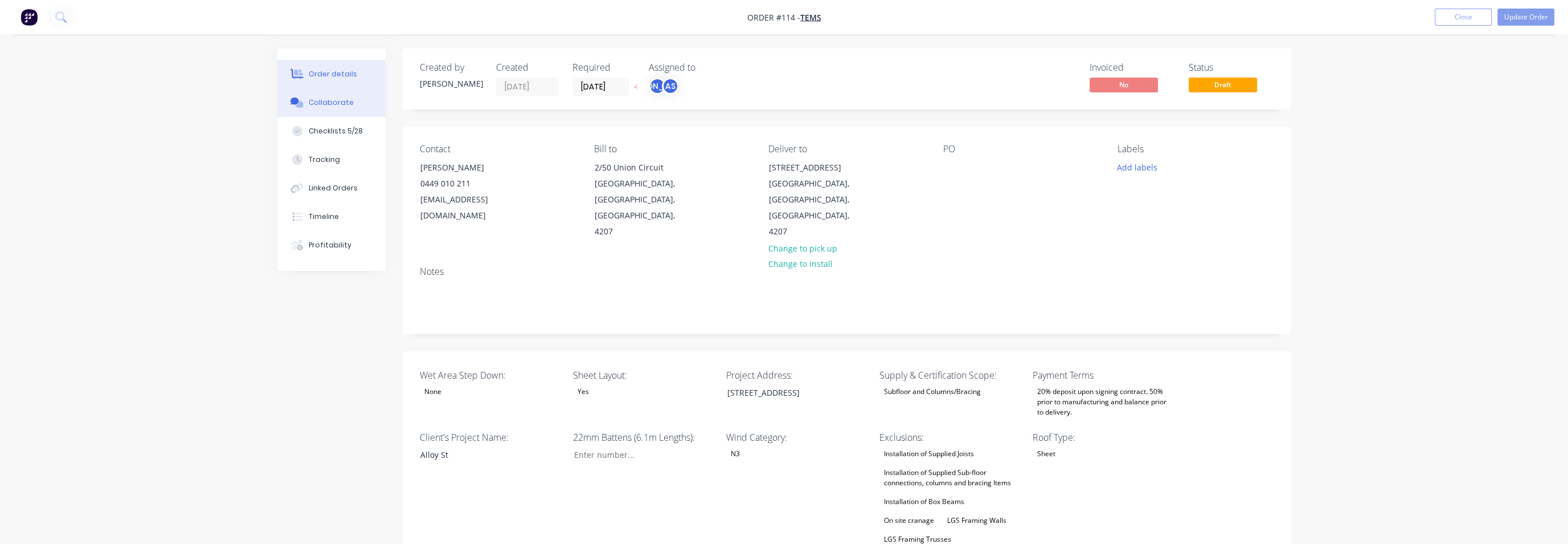
type input "$57.46"
type input "54.99"
type input "$89.06"
type input "$0.04"
type input "50"
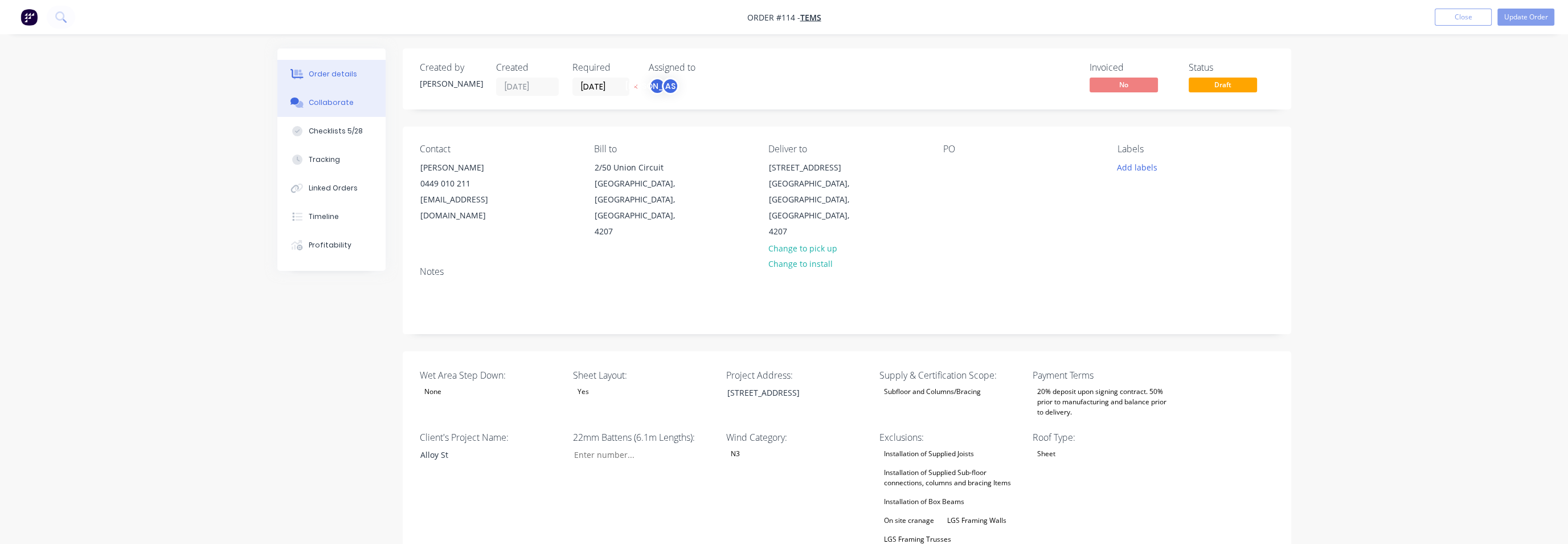
type input "$0.06"
type input "$6.00"
type input "$0.09"
type input "55.56"
type input "$0.14"
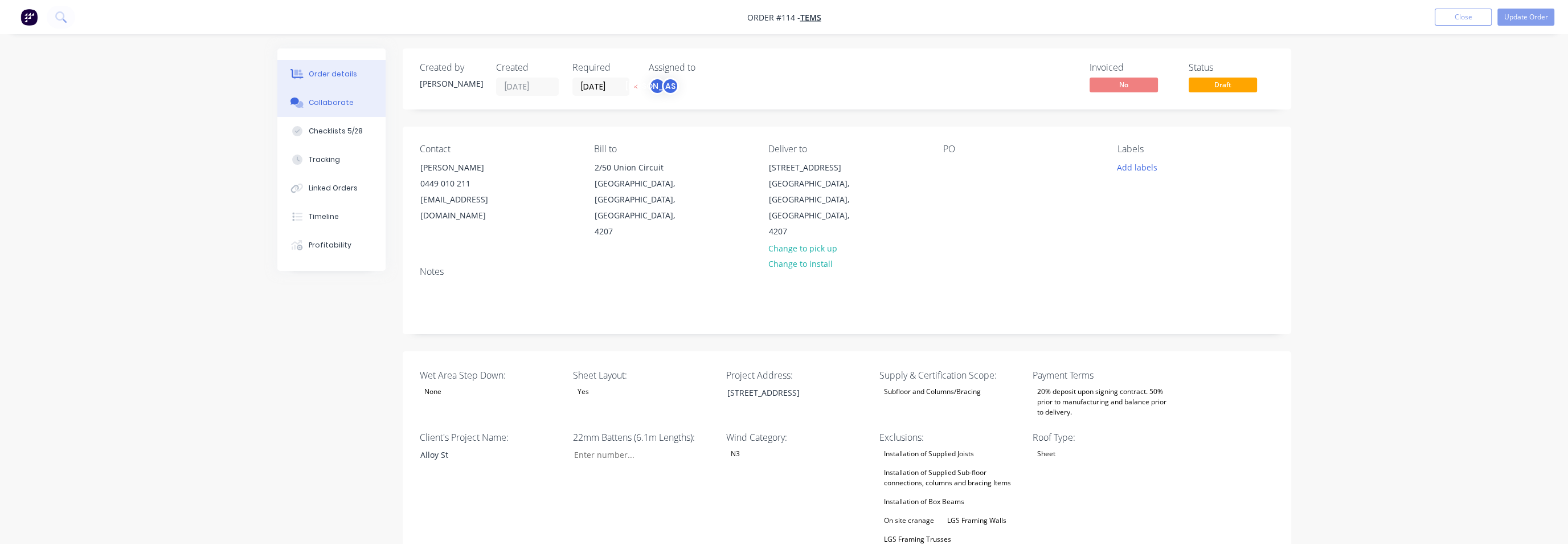
type input "$11.05"
type input "55.02"
type input "$17.13"
type input "$8.00"
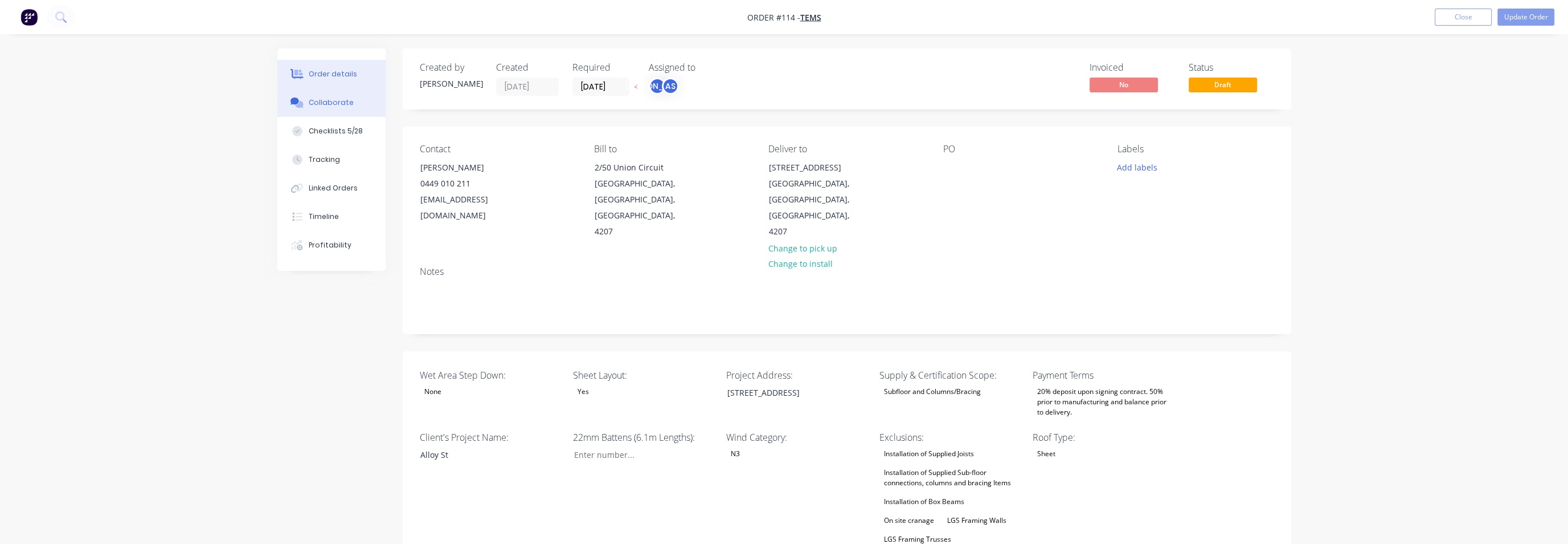
type input "55"
type input "$12.40"
type input "$18.00"
type input "55"
type input "$27.90"
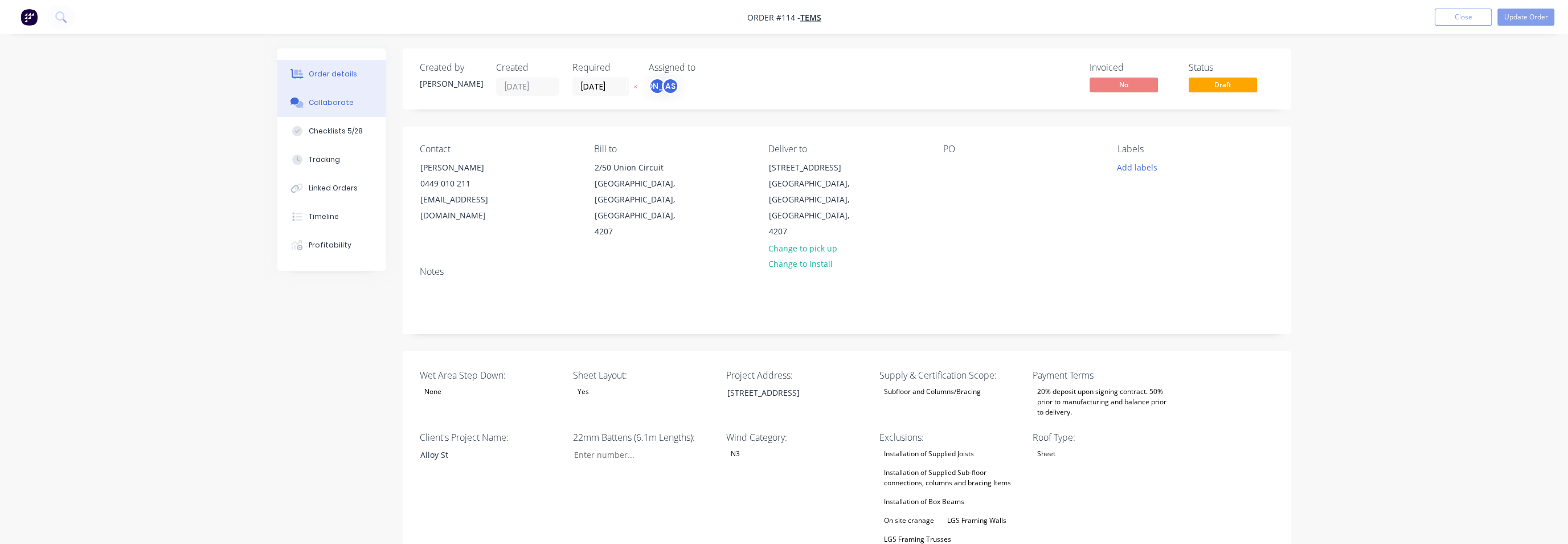
type input "$14.00"
type input "55"
type input "$21.70"
type input "$8.00"
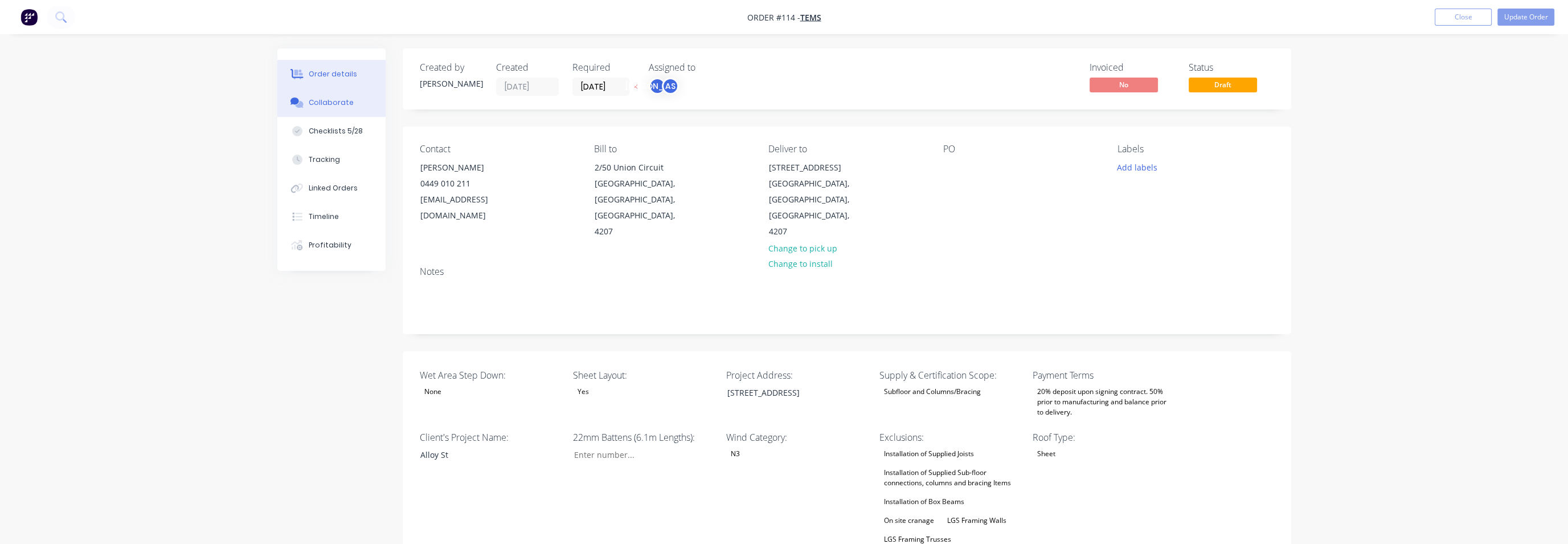
type input "55"
type input "$12.40"
type input "$2.35"
type input "54.89"
type input "$3.64"
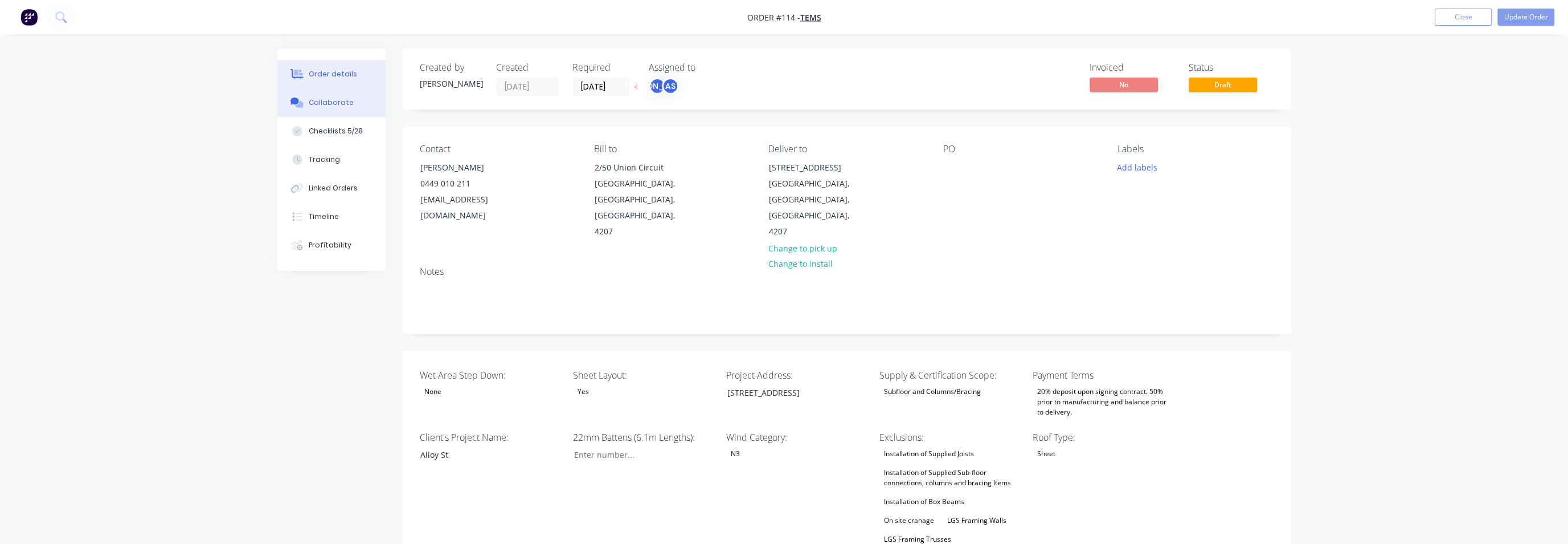
type input "$3.20"
type input "55"
type input "$4.96"
type input "$1.60"
type input "55"
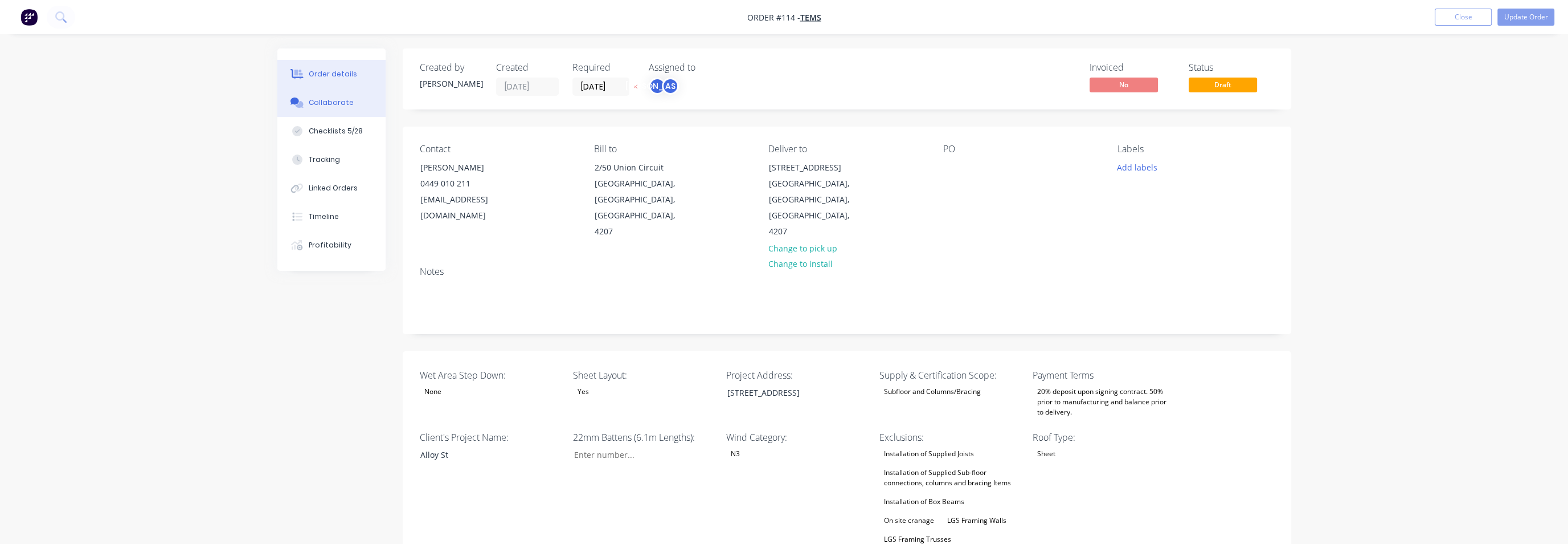
type input "$2.48"
type input "$4.96"
type input "$0.34"
type input "55.88"
type input "$0.53"
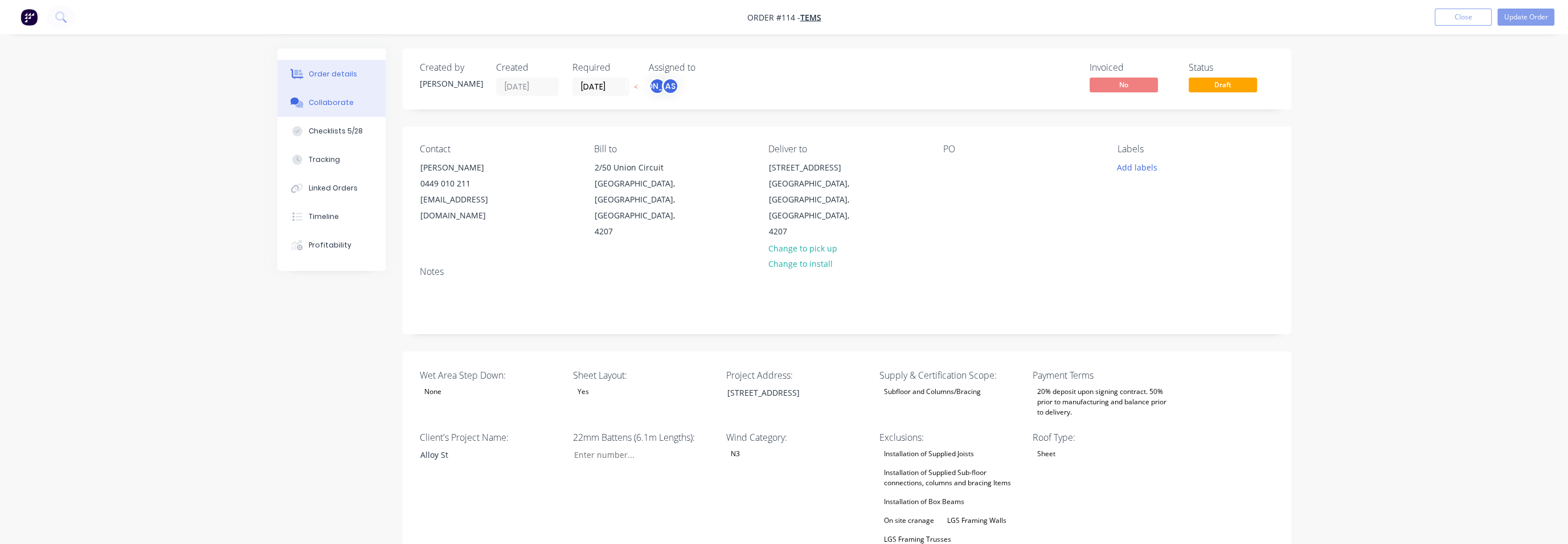
type input "$0.51"
type input "54.9"
type input "$0.79"
type input "$0.20"
type input "55"
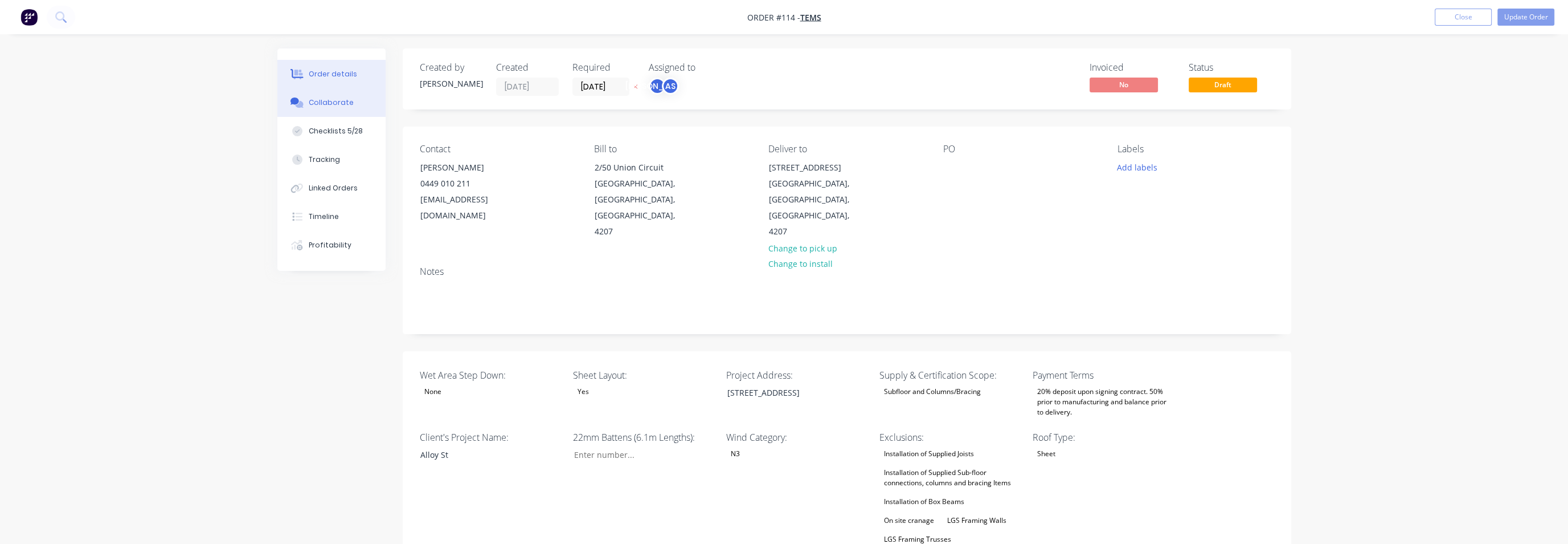
type input "$0.31"
type input "$15.50"
type input "$3.75"
type input "54.93"
type input "$5.81"
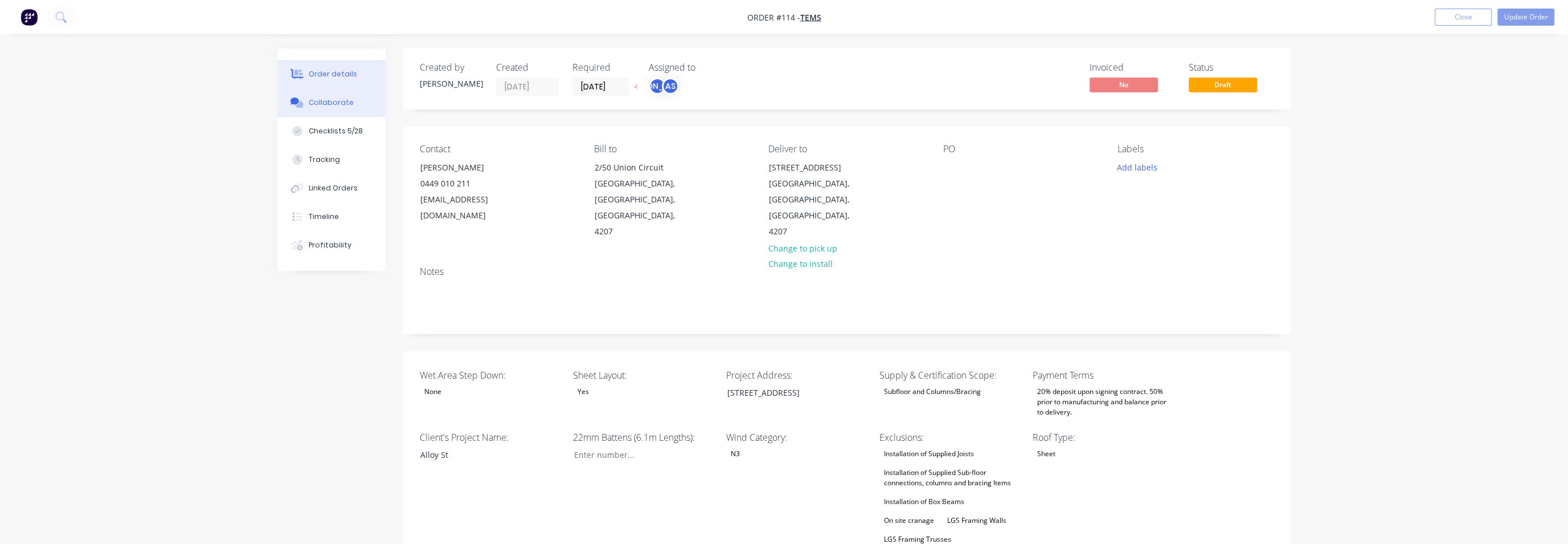
type input "$4.85"
type input "55.05"
type input "$7.52"
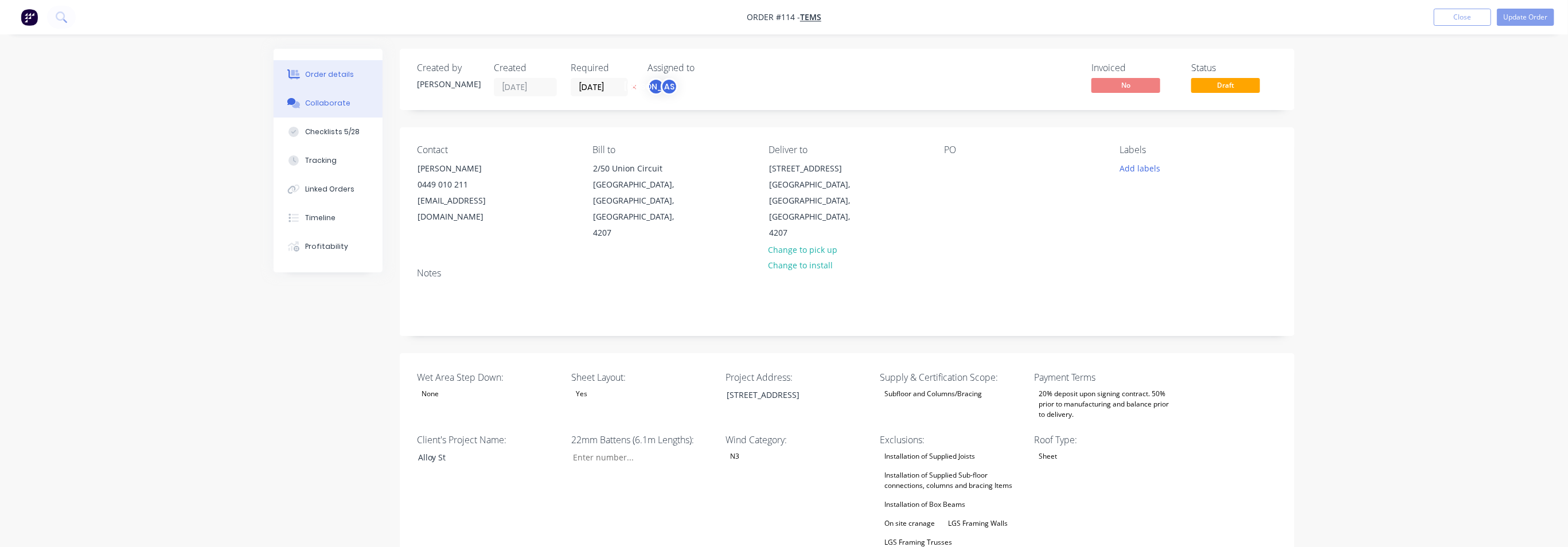
type input "7"
type input "40"
click at [344, 105] on div "Collaborate" at bounding box center [329, 103] width 46 height 10
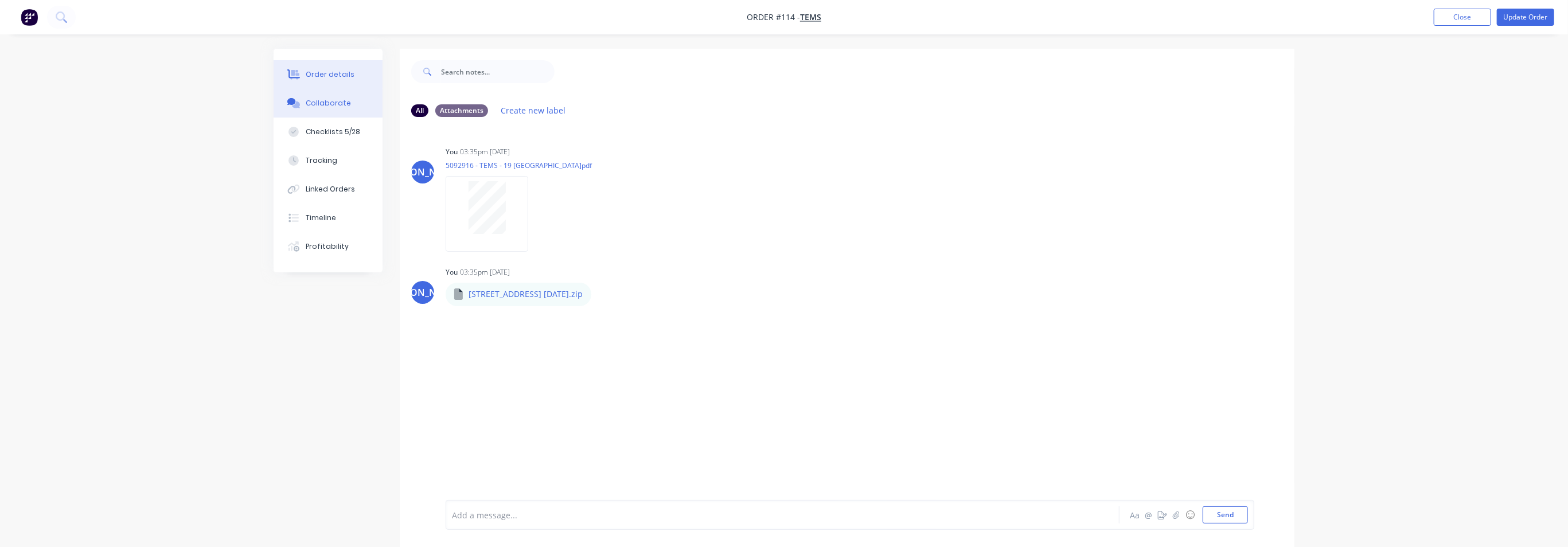
click at [333, 74] on div "Order details" at bounding box center [330, 74] width 49 height 10
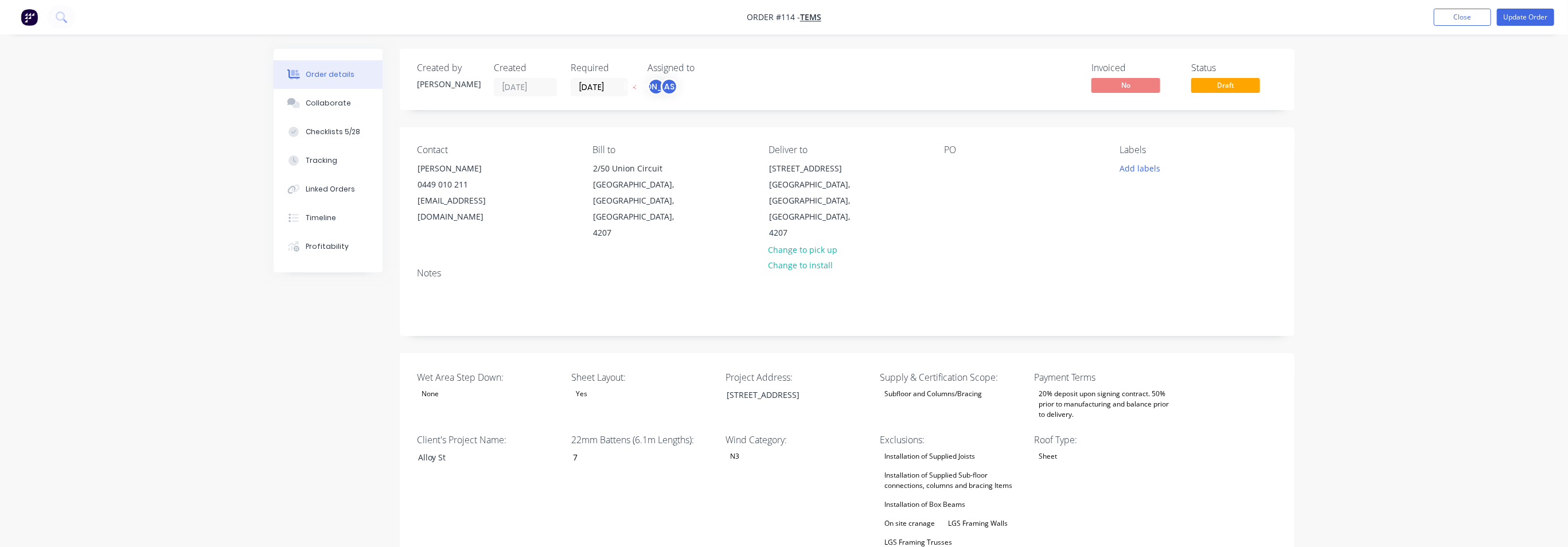
type input "7"
type input "40"
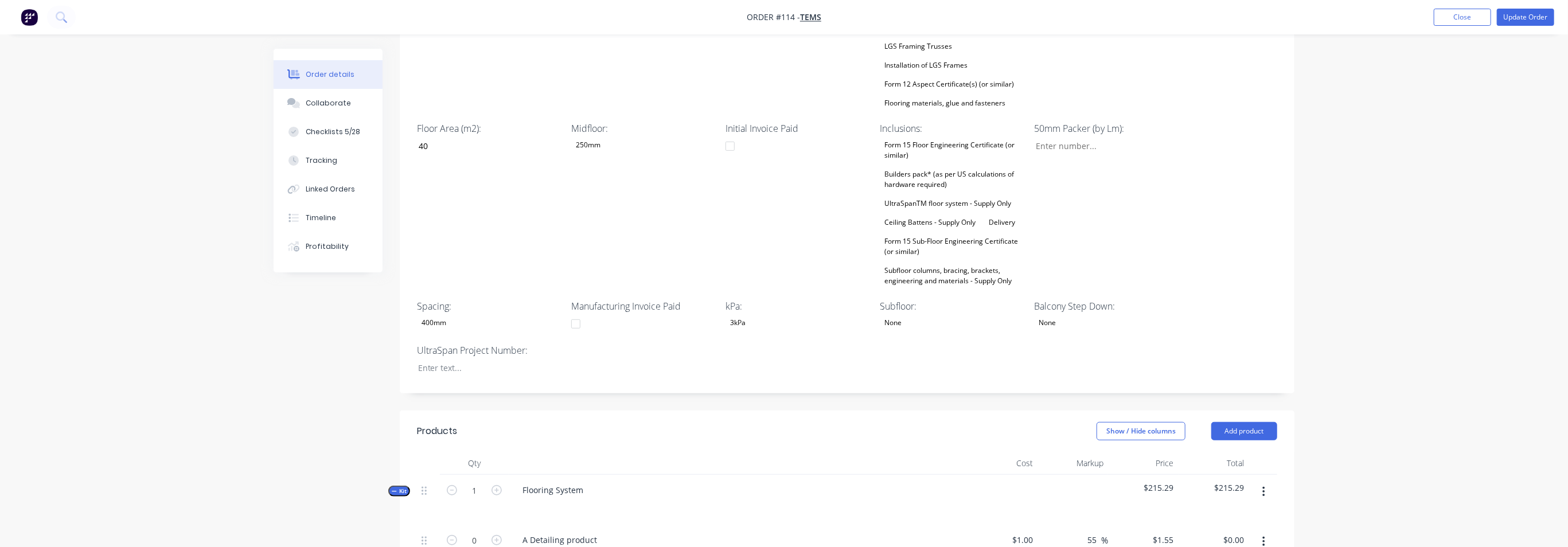
scroll to position [501, 0]
click at [469, 353] on div at bounding box center [480, 361] width 144 height 17
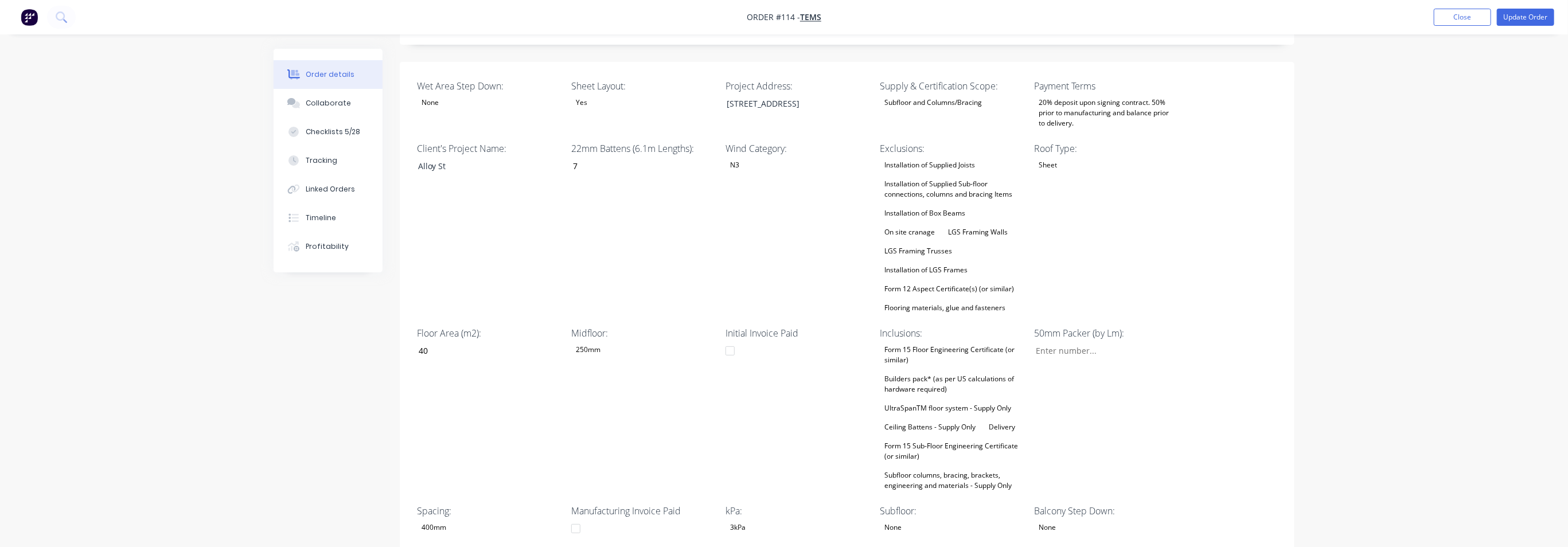
scroll to position [143, 0]
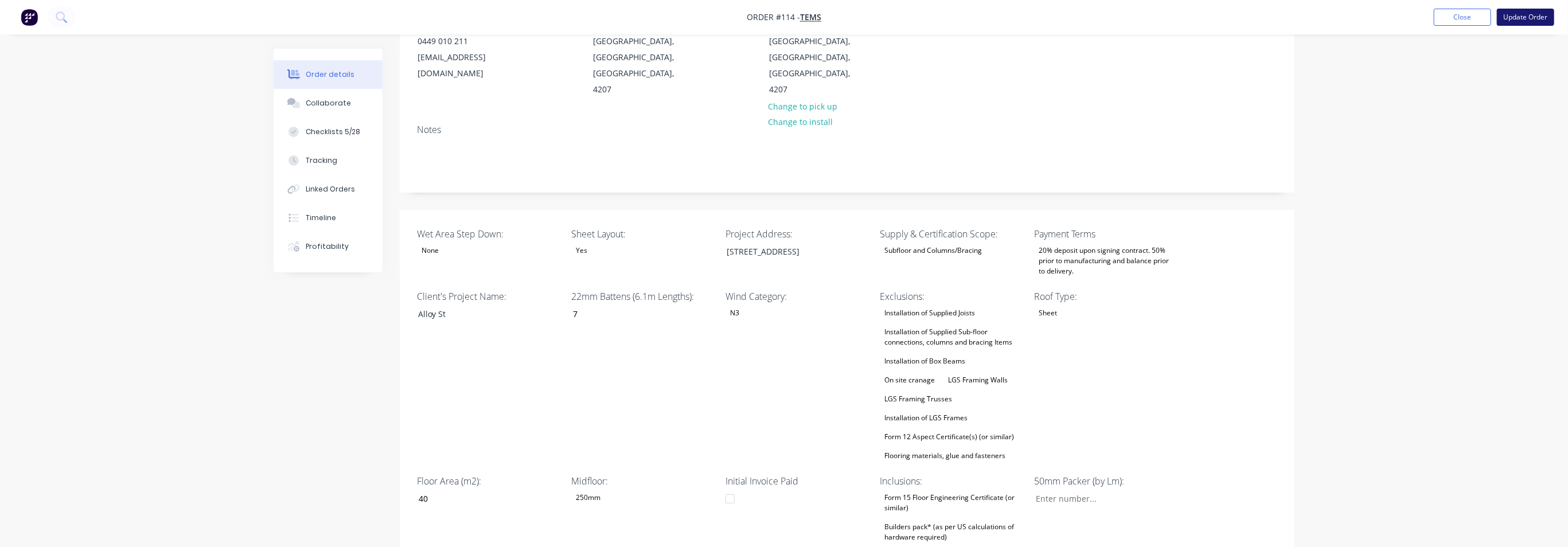
click at [1519, 17] on button "Update Order" at bounding box center [1525, 17] width 57 height 17
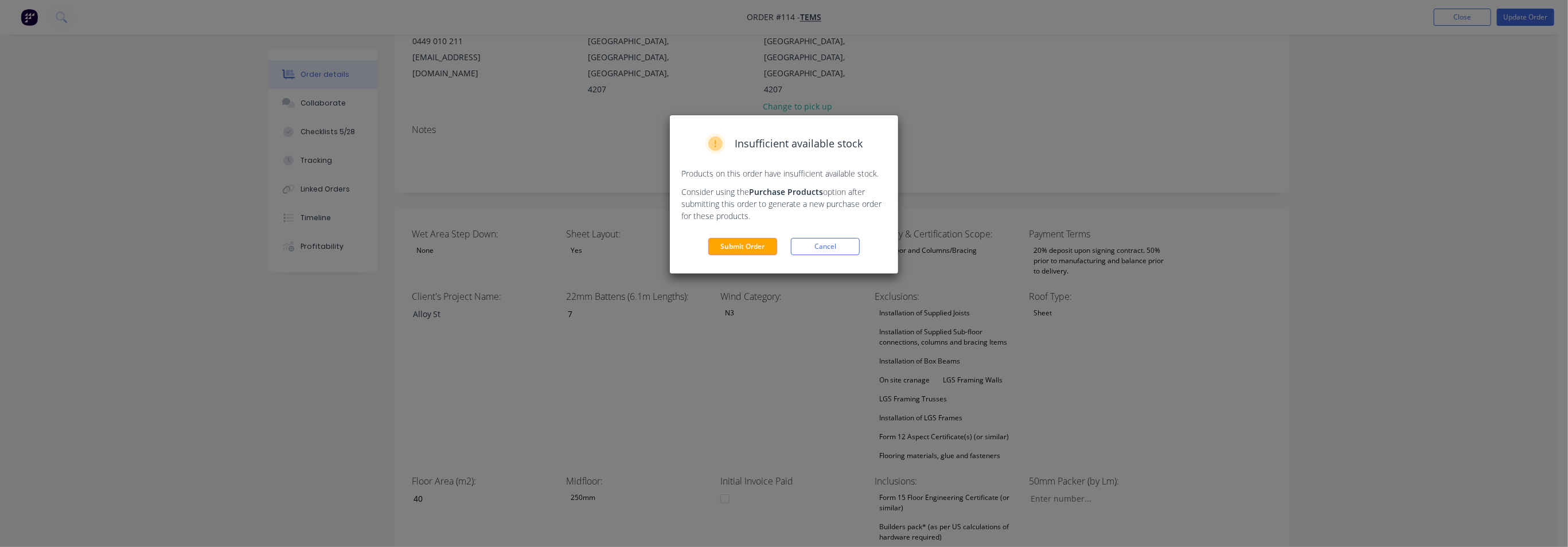
click at [745, 245] on button "Submit Order" at bounding box center [742, 245] width 69 height 17
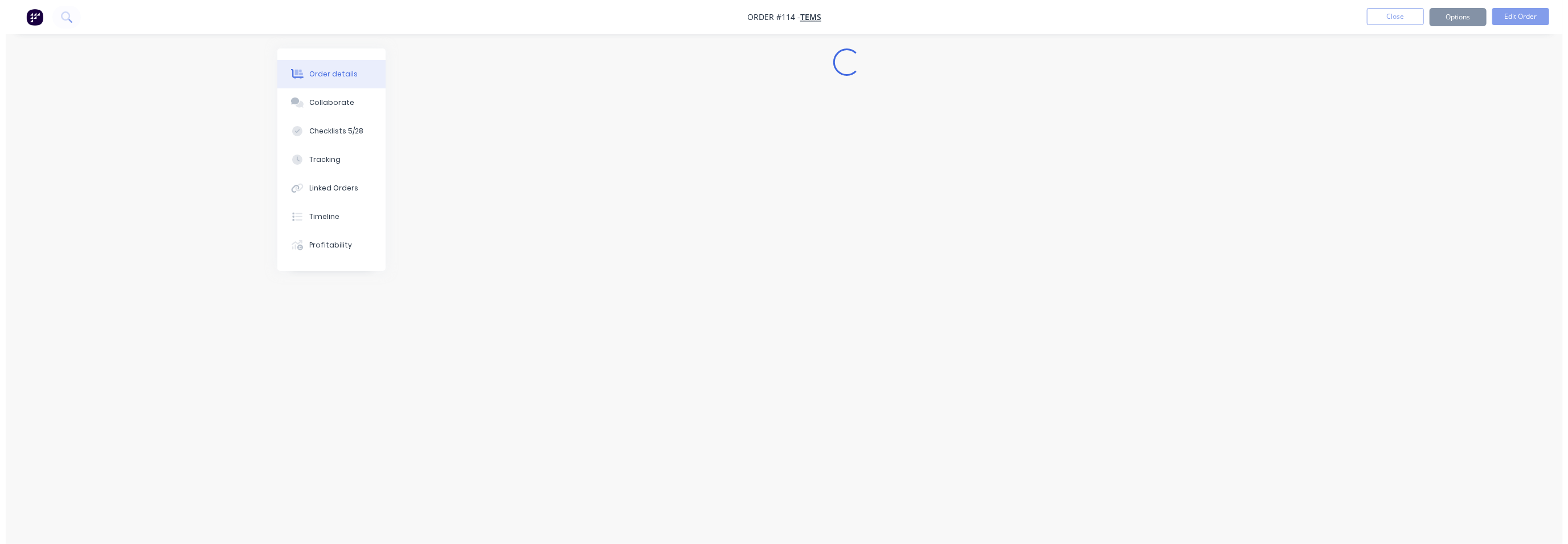
scroll to position [0, 0]
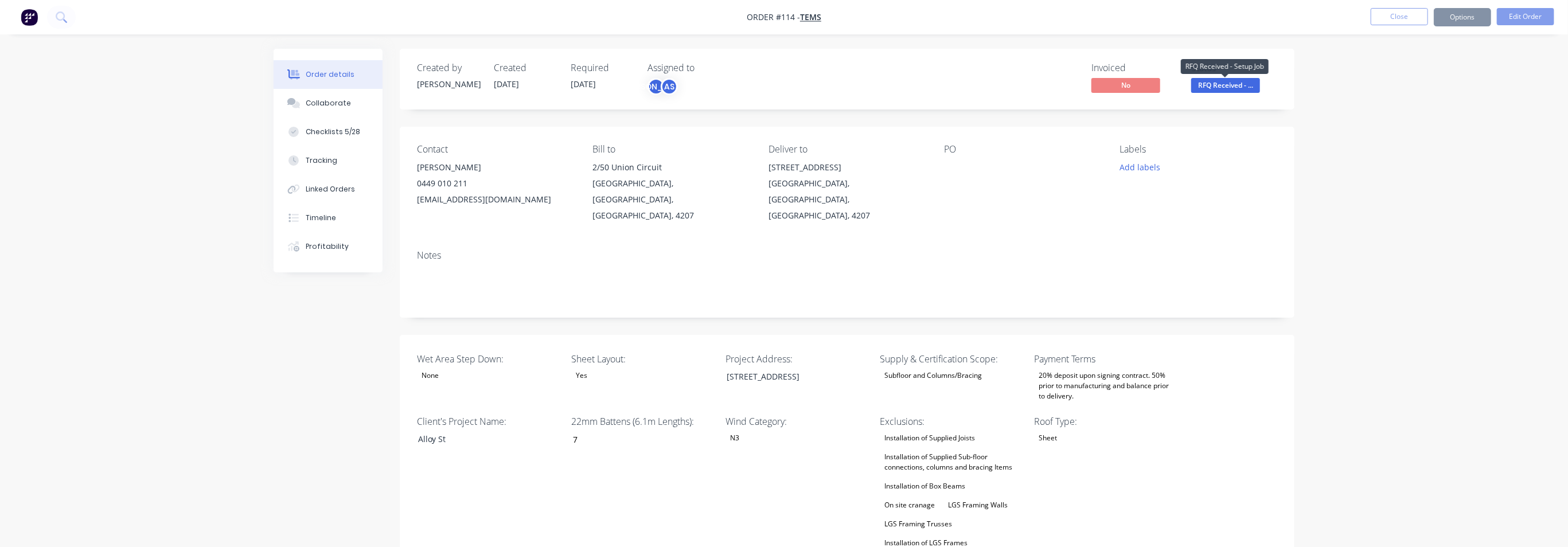
click at [1223, 84] on span "RFQ Received - ..." at bounding box center [1225, 85] width 69 height 14
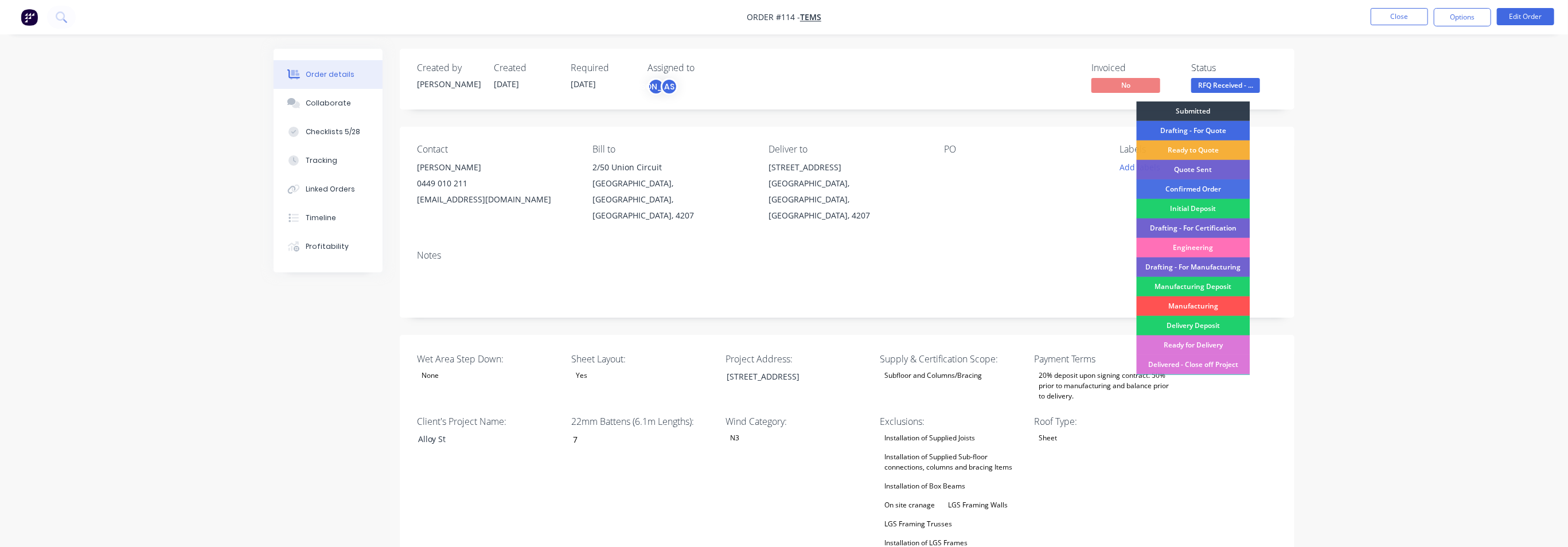
click at [1222, 132] on div "Drafting - For Quote" at bounding box center [1193, 131] width 114 height 20
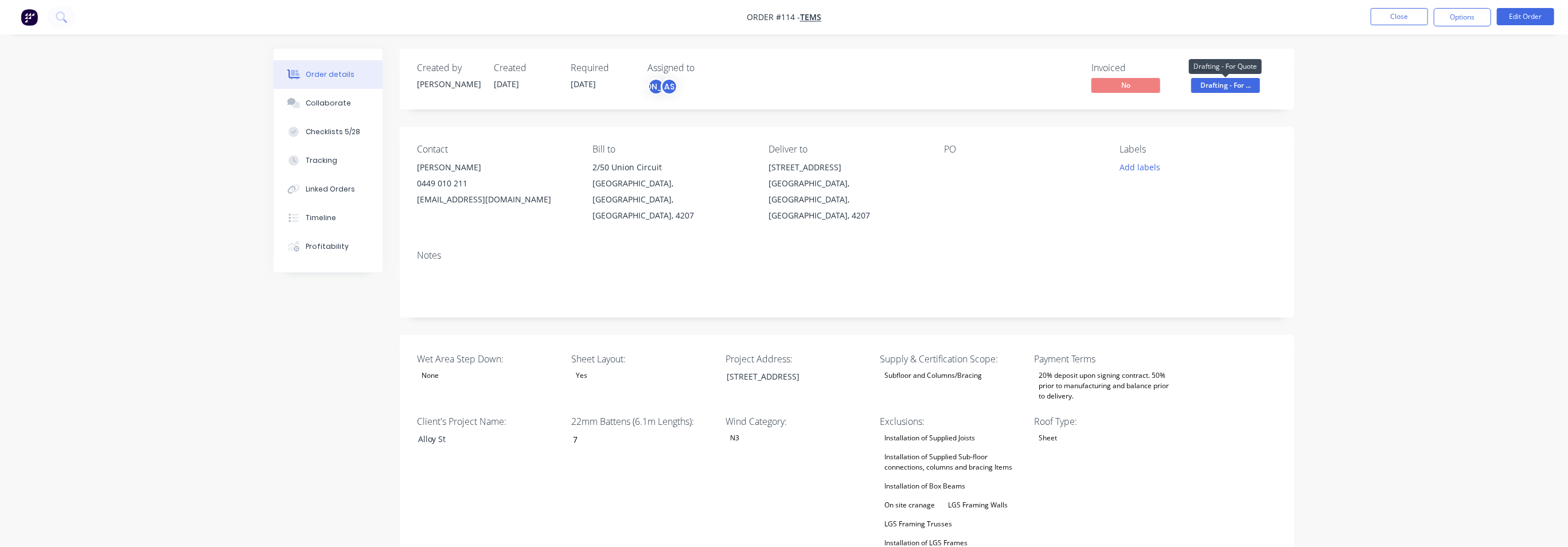
click at [1238, 86] on span "Drafting - For ..." at bounding box center [1225, 85] width 69 height 14
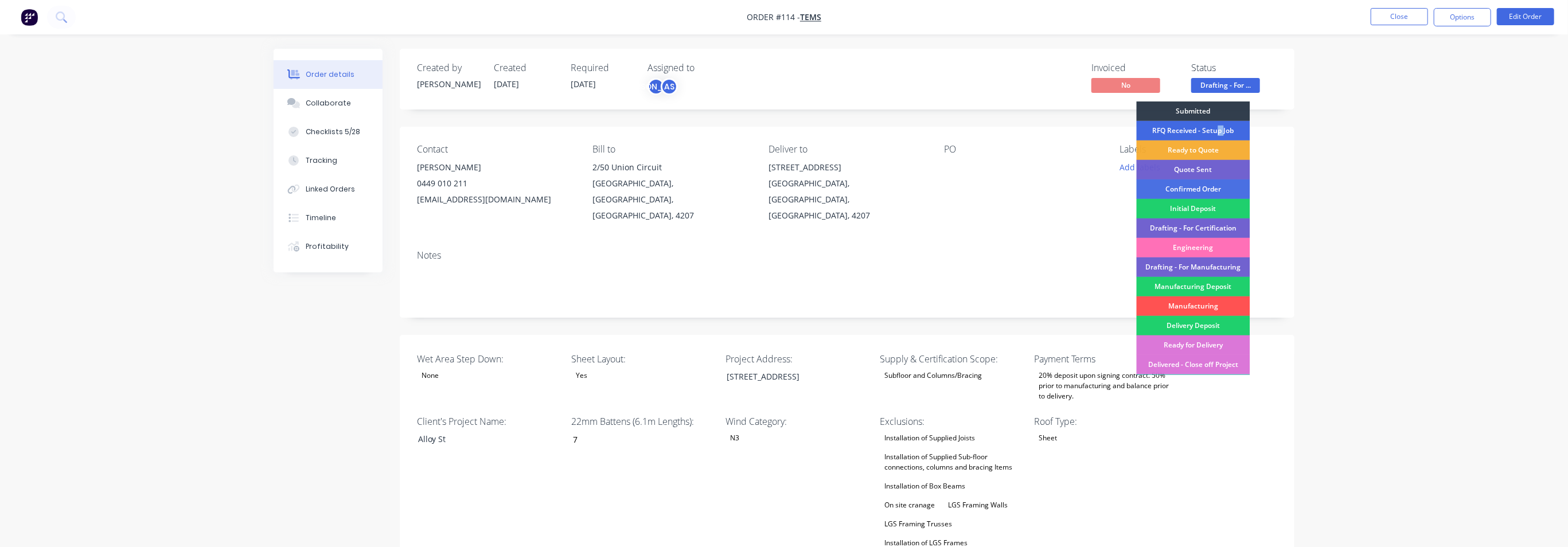
drag, startPoint x: 1217, startPoint y: 126, endPoint x: 1225, endPoint y: 132, distance: 10.0
click at [1225, 132] on div "RFQ Received - Setup Job" at bounding box center [1193, 131] width 114 height 20
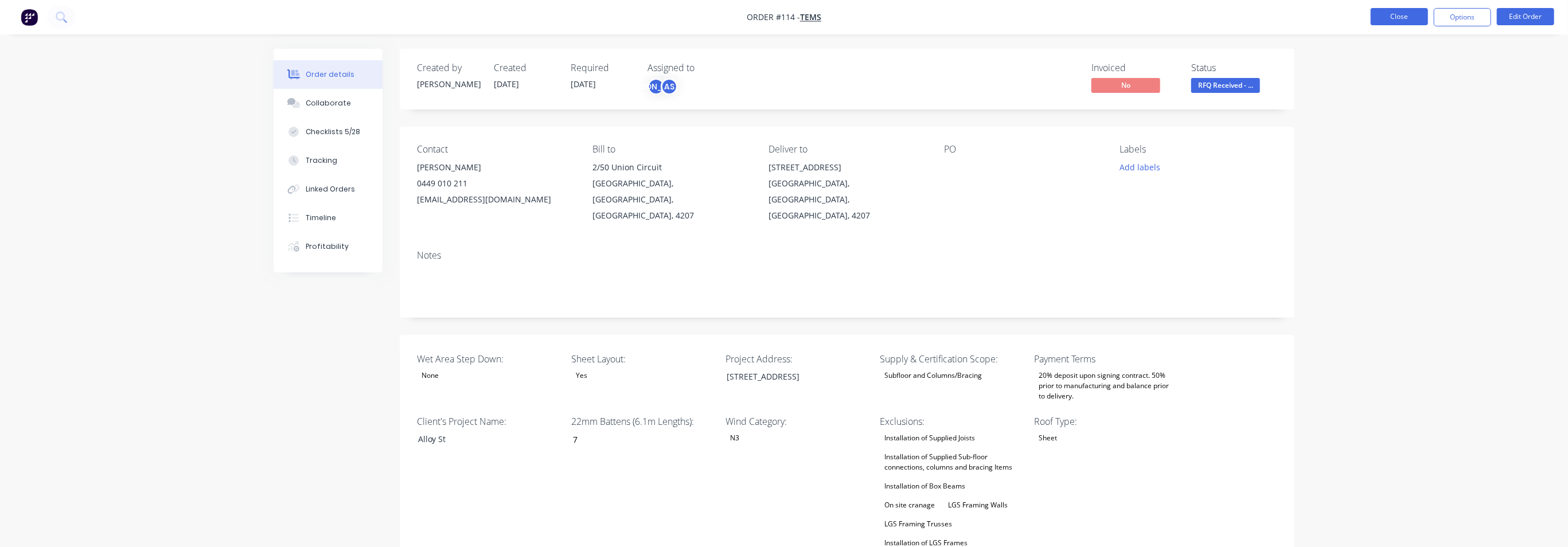
click at [1409, 20] on button "Close" at bounding box center [1400, 16] width 57 height 17
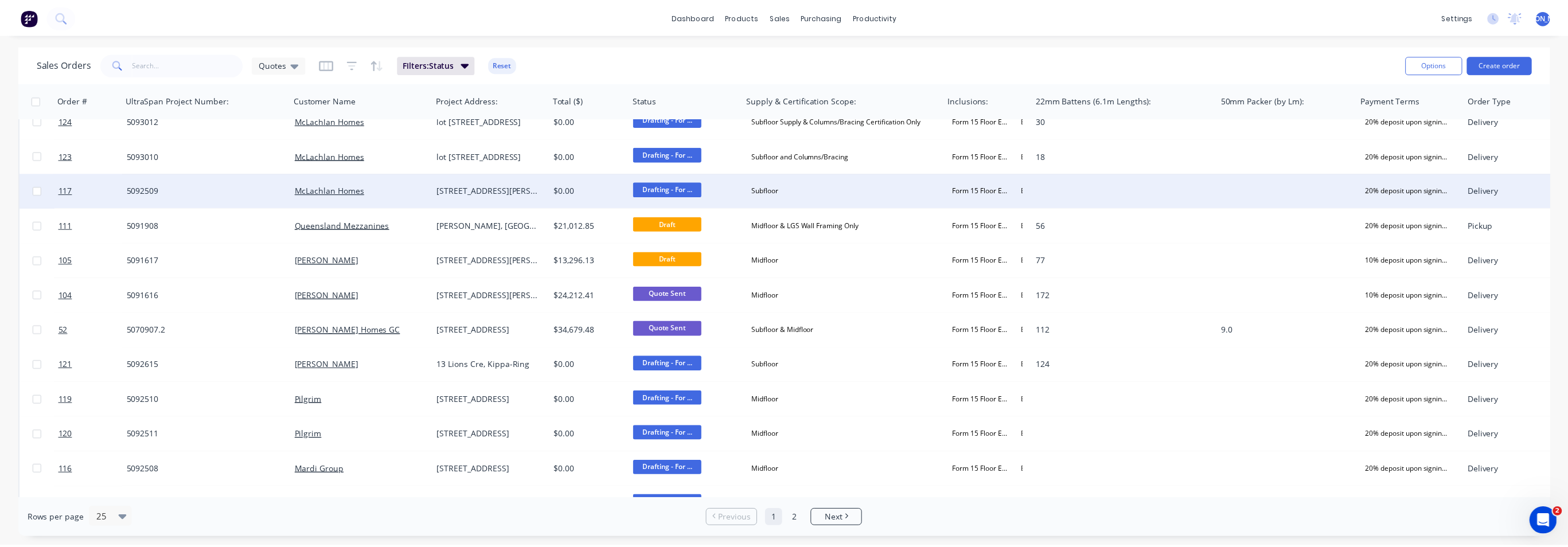
scroll to position [71, 0]
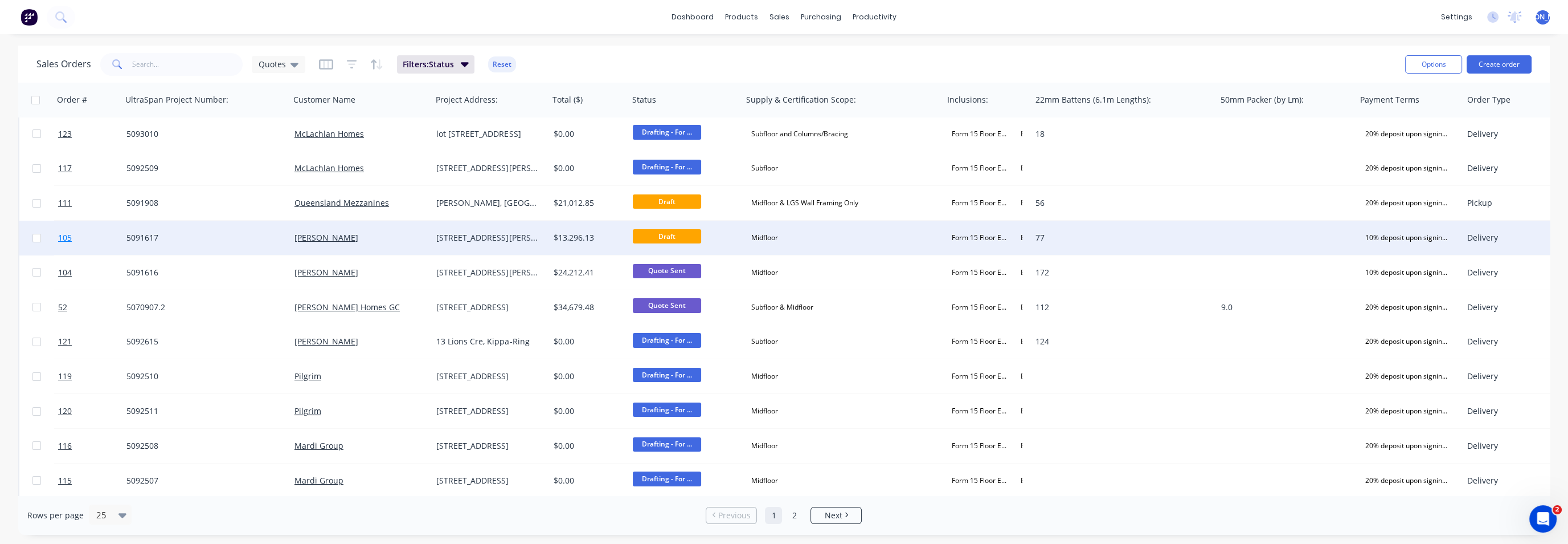
click at [64, 234] on span "105" at bounding box center [65, 238] width 14 height 12
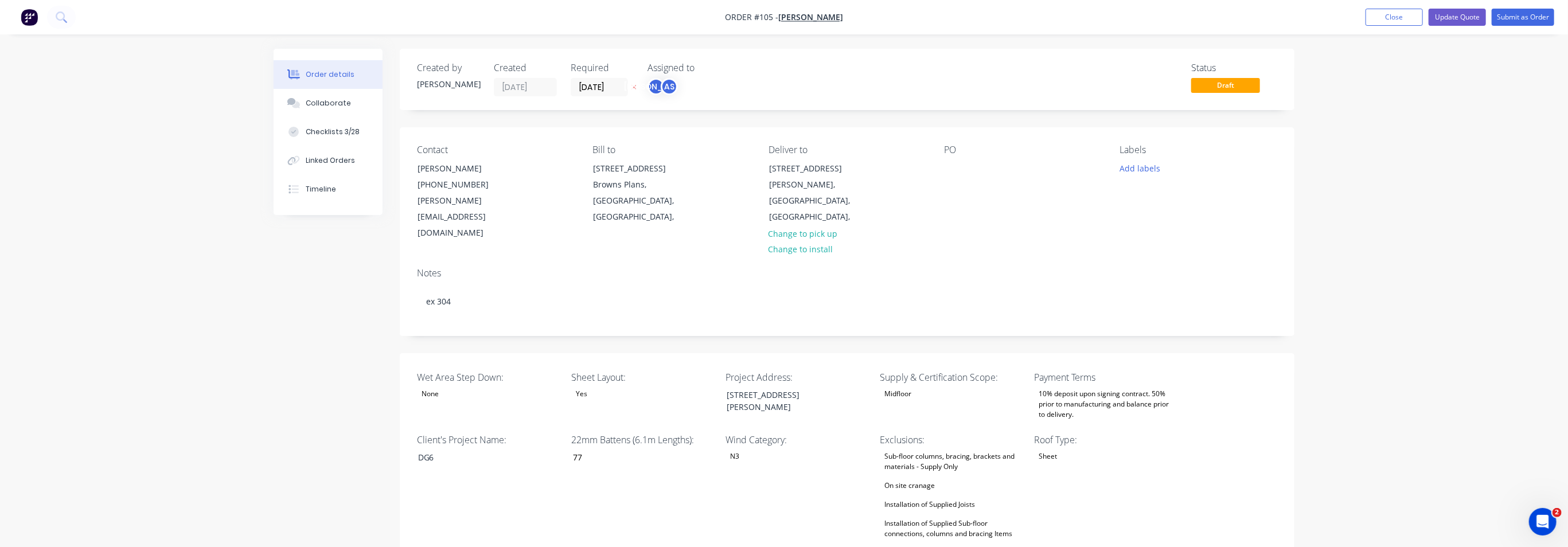
type input "77"
type input "170"
click at [1525, 16] on button "Submit as Order" at bounding box center [1522, 17] width 62 height 17
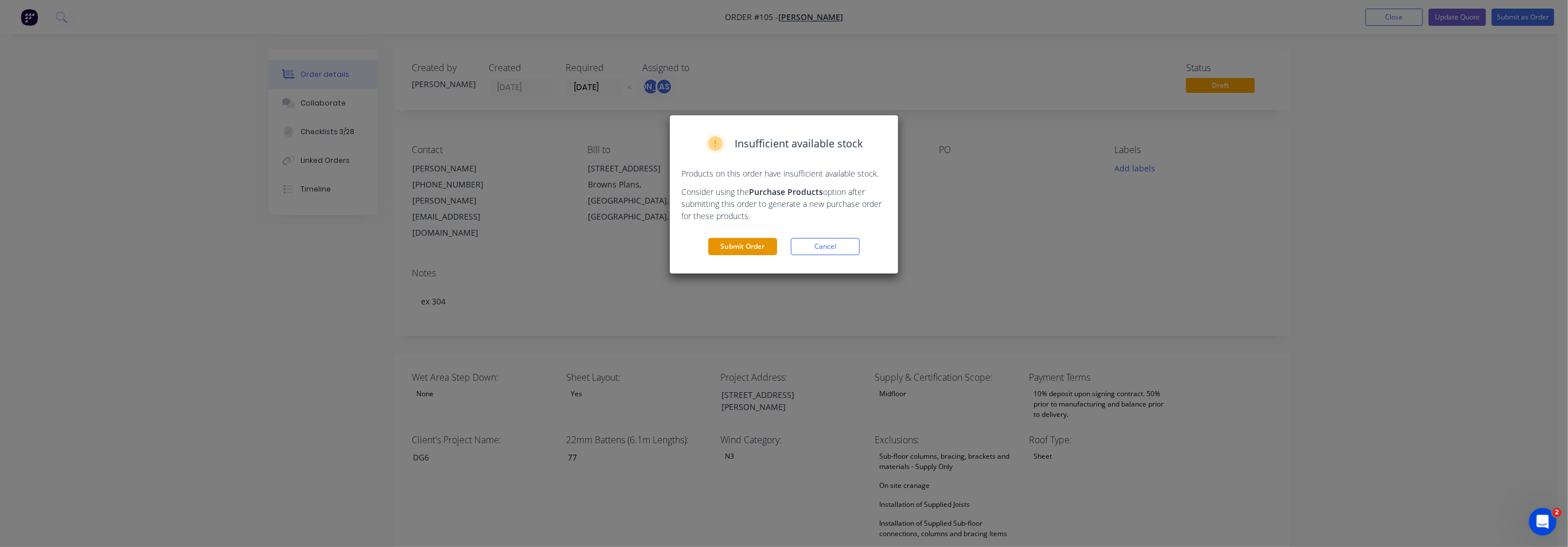
click at [745, 250] on button "Submit Order" at bounding box center [742, 245] width 69 height 17
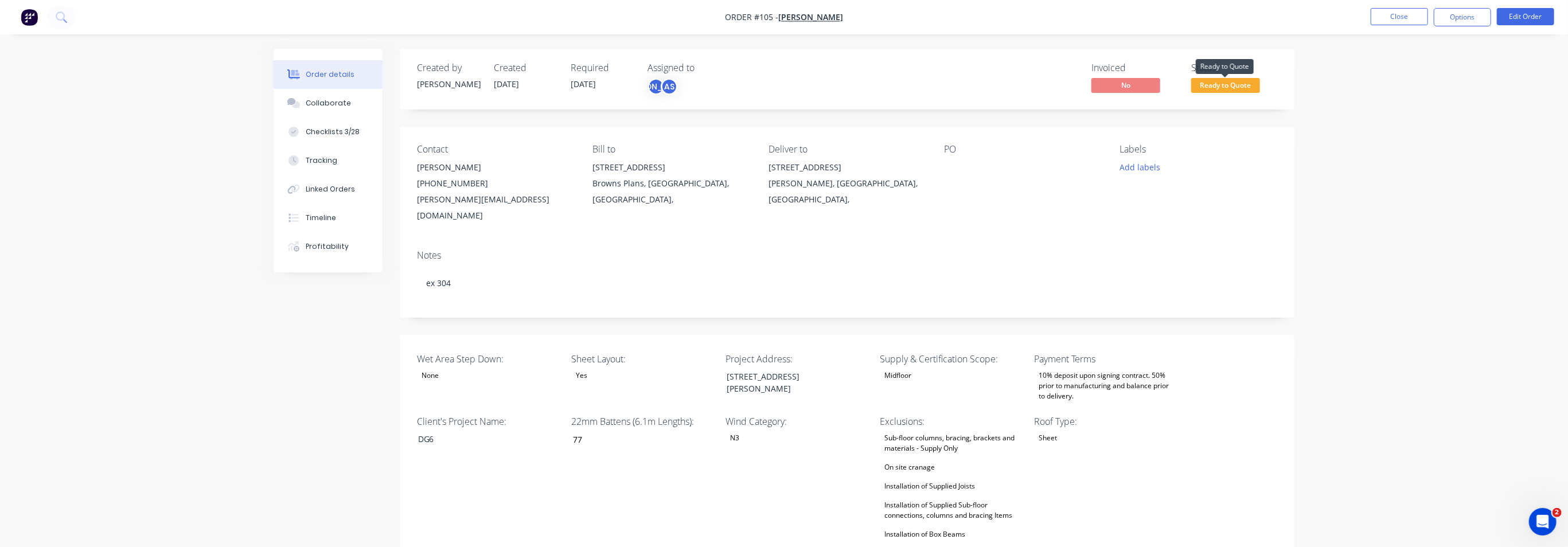
click at [1229, 85] on span "Ready to Quote" at bounding box center [1225, 85] width 69 height 14
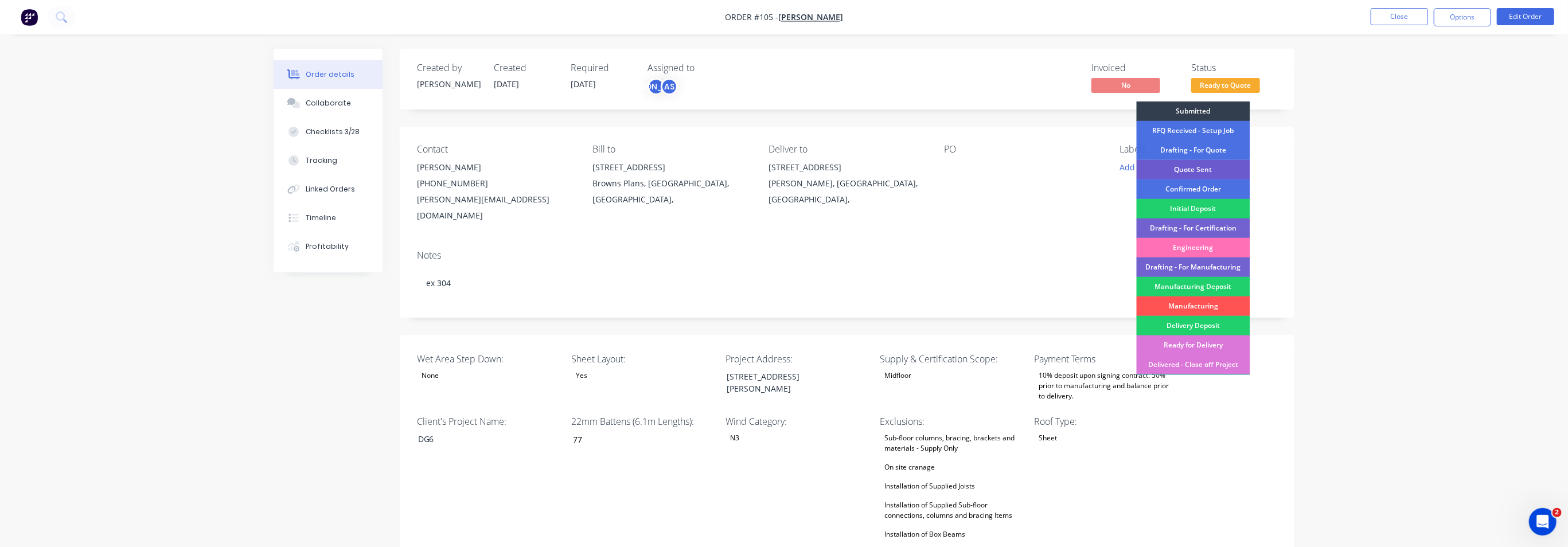
click at [1195, 171] on div "Quote Sent" at bounding box center [1193, 170] width 114 height 20
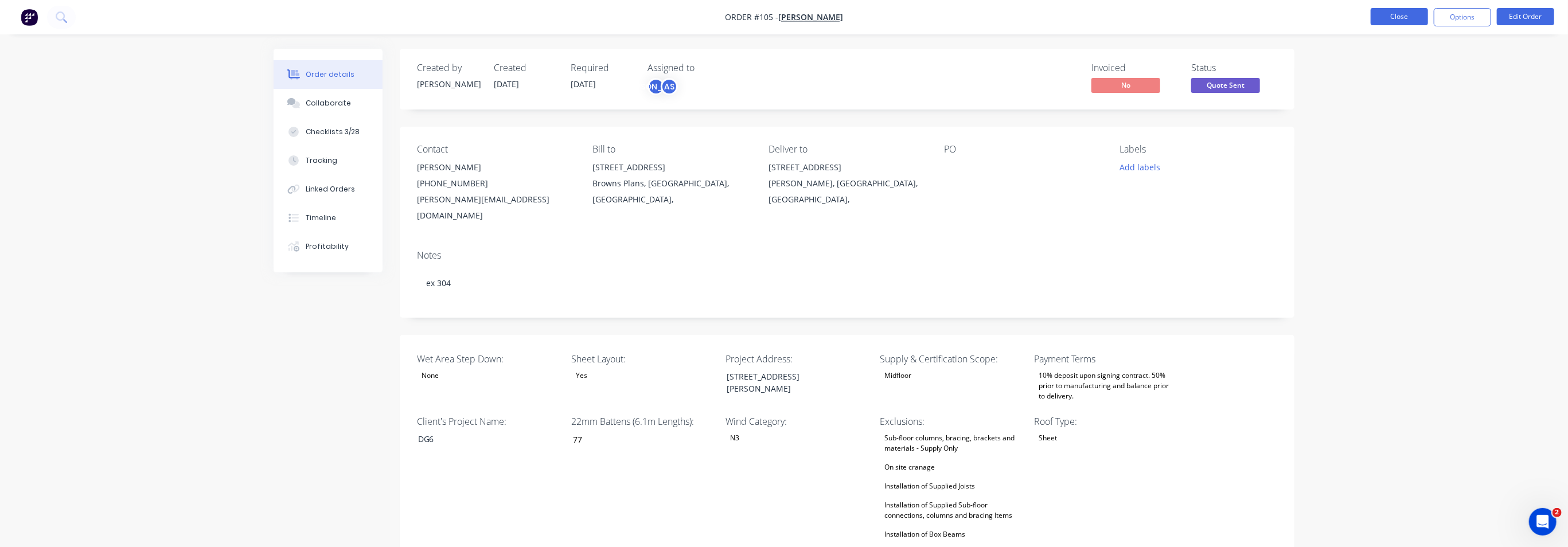
click at [1393, 17] on button "Close" at bounding box center [1400, 16] width 57 height 17
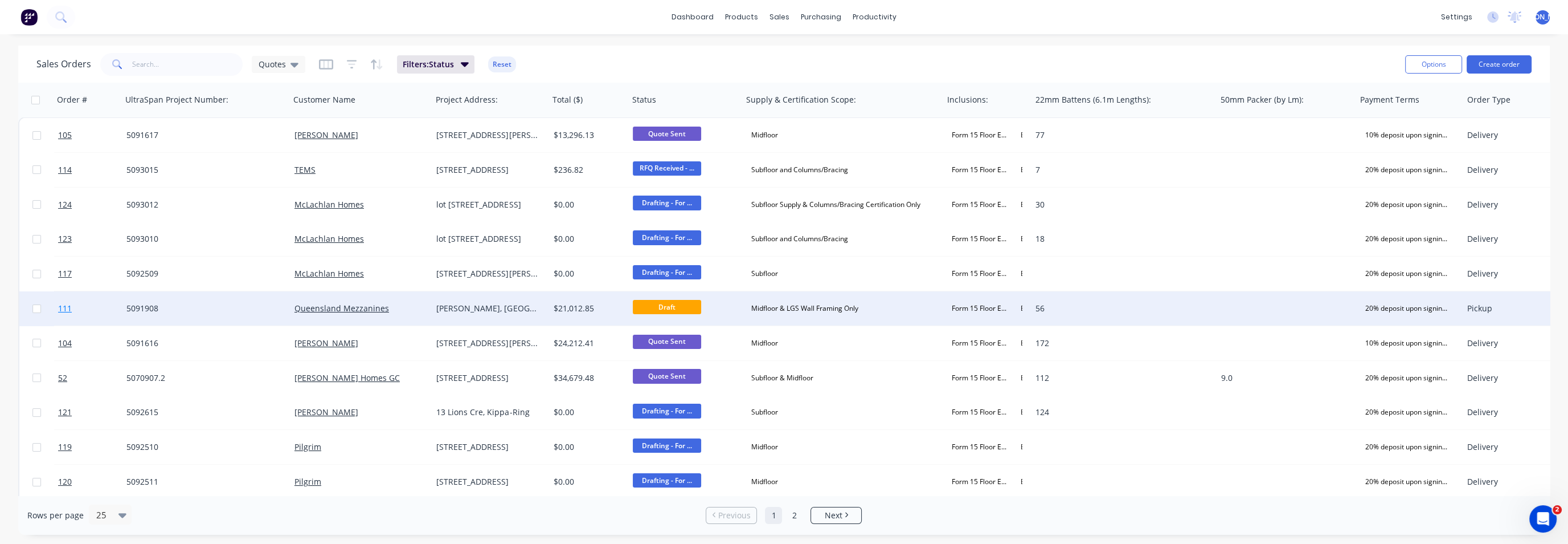
click at [67, 307] on span "111" at bounding box center [65, 309] width 14 height 12
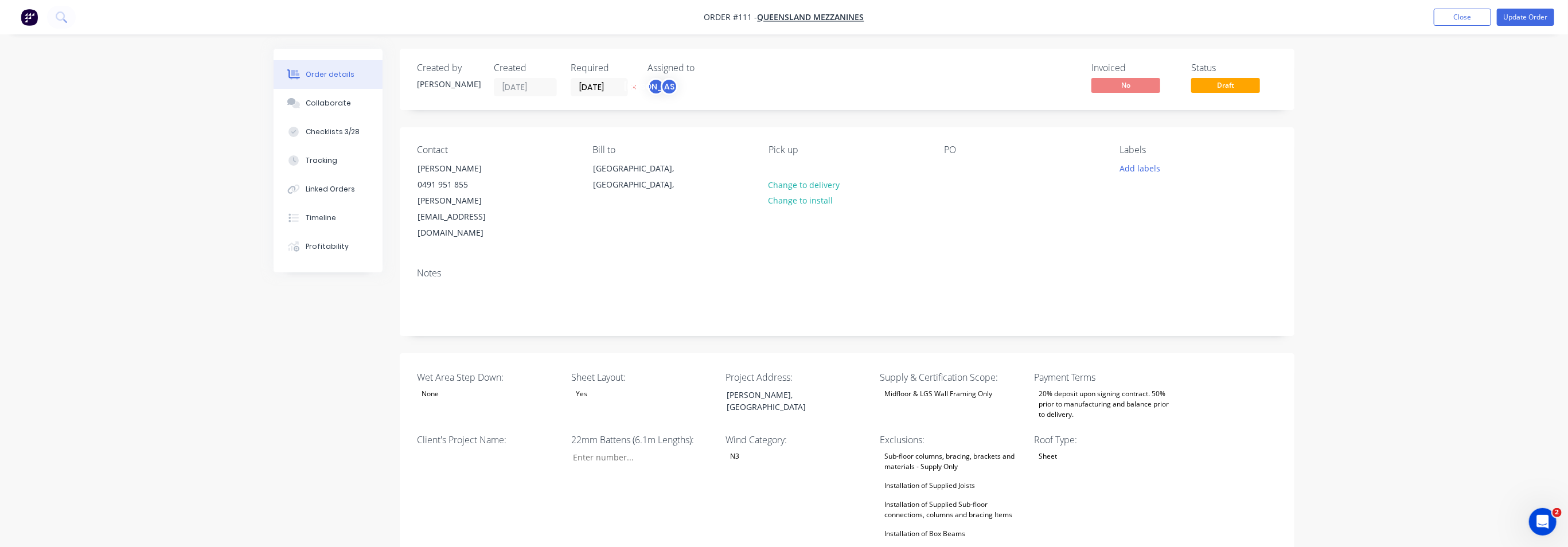
type input "56"
type input "124"
click at [1248, 85] on span "Draft" at bounding box center [1225, 85] width 69 height 14
click at [1530, 14] on button "Update Order" at bounding box center [1525, 17] width 57 height 17
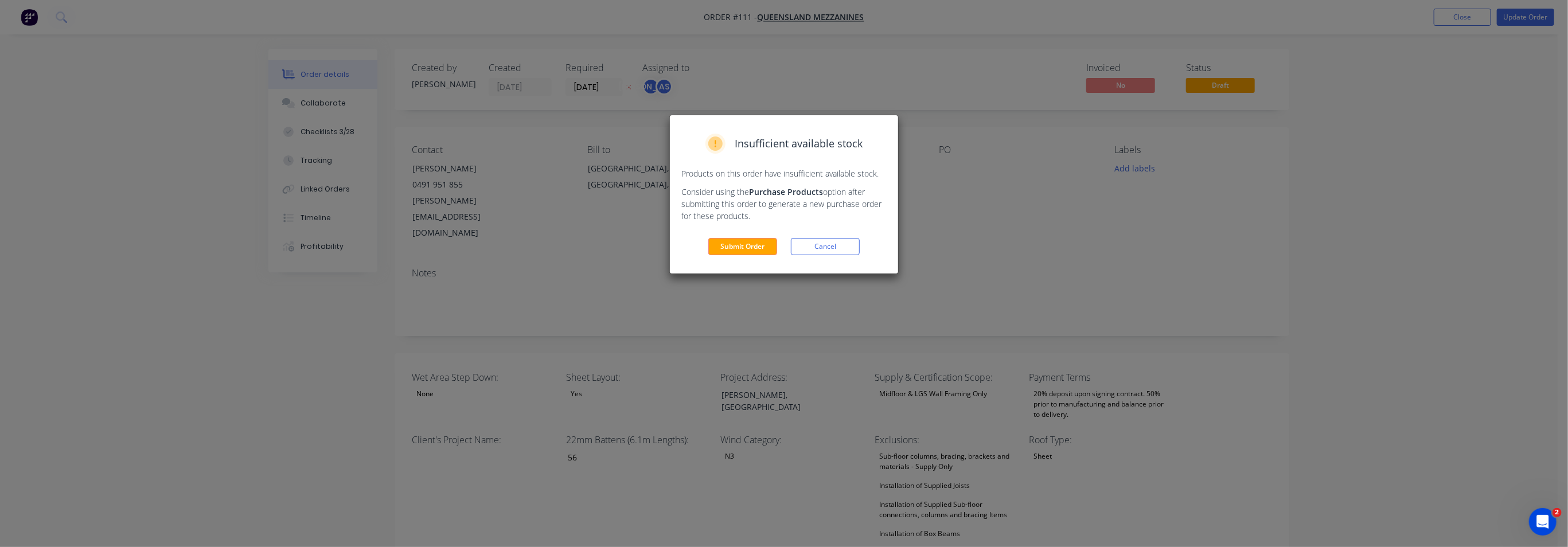
click at [750, 243] on button "Submit Order" at bounding box center [742, 245] width 69 height 17
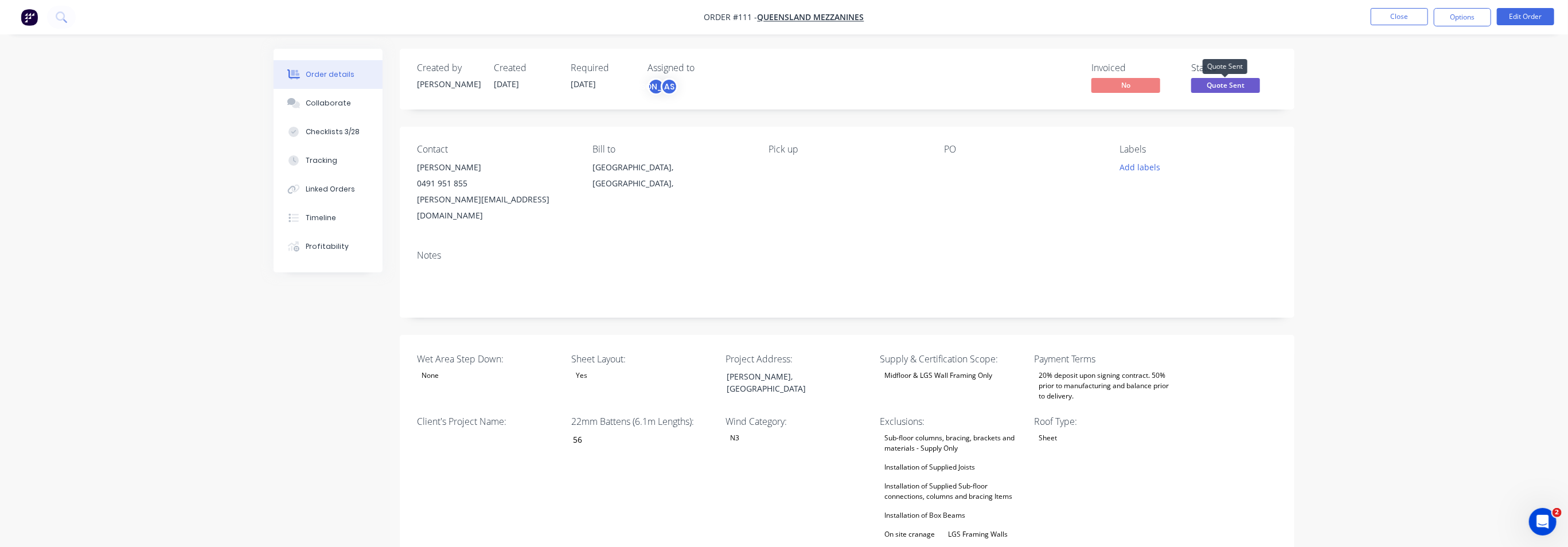
click at [1224, 89] on span "Quote Sent" at bounding box center [1225, 85] width 69 height 14
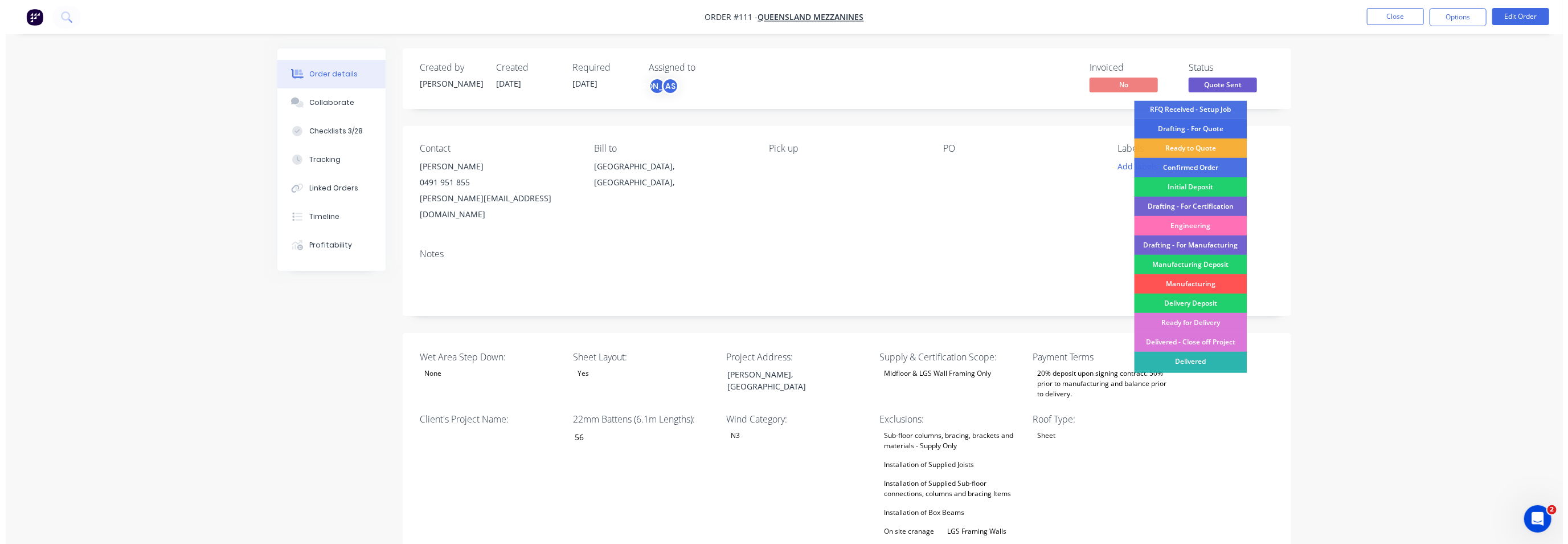
scroll to position [37, 0]
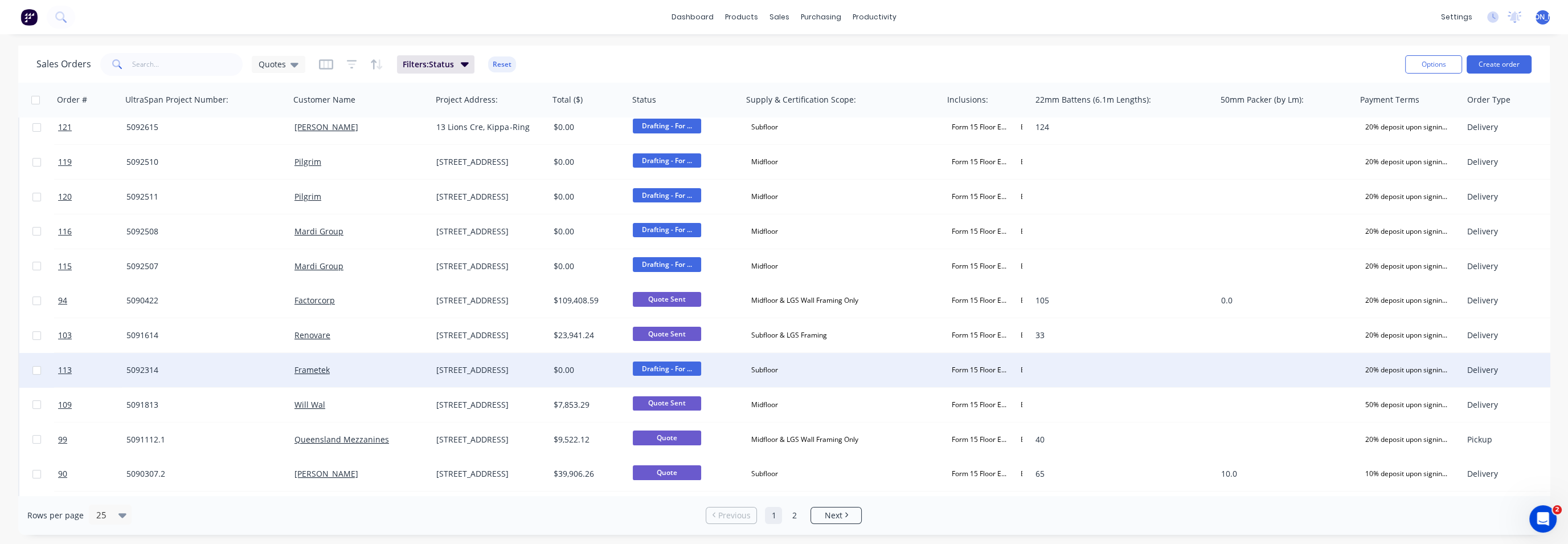
scroll to position [355, 0]
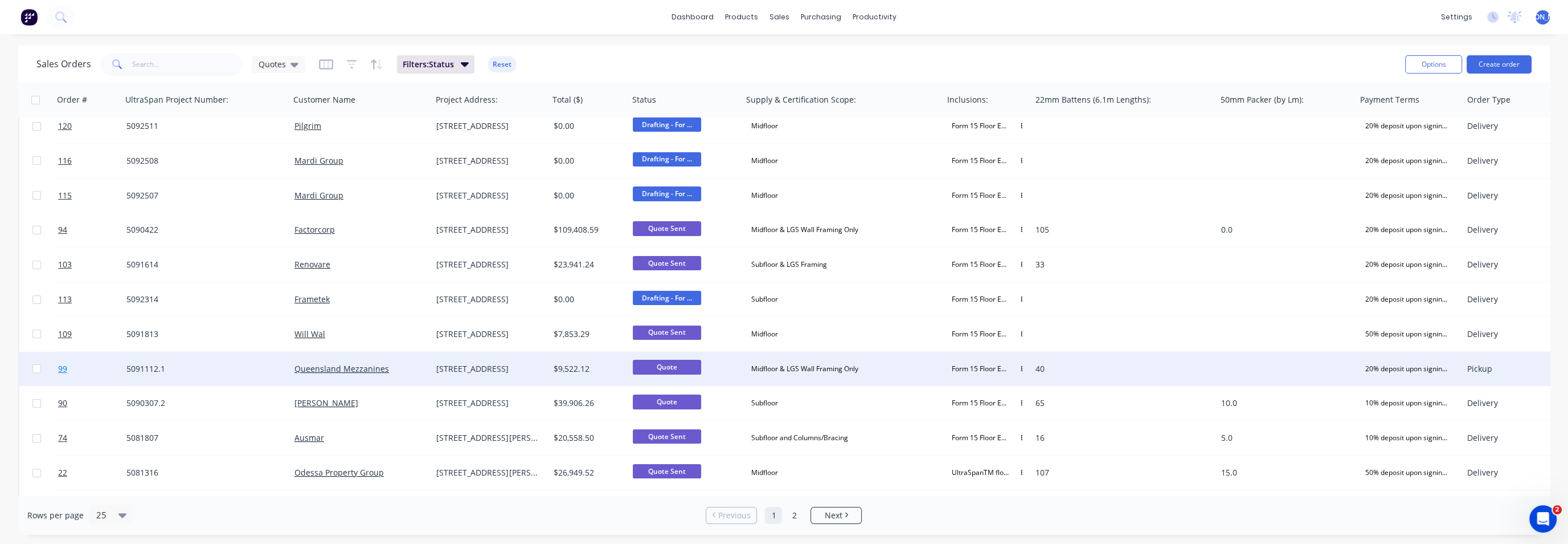
click at [59, 369] on span "99" at bounding box center [62, 369] width 9 height 12
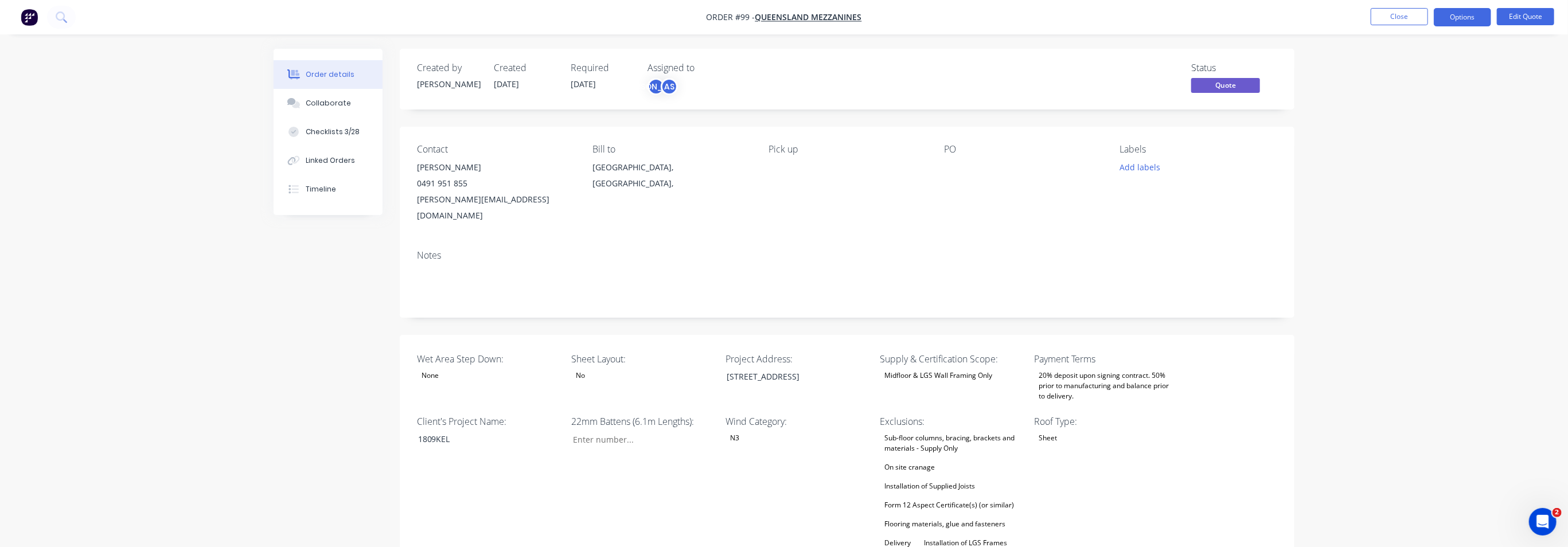
type input "40"
type input "86"
click at [1225, 89] on span "Quote" at bounding box center [1225, 85] width 69 height 14
click at [1534, 18] on button "Edit Quote" at bounding box center [1525, 16] width 57 height 17
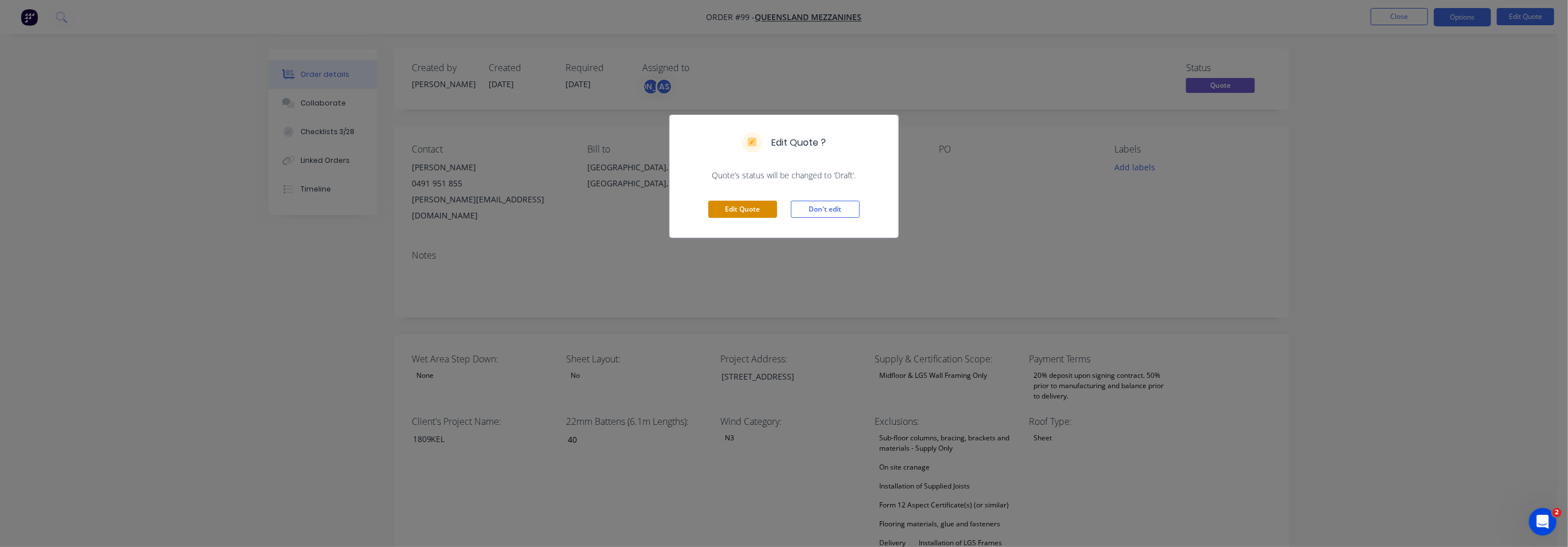
click at [724, 208] on button "Edit Quote" at bounding box center [742, 209] width 69 height 17
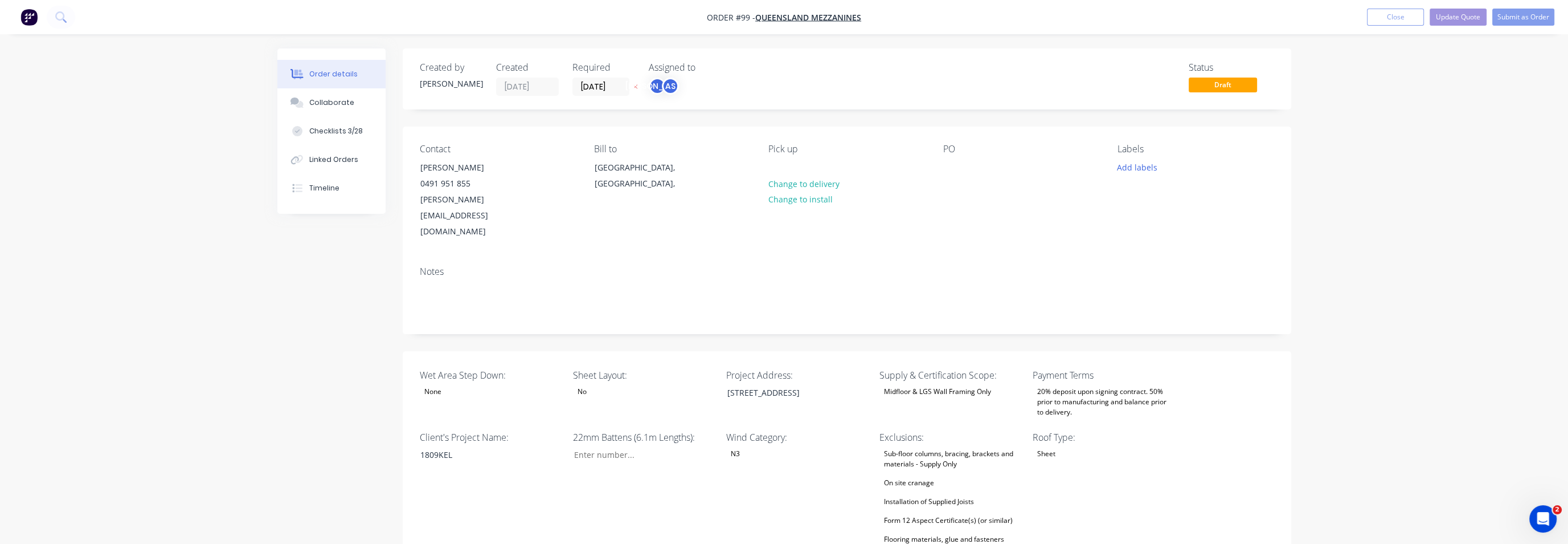
type input "40"
type input "86"
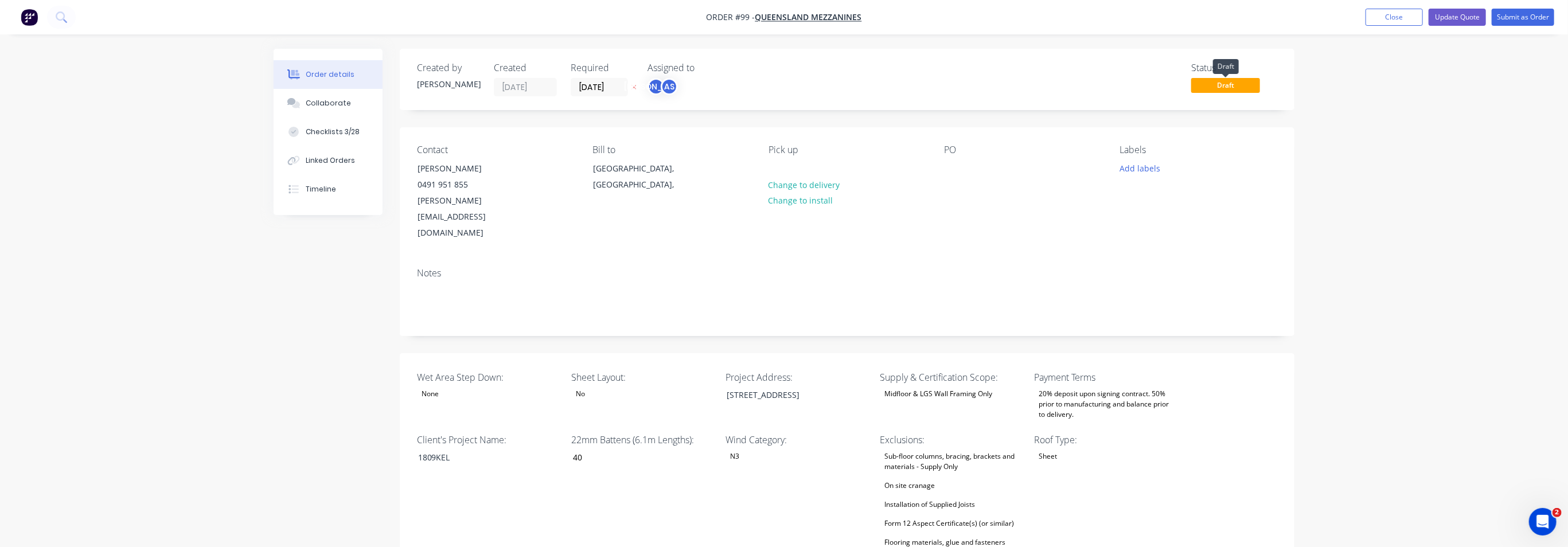
click at [1234, 85] on span "Draft" at bounding box center [1225, 85] width 69 height 14
click at [1244, 83] on span "Draft" at bounding box center [1225, 85] width 69 height 14
click at [1523, 16] on button "Submit as Order" at bounding box center [1522, 17] width 62 height 17
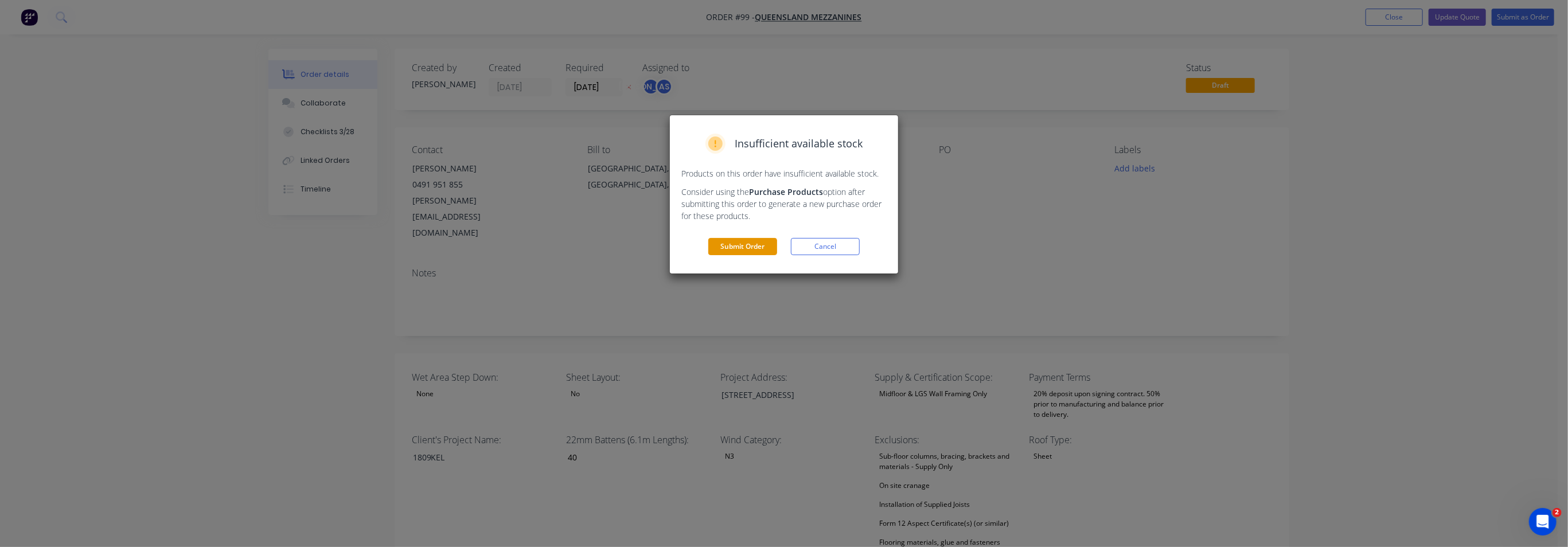
click at [741, 247] on button "Submit Order" at bounding box center [742, 245] width 69 height 17
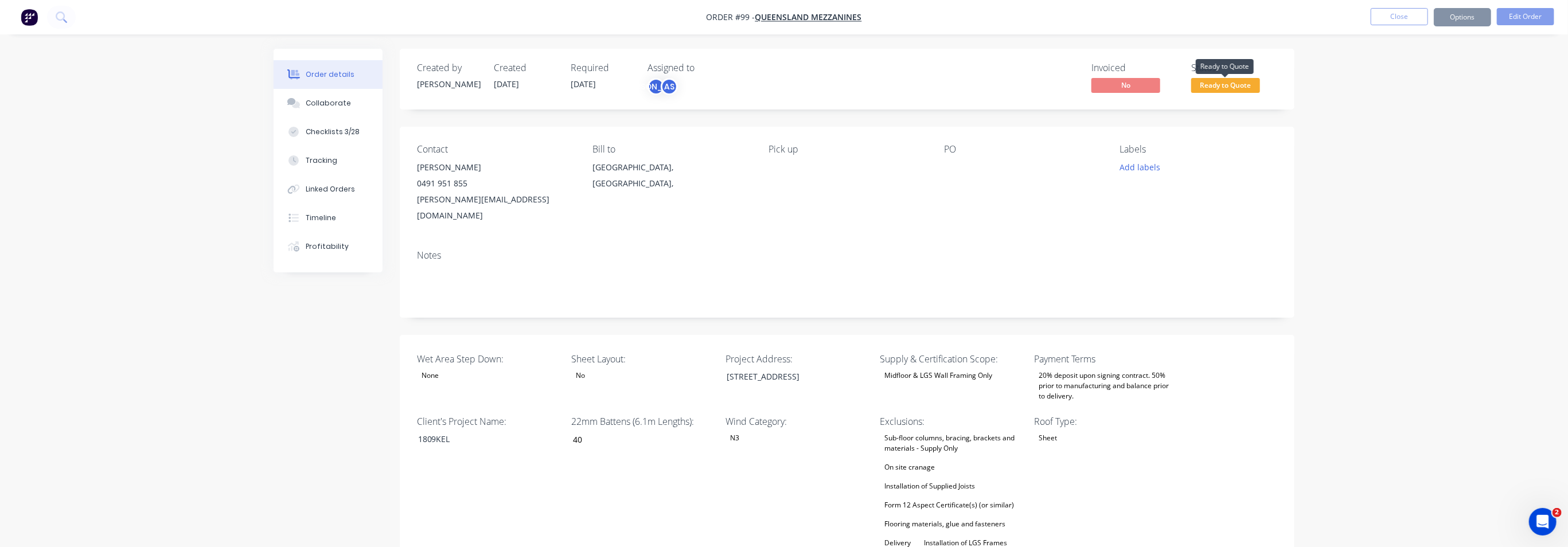
click at [1225, 83] on span "Ready to Quote" at bounding box center [1225, 85] width 69 height 14
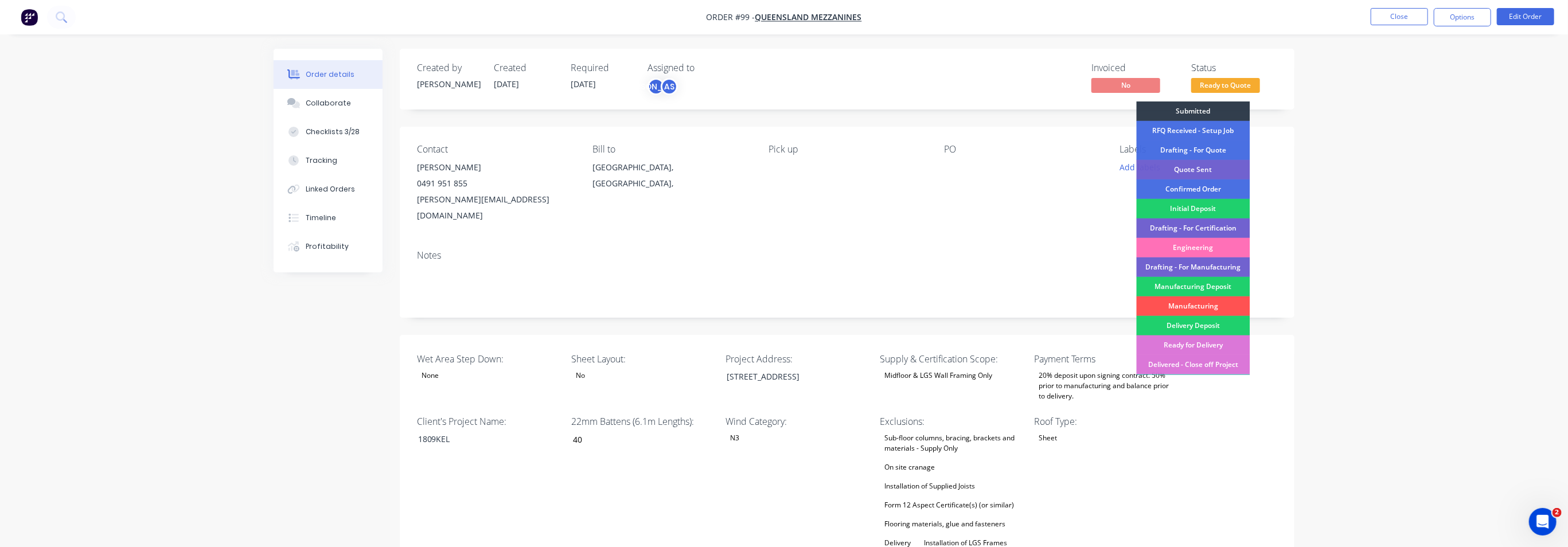
click at [1245, 80] on span "Ready to Quote" at bounding box center [1225, 85] width 69 height 14
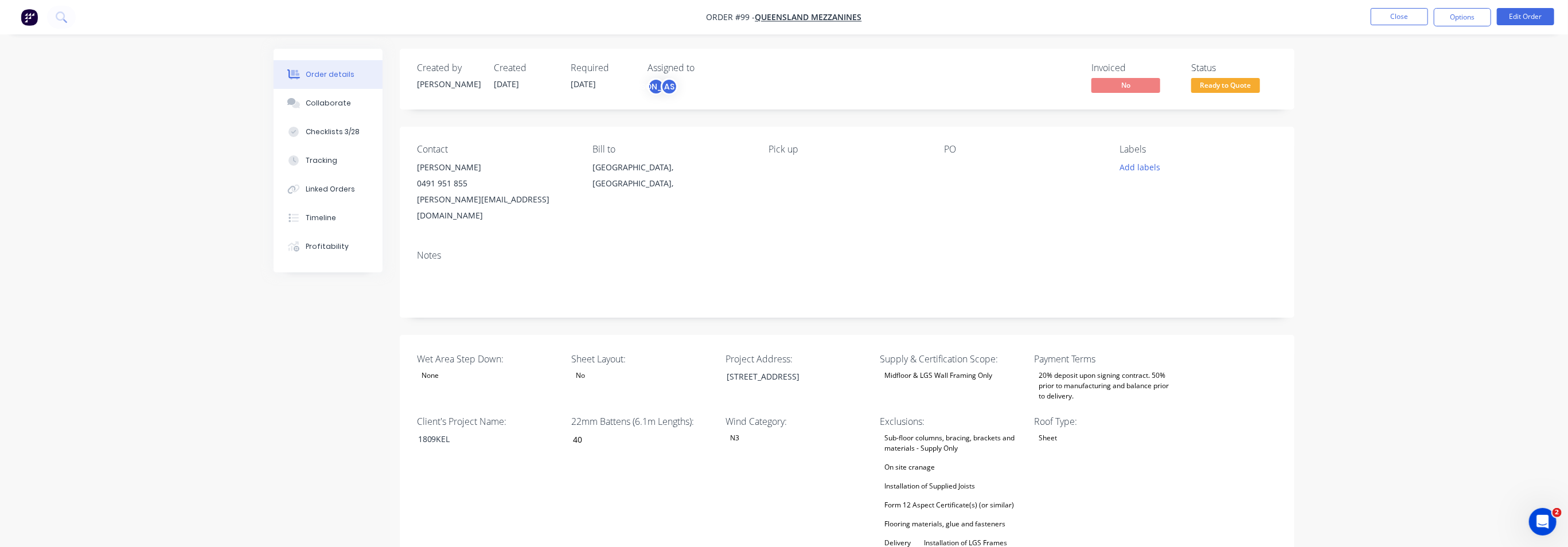
click at [1234, 84] on span "Ready to Quote" at bounding box center [1225, 85] width 69 height 14
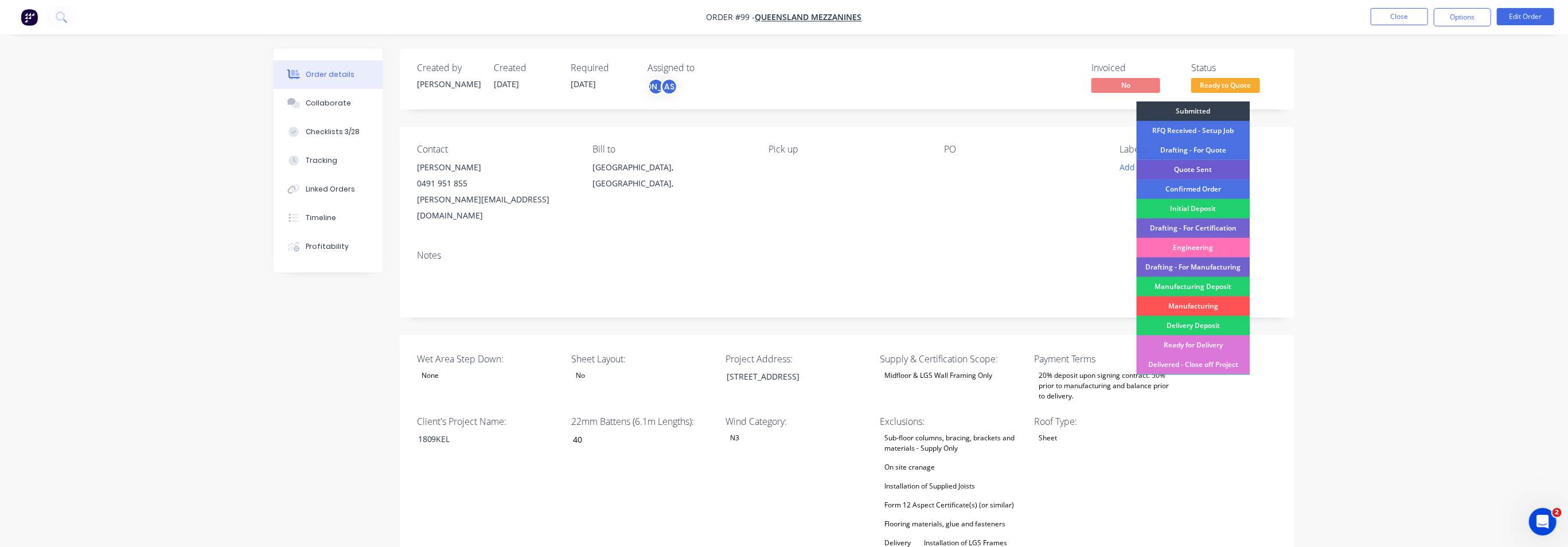
click at [1223, 167] on div "Quote Sent" at bounding box center [1193, 170] width 114 height 20
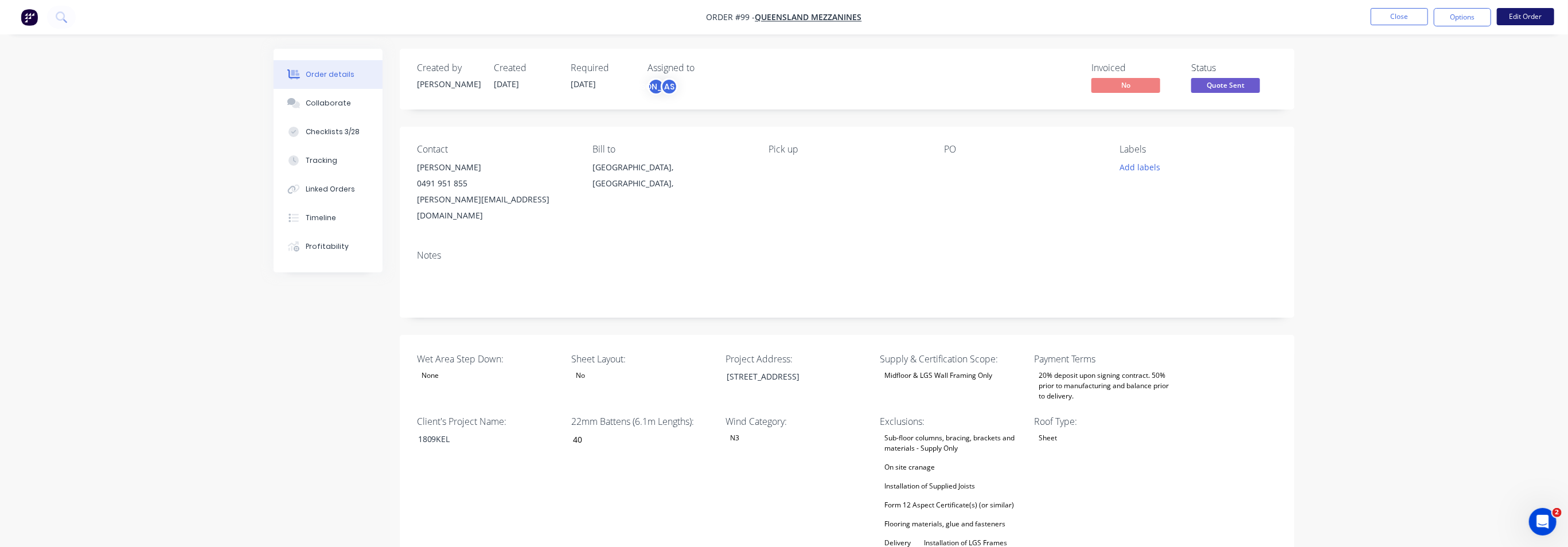
click at [1527, 20] on button "Edit Order" at bounding box center [1525, 16] width 57 height 17
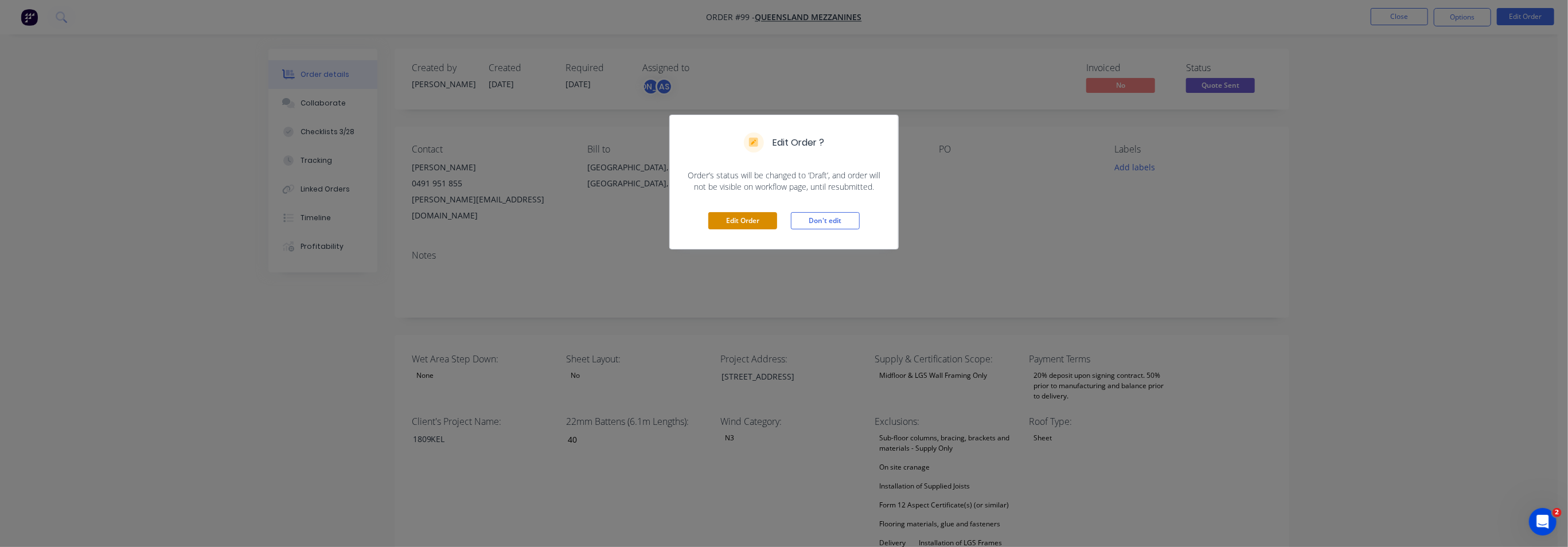
click at [737, 218] on button "Edit Order" at bounding box center [742, 220] width 69 height 17
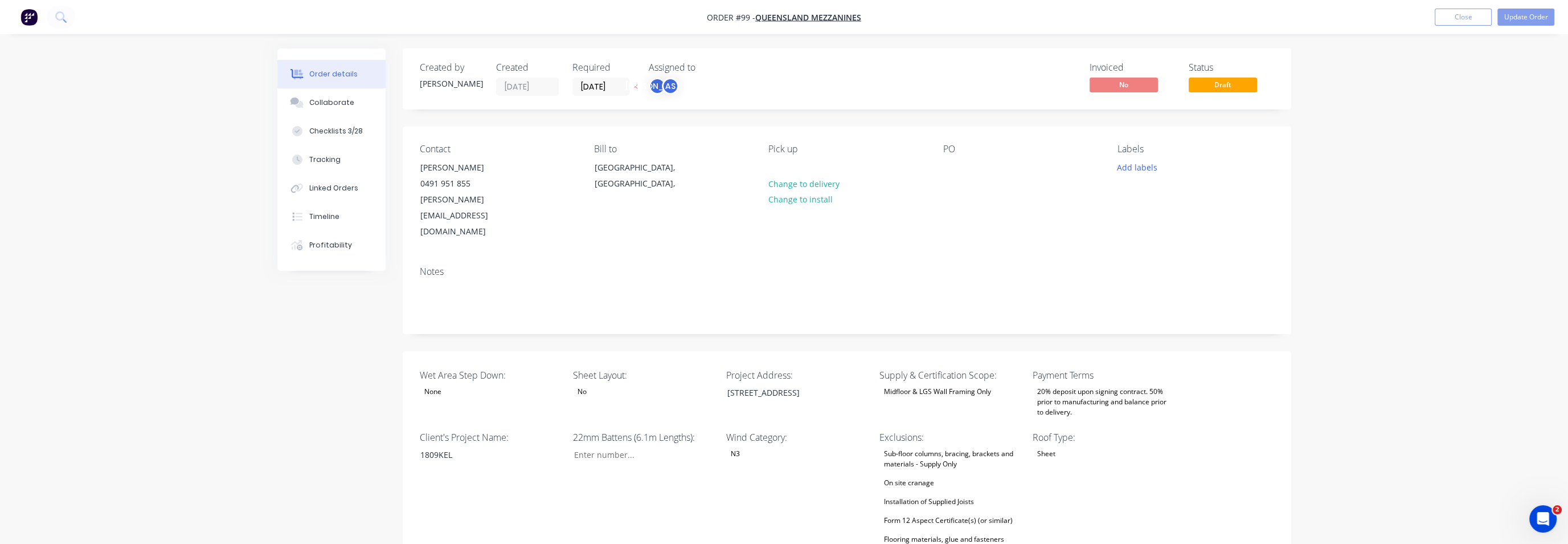
type input "40"
type input "86"
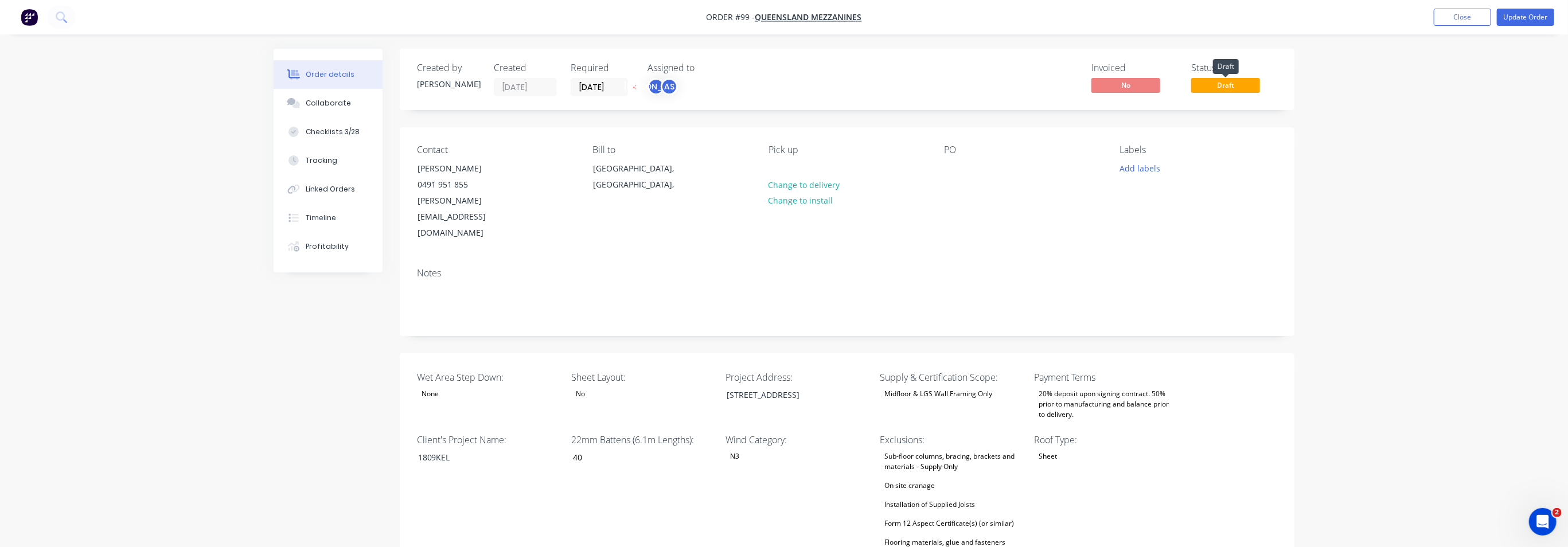
click at [1233, 84] on span "Draft" at bounding box center [1225, 85] width 69 height 14
click at [1465, 20] on button "Close" at bounding box center [1462, 17] width 57 height 17
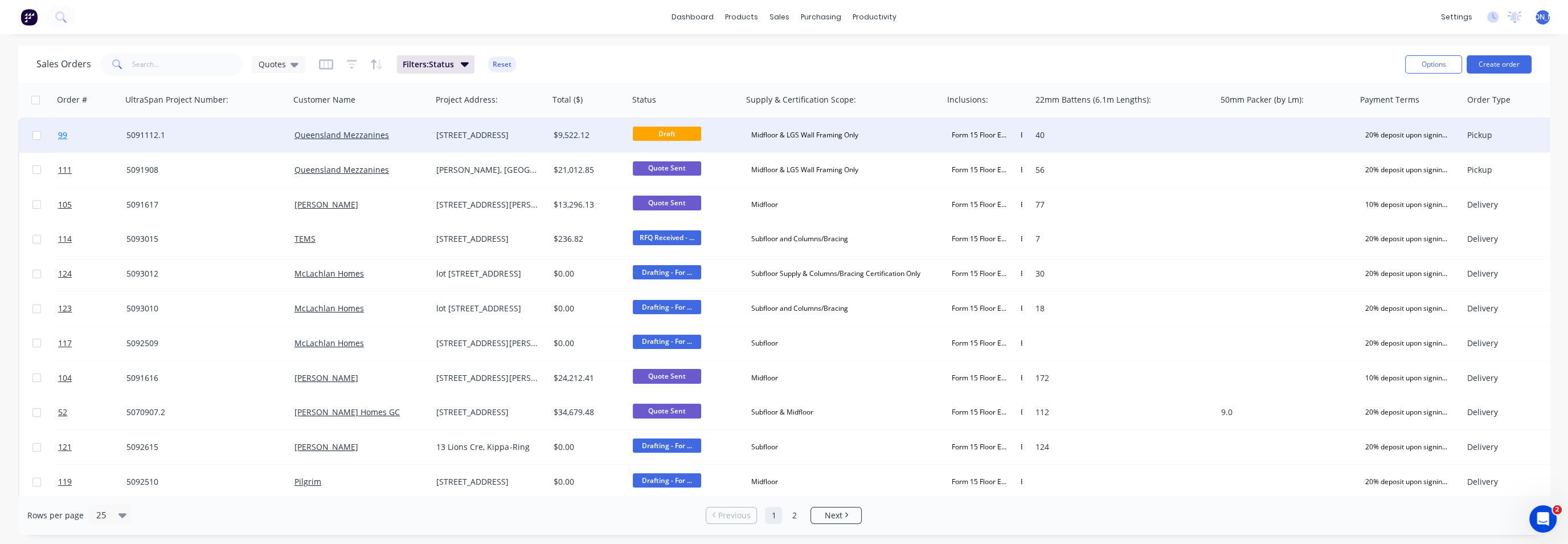
click at [62, 135] on span "99" at bounding box center [62, 136] width 9 height 12
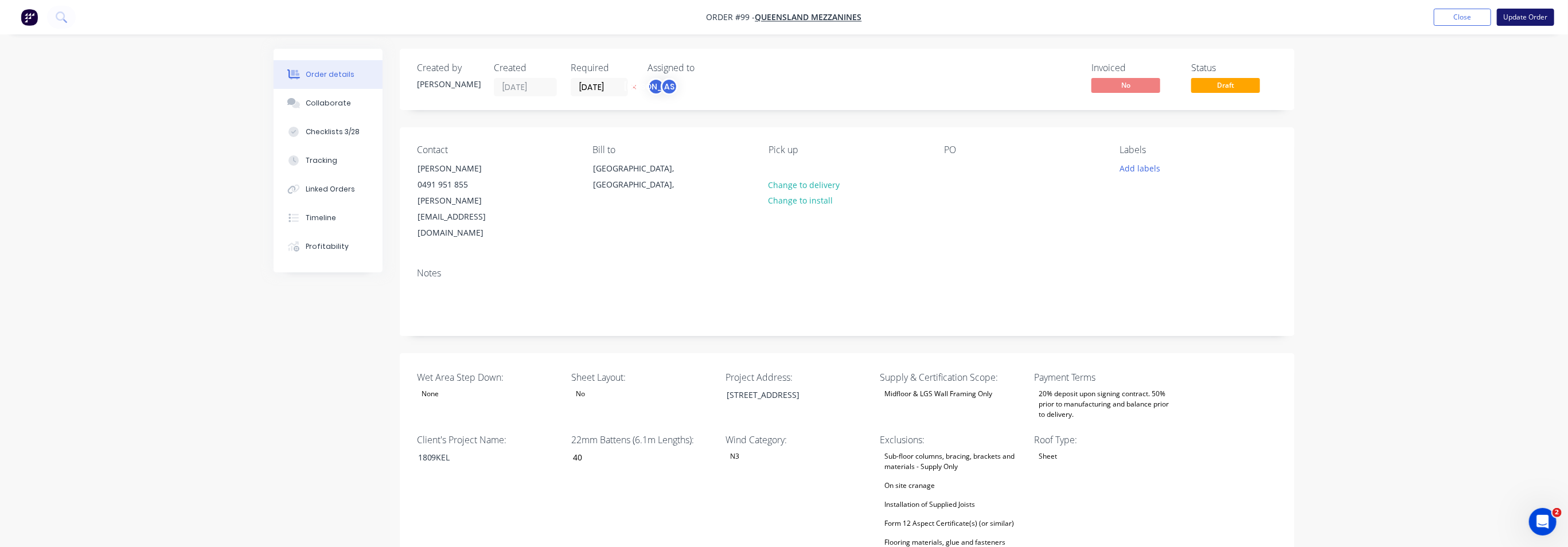
click at [1526, 16] on button "Update Order" at bounding box center [1525, 17] width 57 height 17
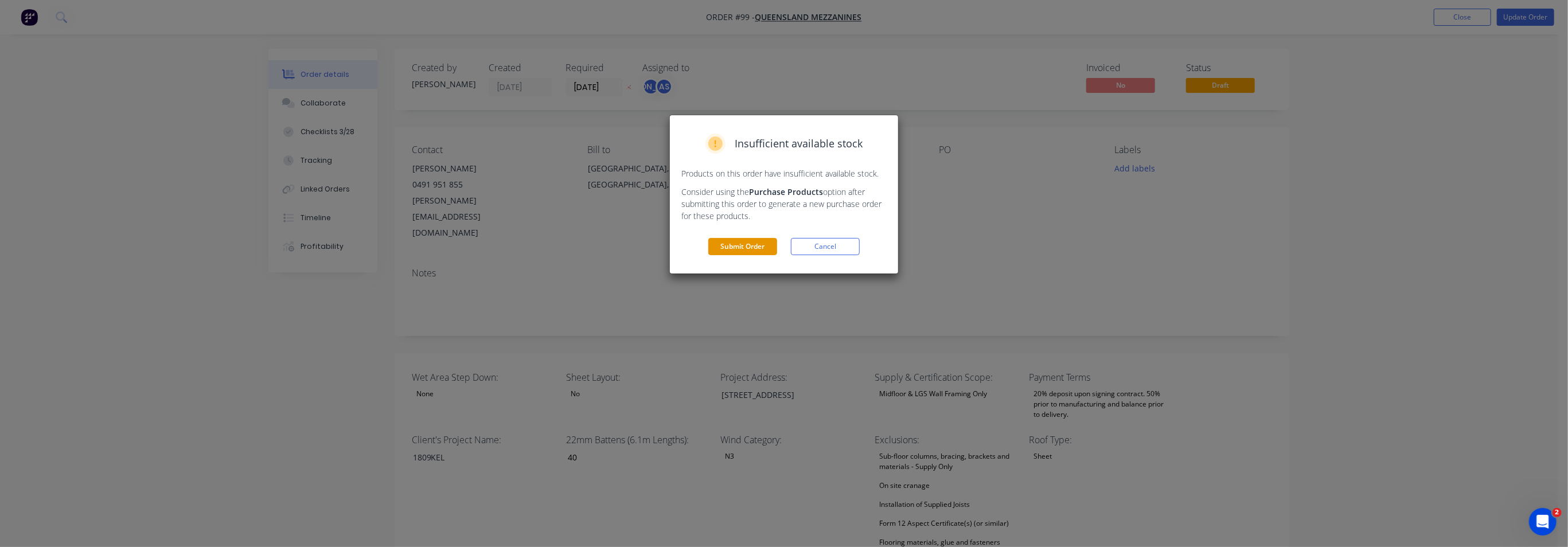
click at [733, 245] on button "Submit Order" at bounding box center [742, 245] width 69 height 17
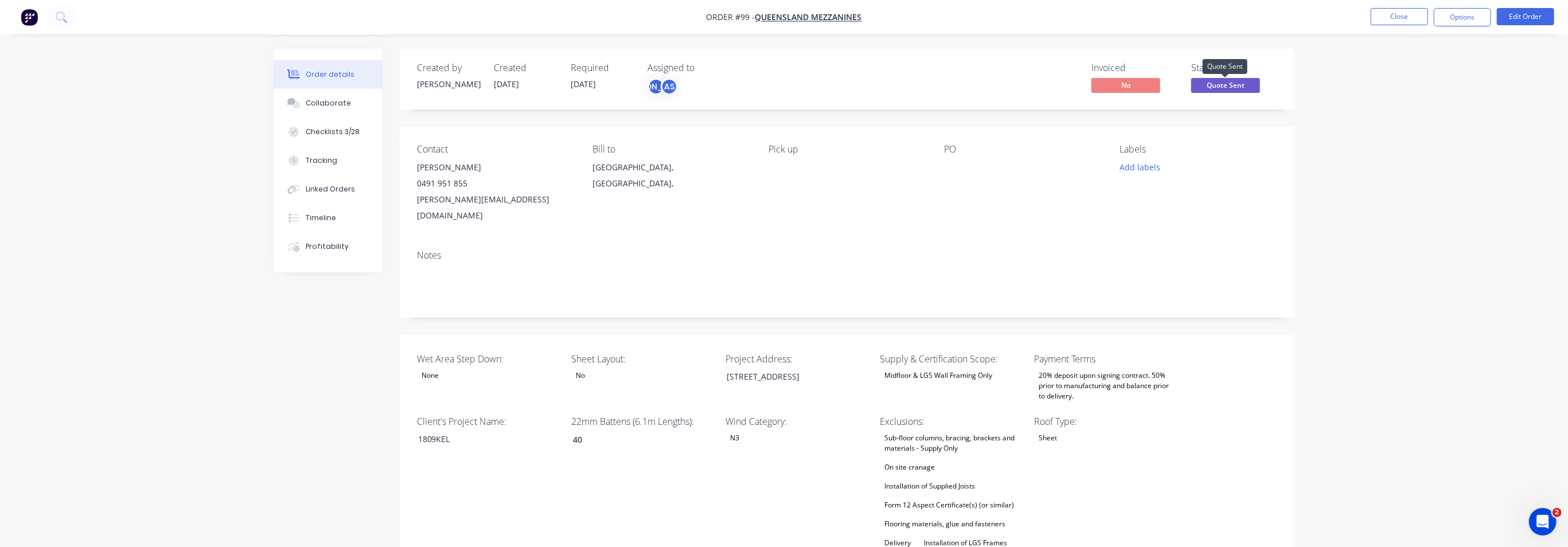
click at [1226, 85] on span "Quote Sent" at bounding box center [1225, 85] width 69 height 14
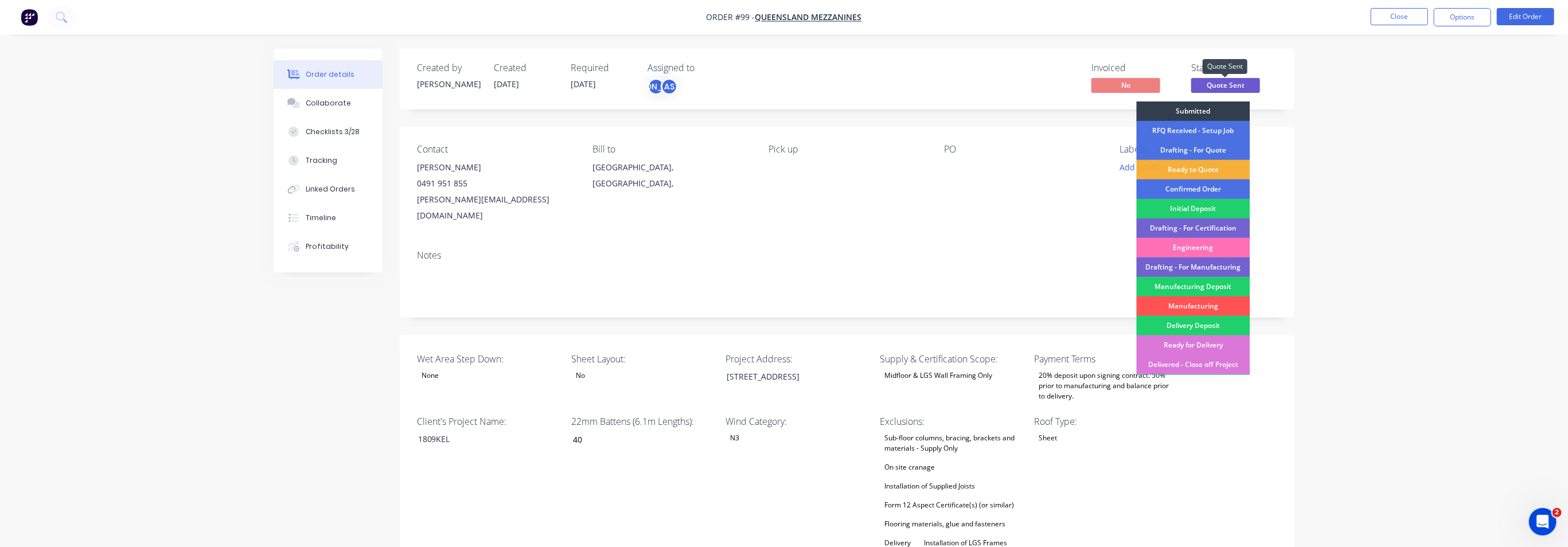
click at [1230, 83] on span "Quote Sent" at bounding box center [1225, 85] width 69 height 14
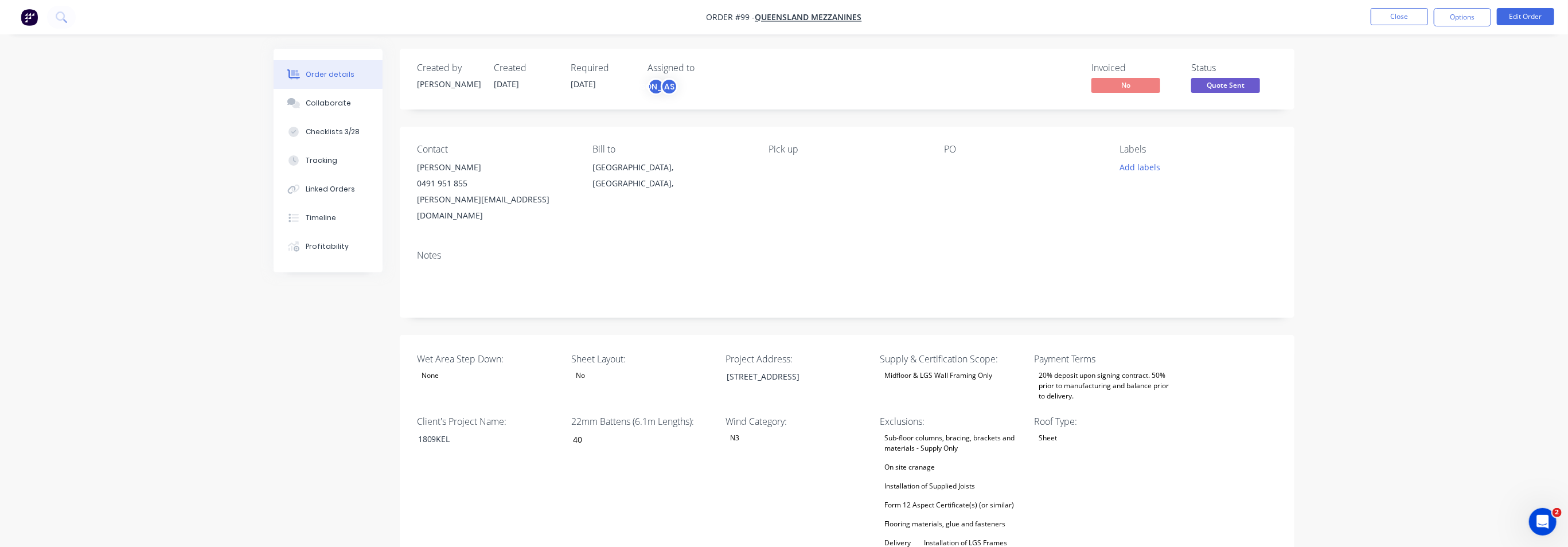
click at [1402, 23] on button "Close" at bounding box center [1400, 16] width 57 height 17
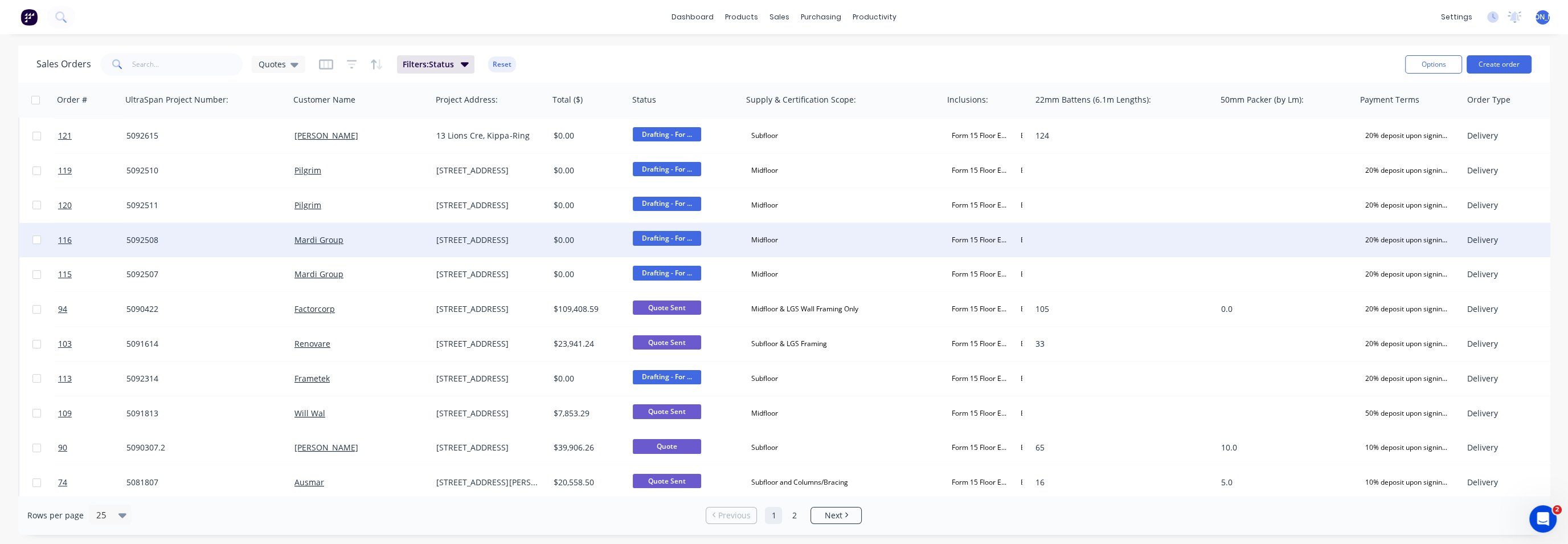
scroll to position [355, 0]
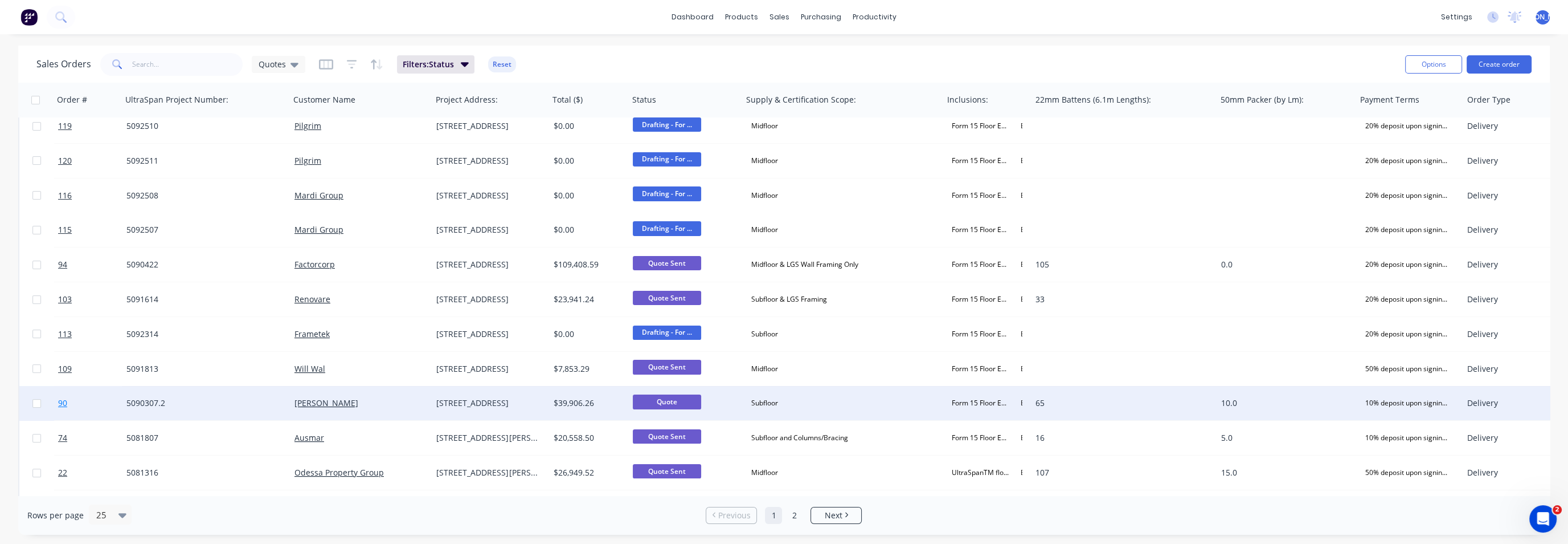
click at [63, 405] on span "90" at bounding box center [62, 403] width 9 height 12
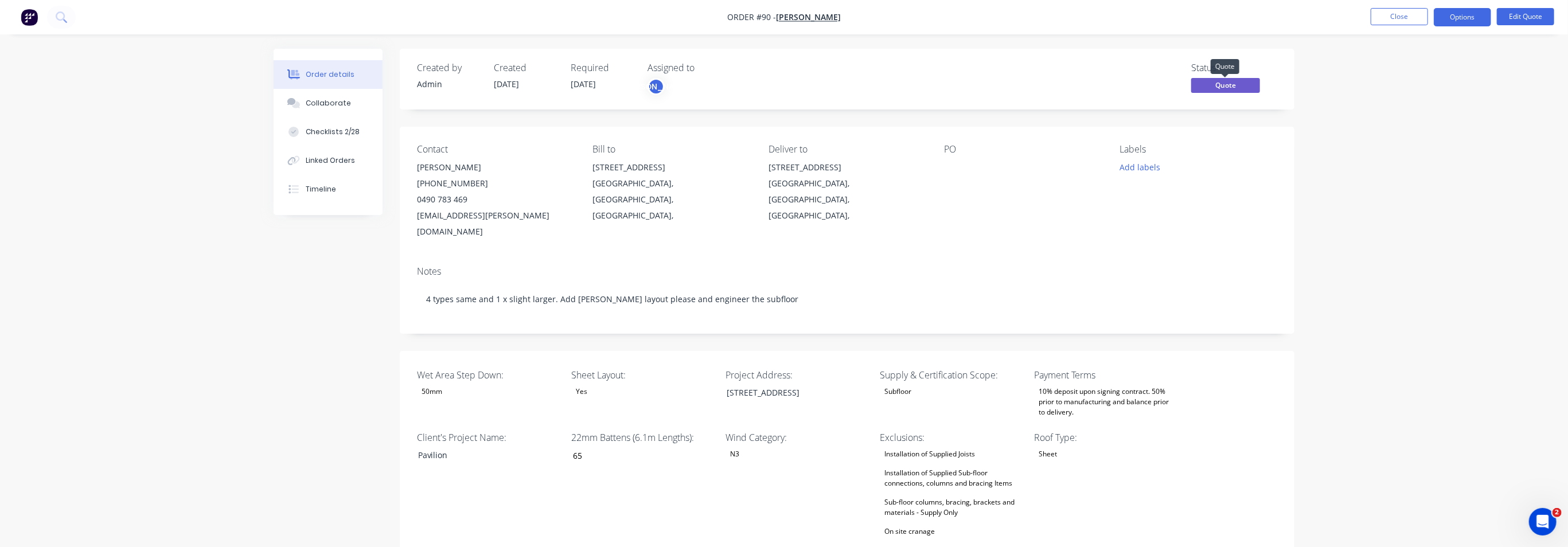
click at [1237, 86] on span "Quote" at bounding box center [1225, 85] width 69 height 14
click at [1531, 17] on button "Edit Quote" at bounding box center [1525, 16] width 57 height 17
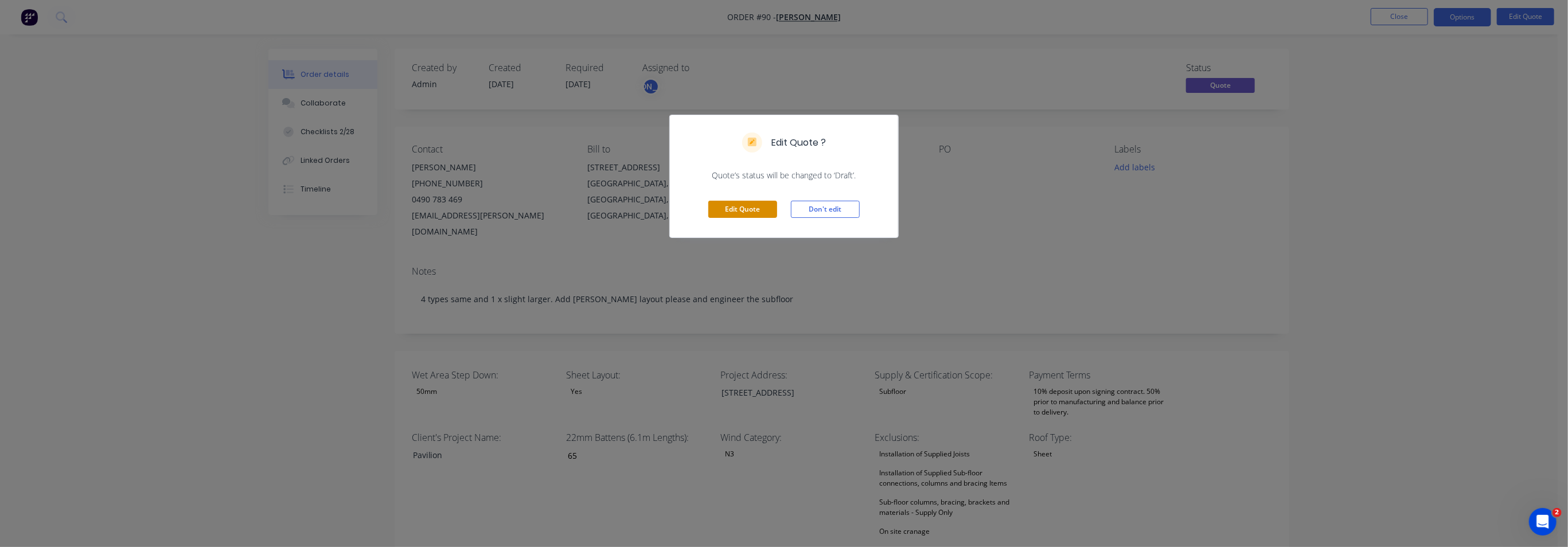
click at [726, 213] on button "Edit Quote" at bounding box center [742, 209] width 69 height 17
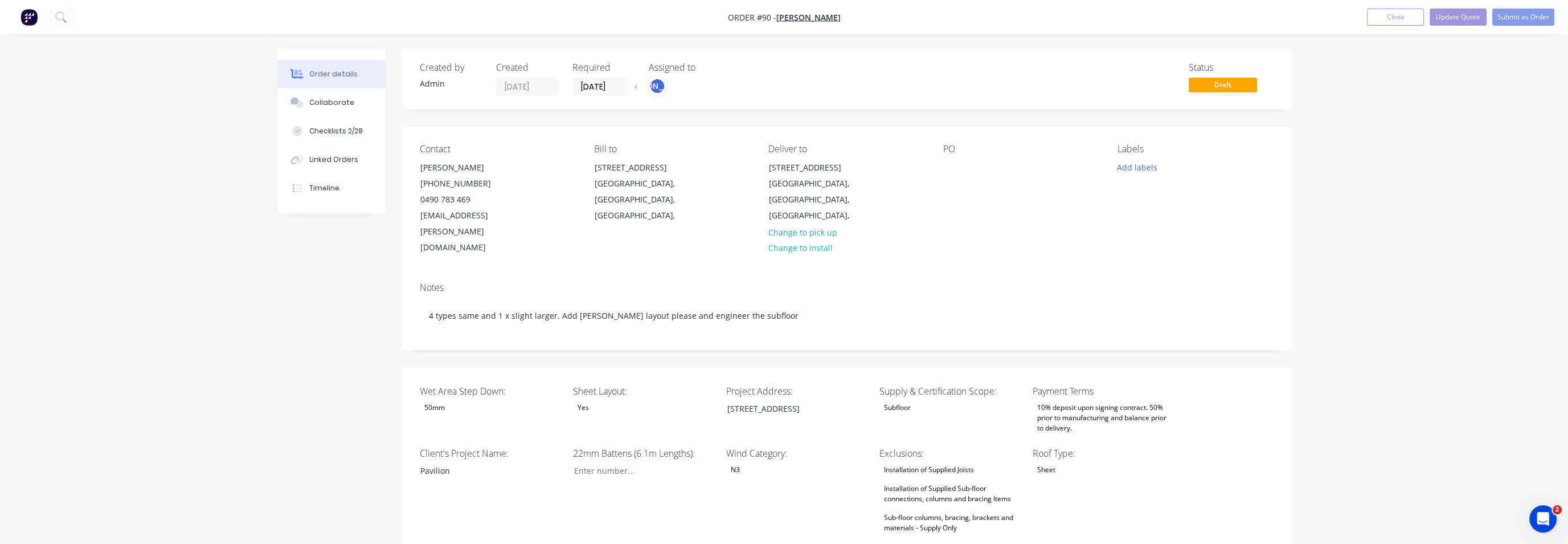
type input "65"
type input "400"
type input "10.0"
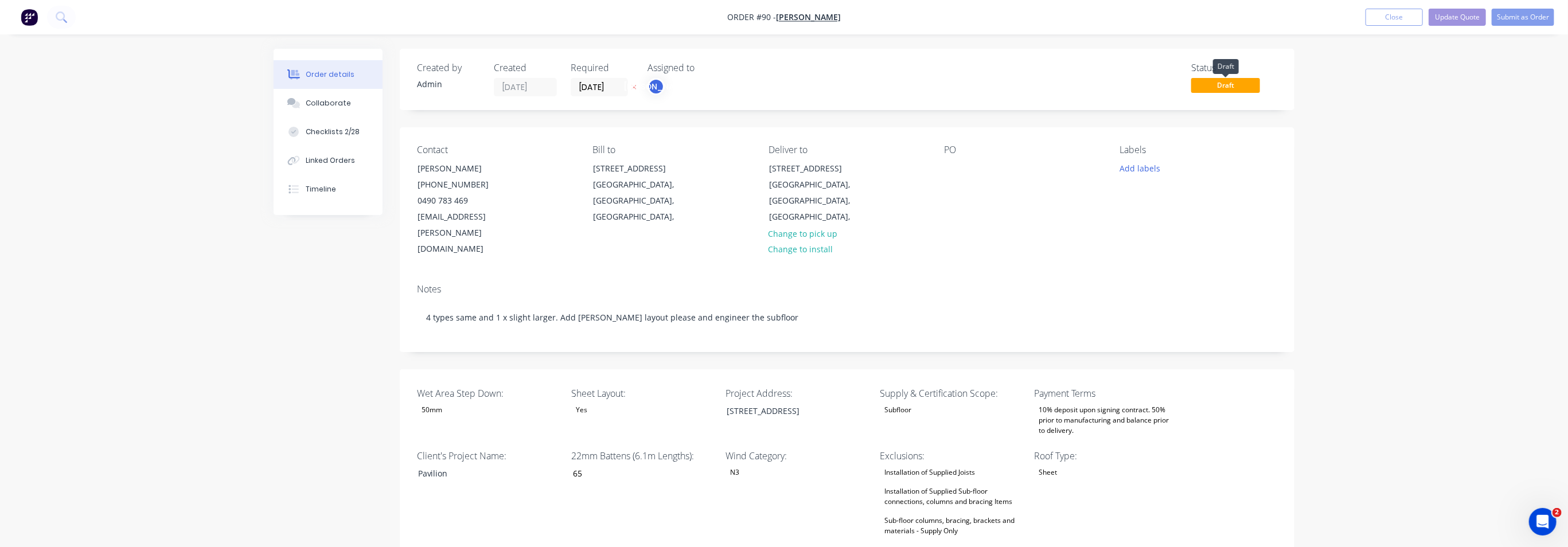
click at [1233, 89] on span "Draft" at bounding box center [1225, 85] width 69 height 14
click at [1242, 81] on span "Draft" at bounding box center [1225, 85] width 69 height 14
drag, startPoint x: 1369, startPoint y: 110, endPoint x: 1309, endPoint y: 96, distance: 61.6
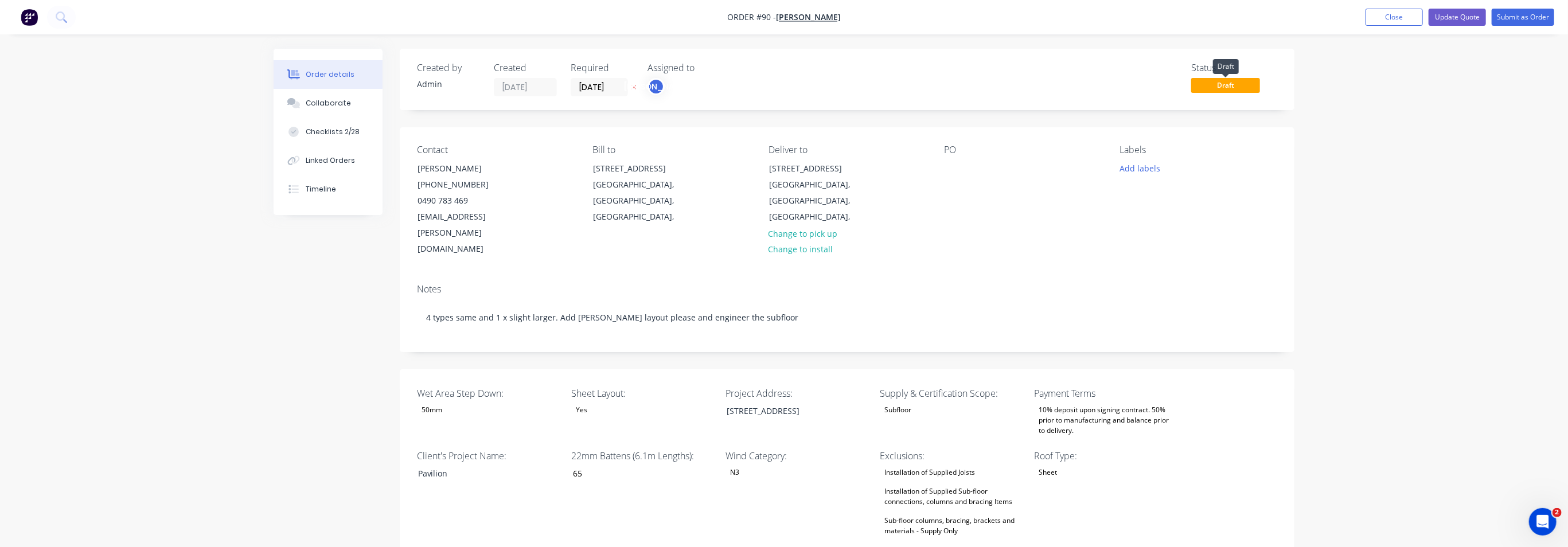
click at [1220, 89] on span "Draft" at bounding box center [1225, 85] width 69 height 14
click at [1537, 15] on button "Submit as Order" at bounding box center [1522, 17] width 62 height 17
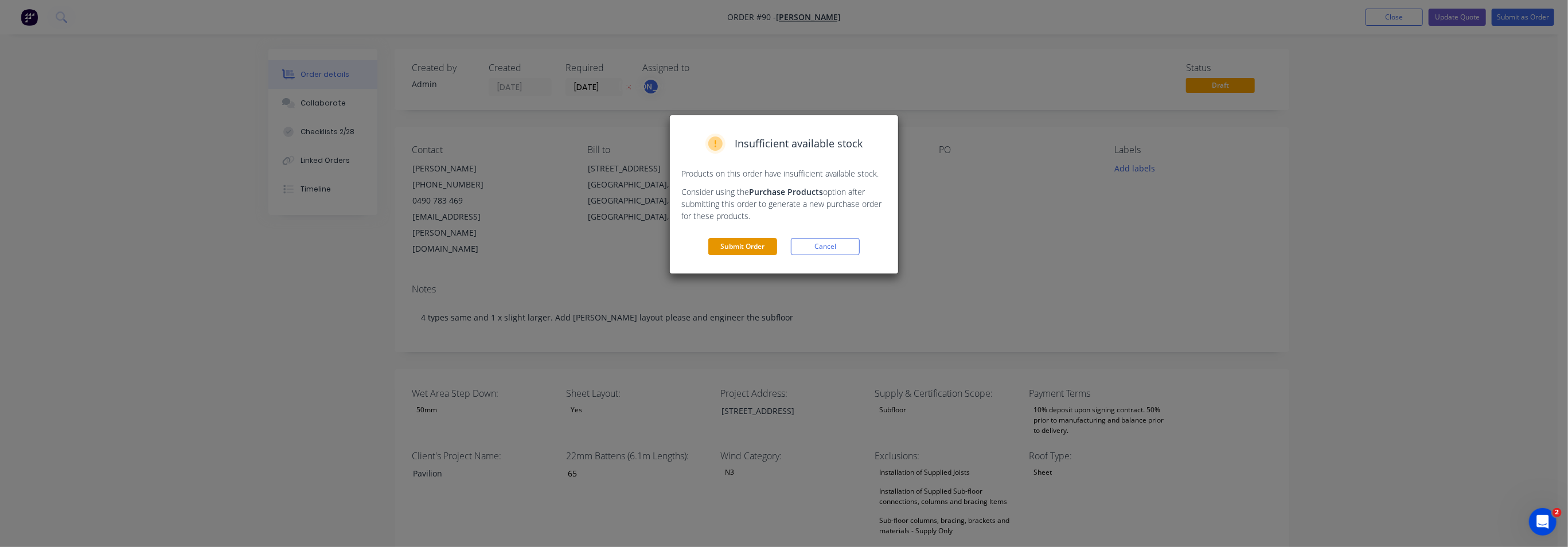
click at [756, 247] on button "Submit Order" at bounding box center [742, 245] width 69 height 17
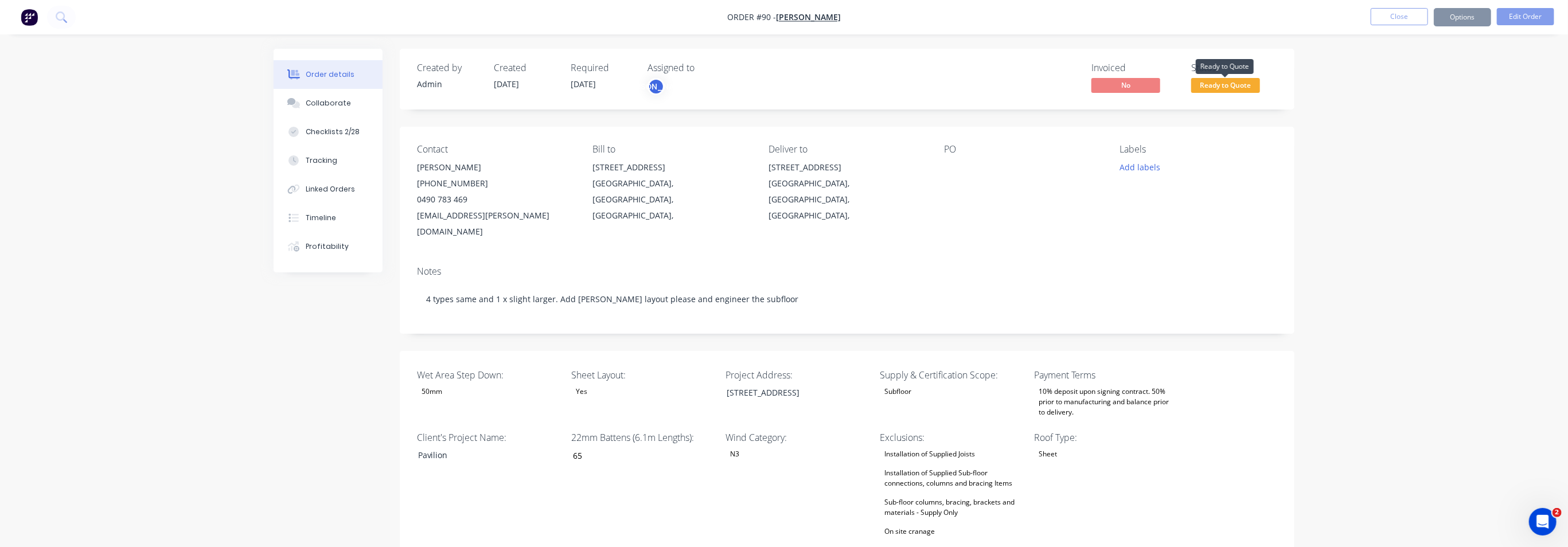
click at [1238, 86] on span "Ready to Quote" at bounding box center [1225, 85] width 69 height 14
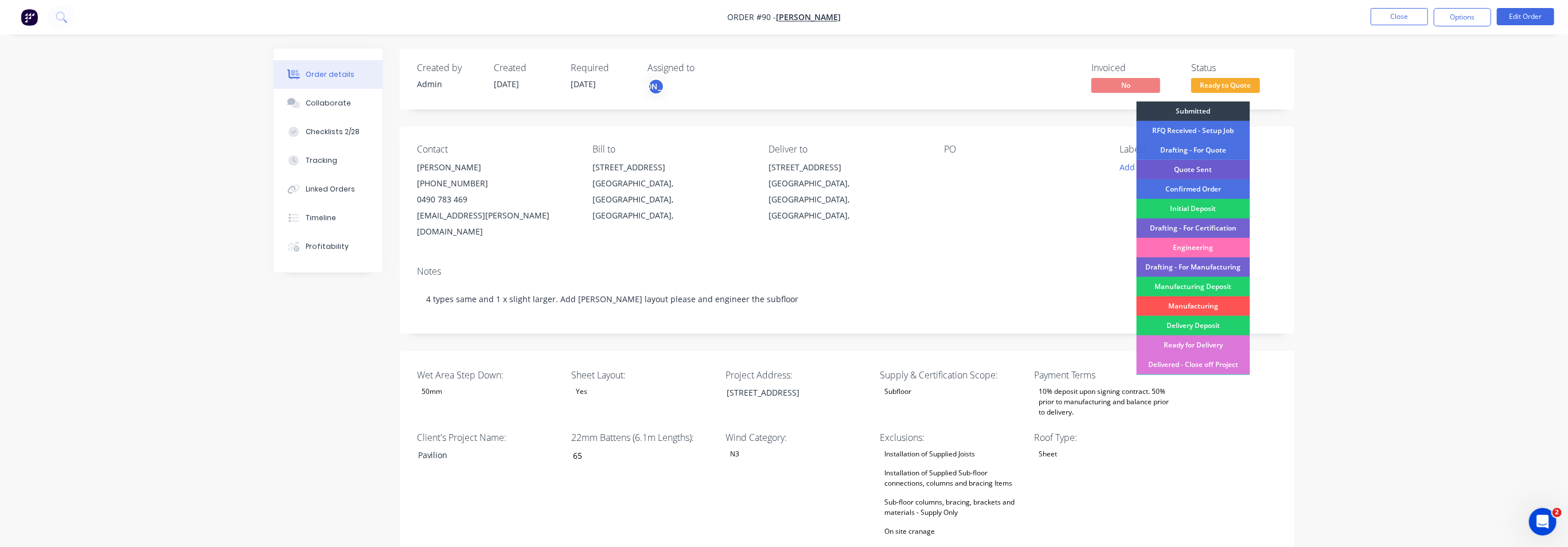
click at [1223, 169] on div "Quote Sent" at bounding box center [1193, 170] width 114 height 20
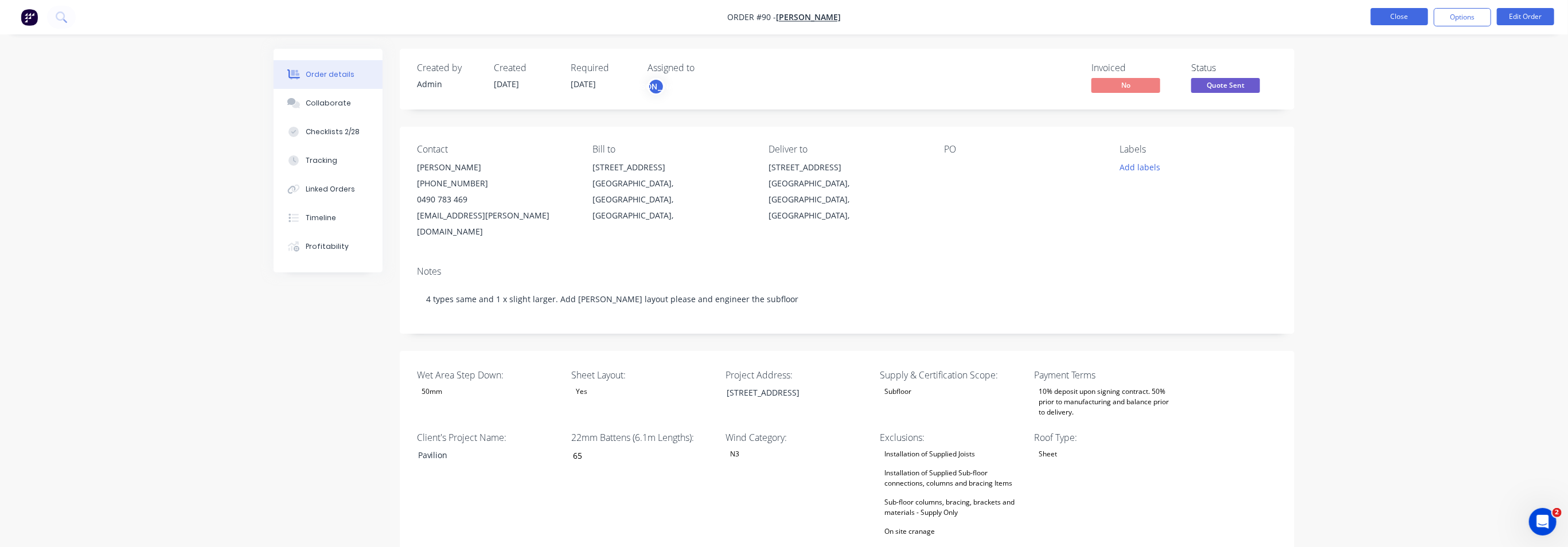
click at [1397, 15] on button "Close" at bounding box center [1400, 16] width 57 height 17
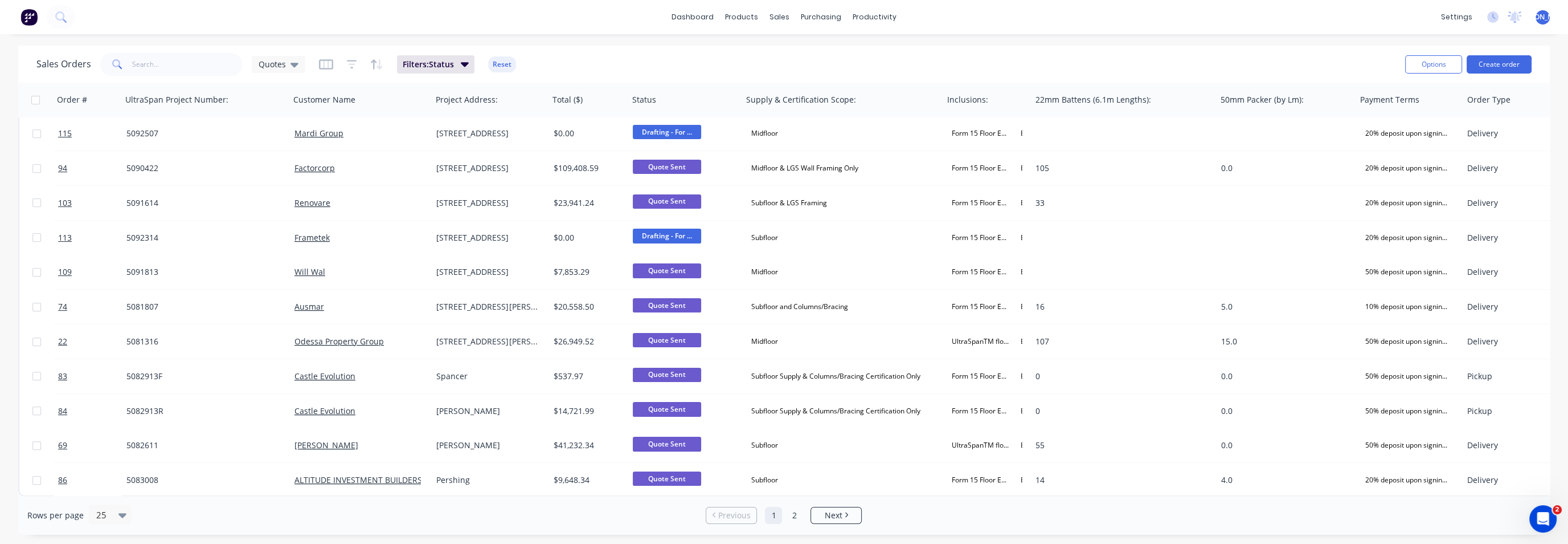
scroll to position [493, 0]
click at [834, 510] on span "Next" at bounding box center [834, 515] width 18 height 12
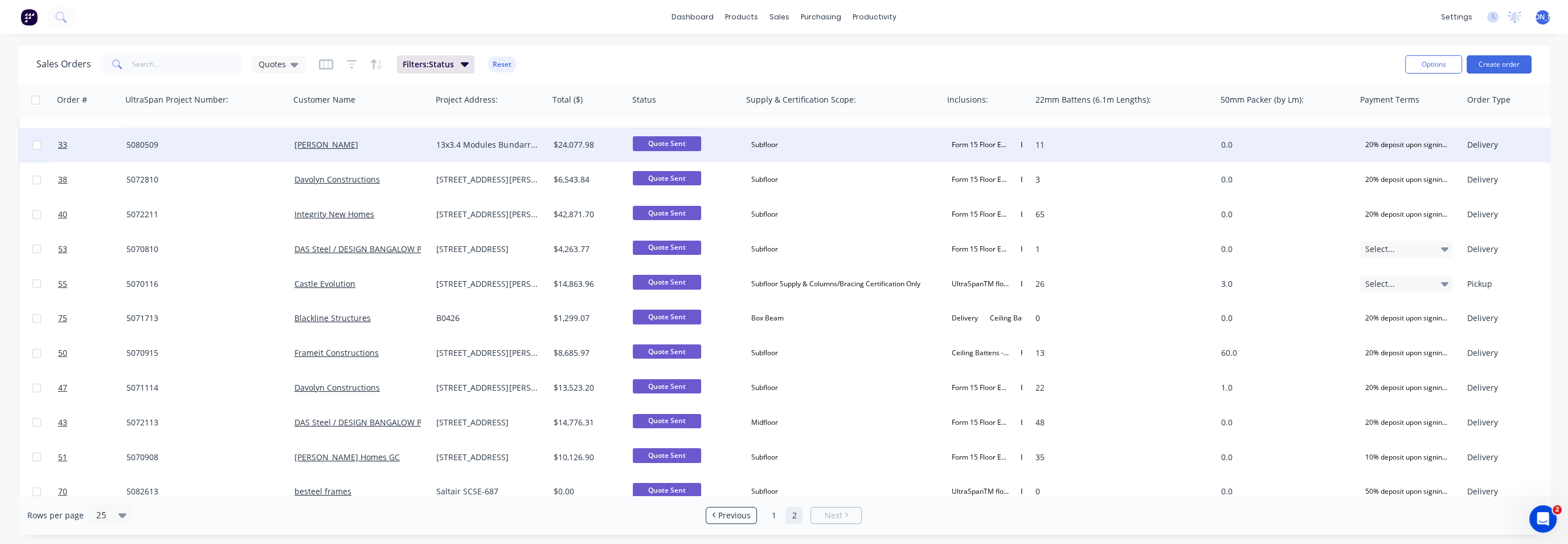
scroll to position [0, 0]
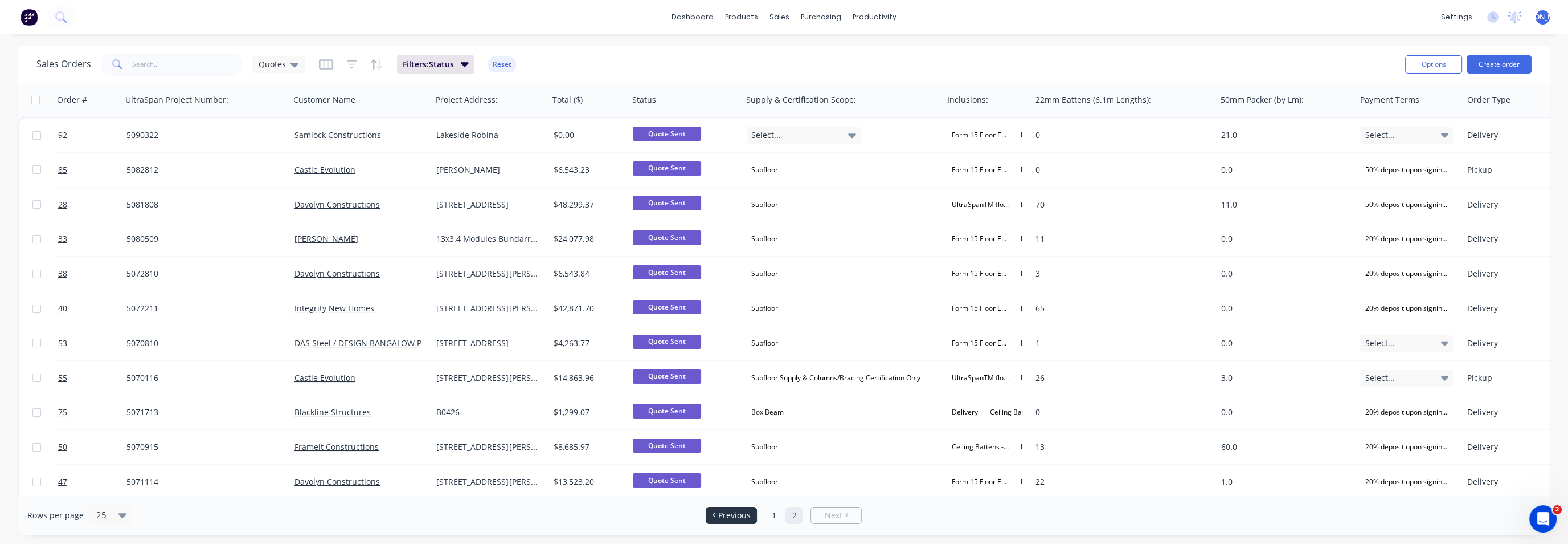
click at [724, 517] on span "Previous" at bounding box center [734, 515] width 32 height 12
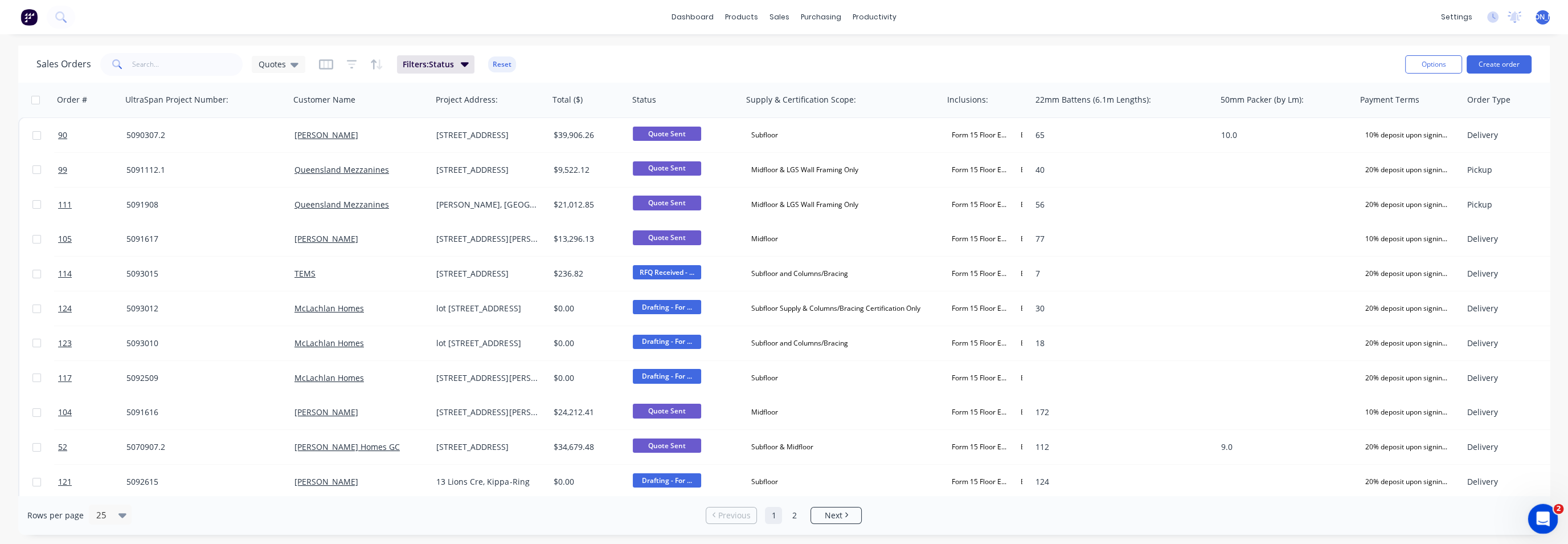
click at [1548, 514] on icon "Open Intercom Messenger" at bounding box center [1540, 516] width 19 height 19
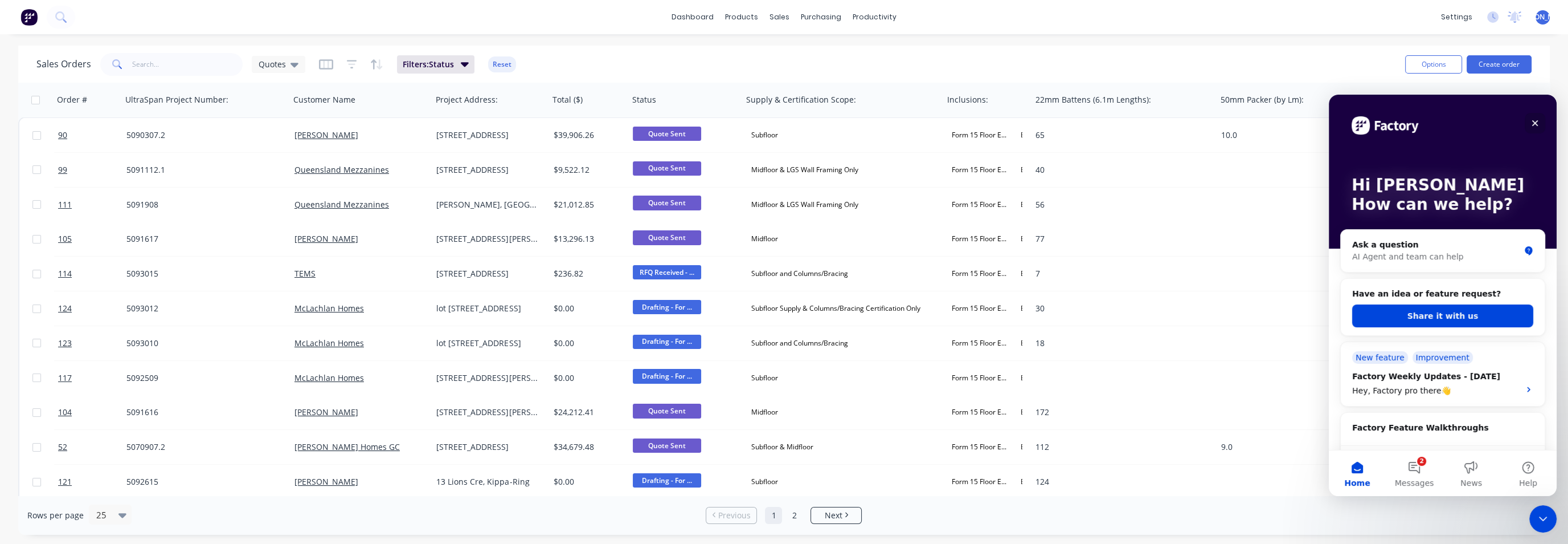
click at [1535, 121] on icon "Close" at bounding box center [1535, 122] width 9 height 9
